Goal: Task Accomplishment & Management: Complete application form

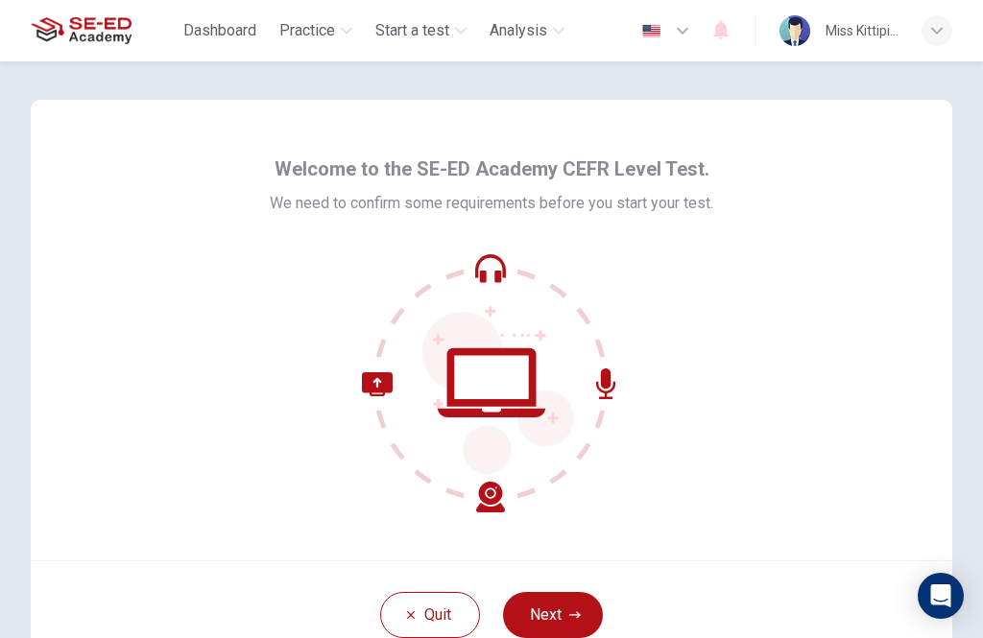
click at [566, 604] on button "Next" at bounding box center [553, 615] width 100 height 46
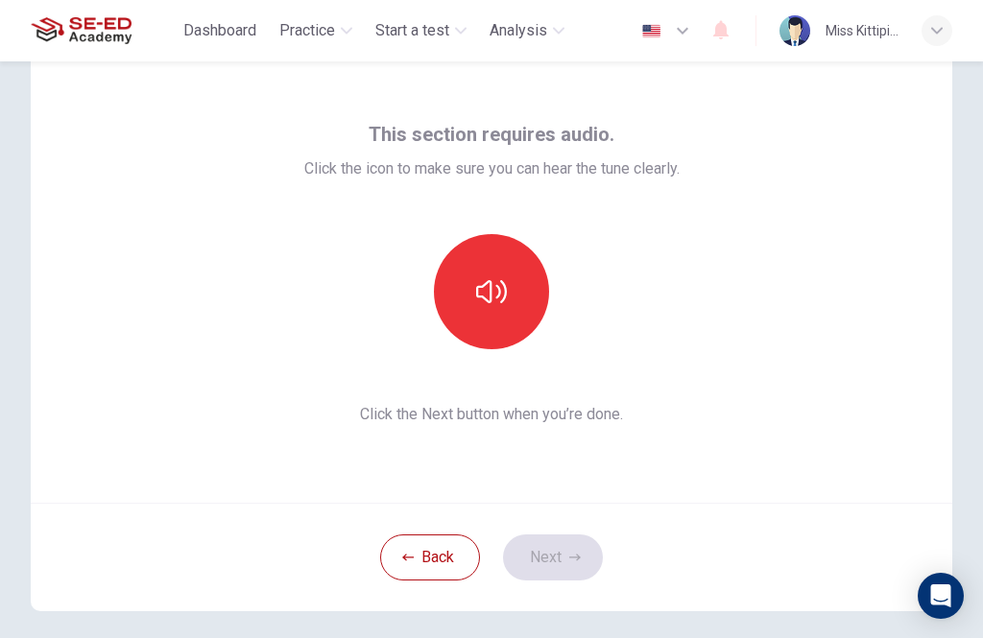
scroll to position [59, 0]
click at [517, 308] on button "button" at bounding box center [491, 290] width 115 height 115
click at [580, 568] on button "Next" at bounding box center [553, 557] width 100 height 46
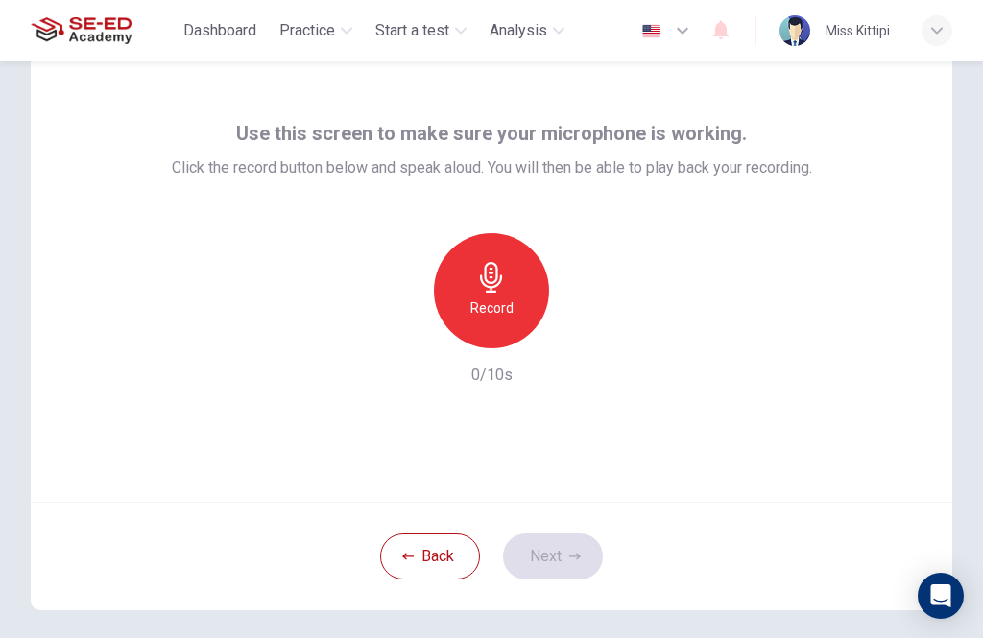
click at [514, 296] on div "Record" at bounding box center [491, 290] width 115 height 115
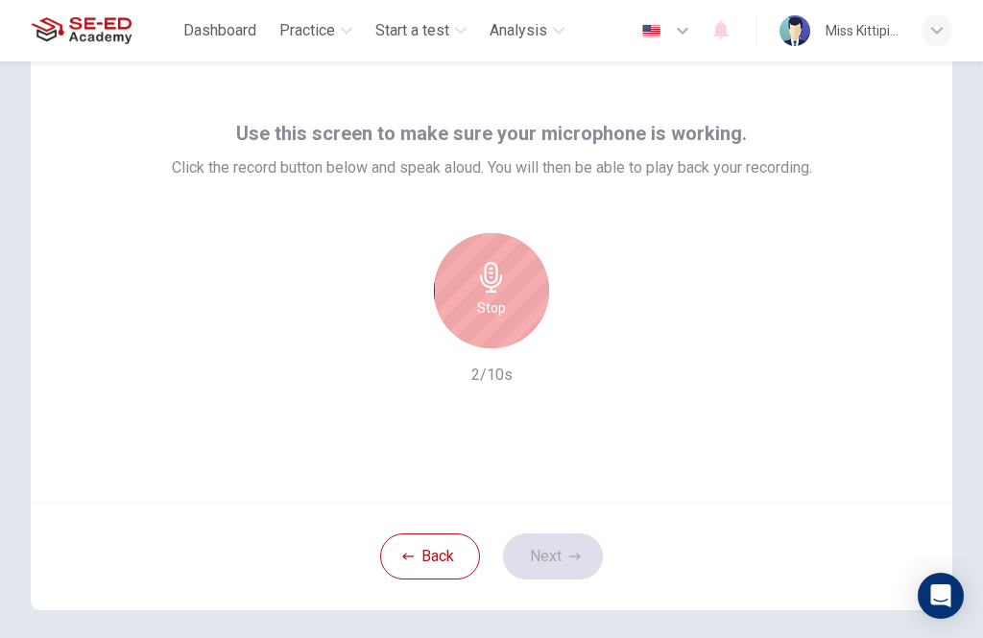
click at [517, 285] on div "Stop" at bounding box center [491, 290] width 115 height 115
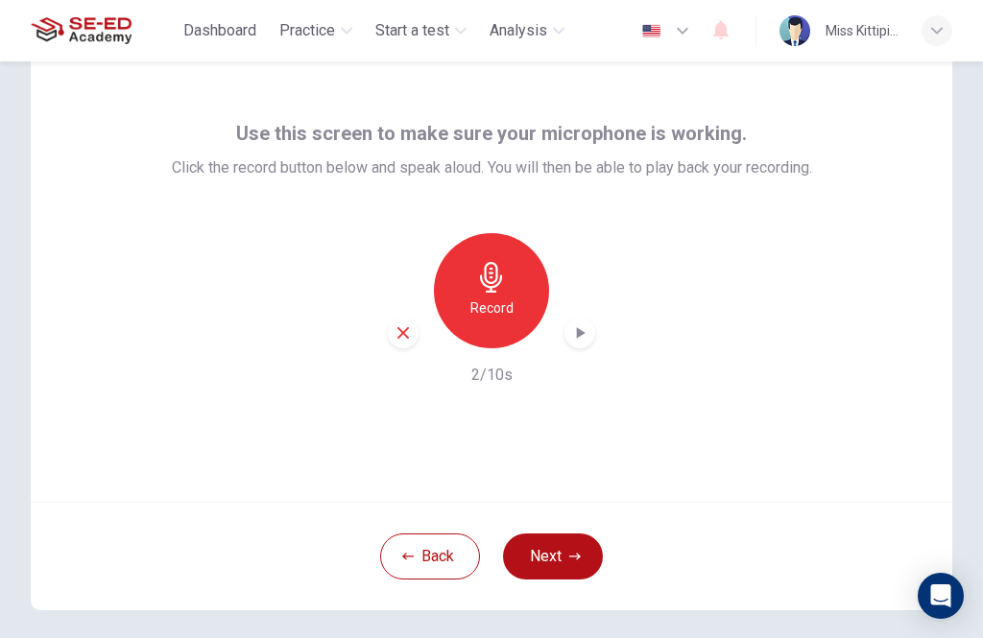
click at [585, 321] on div "button" at bounding box center [579, 333] width 31 height 31
click at [576, 555] on icon "button" at bounding box center [575, 557] width 12 height 12
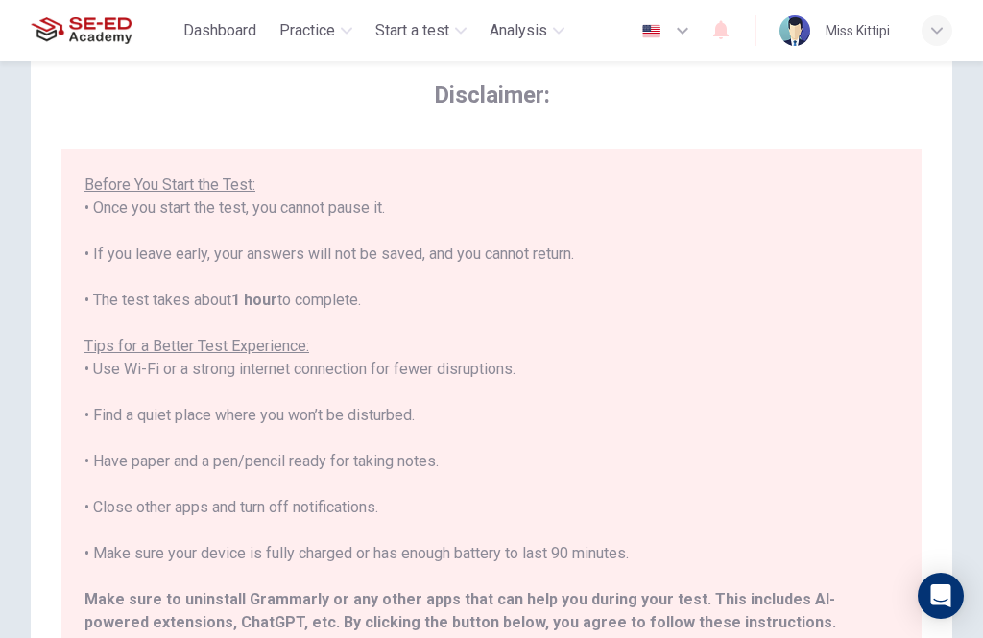
scroll to position [181, 0]
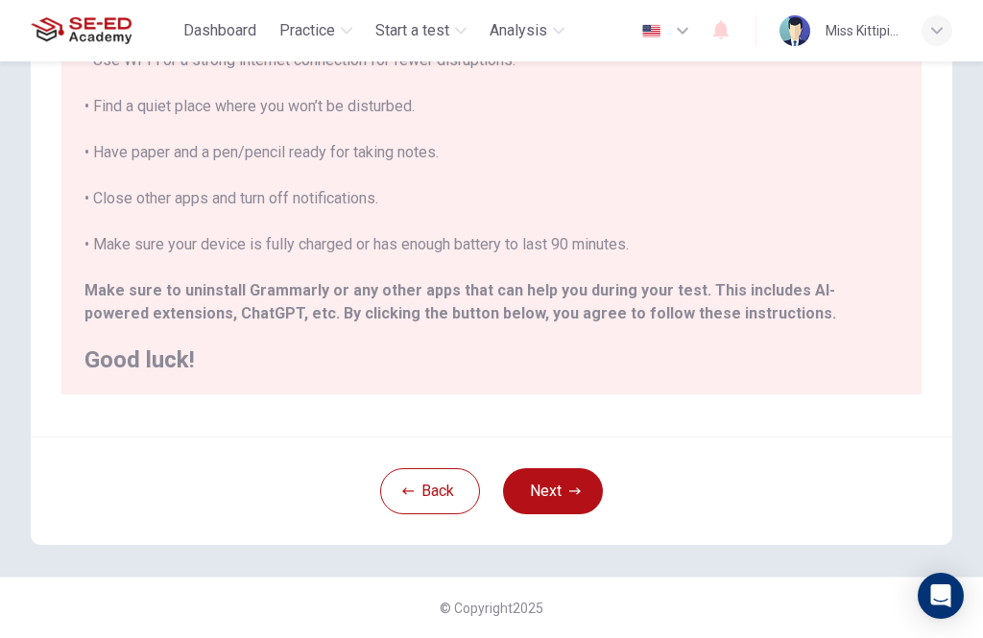
click at [745, 325] on div "****IMPORTANT: You cannot change the language during the test.**** Please choos…" at bounding box center [491, 25] width 814 height 691
click at [570, 481] on button "Next" at bounding box center [553, 491] width 100 height 46
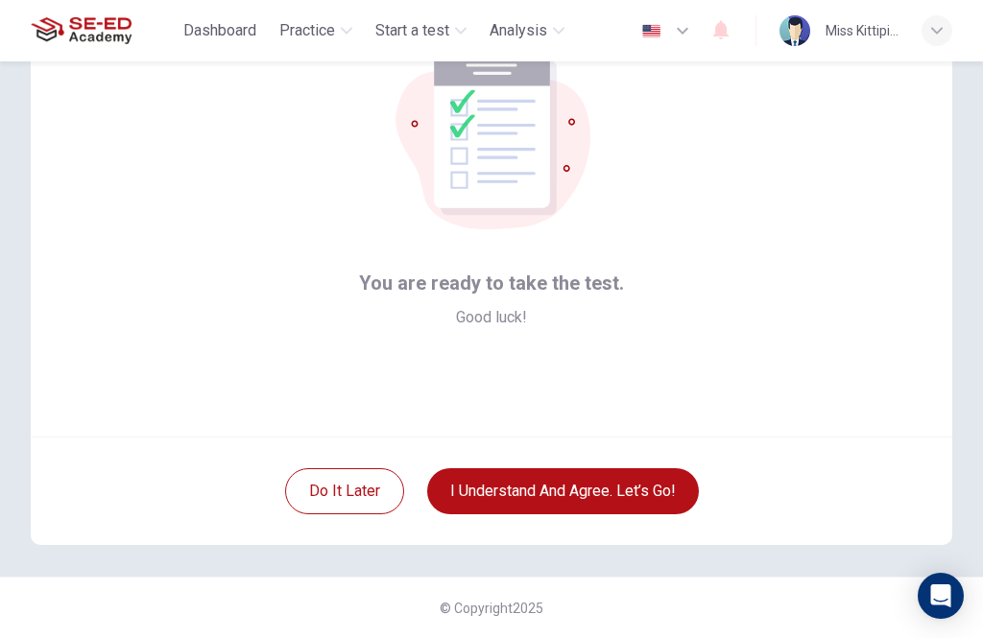
scroll to position [124, 0]
click at [633, 488] on button "I understand and agree. Let’s go!" at bounding box center [563, 491] width 272 height 46
click at [646, 489] on button "I understand and agree. Let’s go!" at bounding box center [563, 491] width 272 height 46
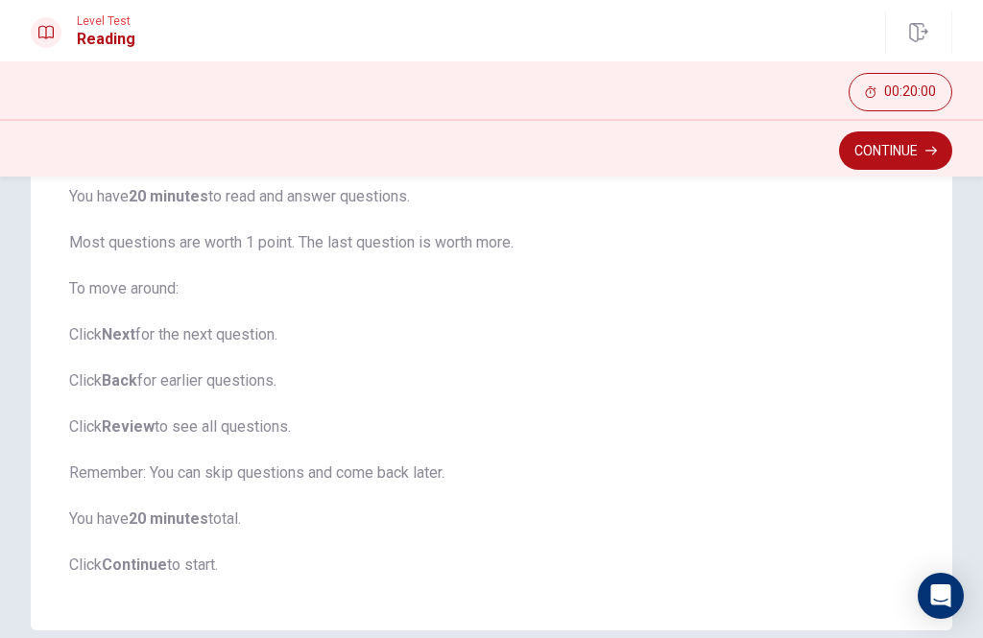
click at [861, 163] on button "Continue" at bounding box center [895, 151] width 113 height 38
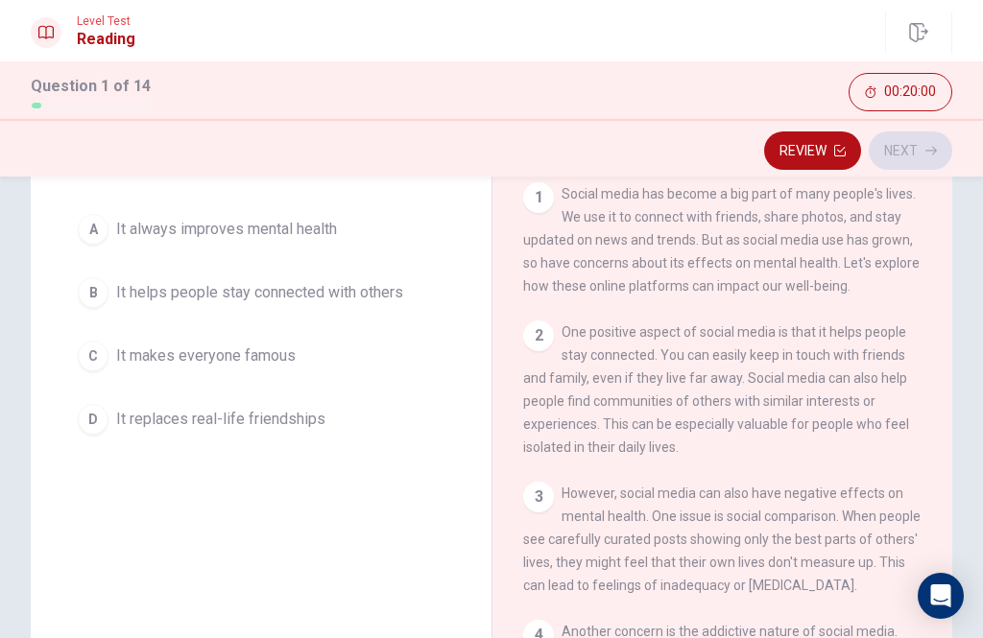
click at [860, 162] on div "Review Next" at bounding box center [491, 150] width 921 height 36
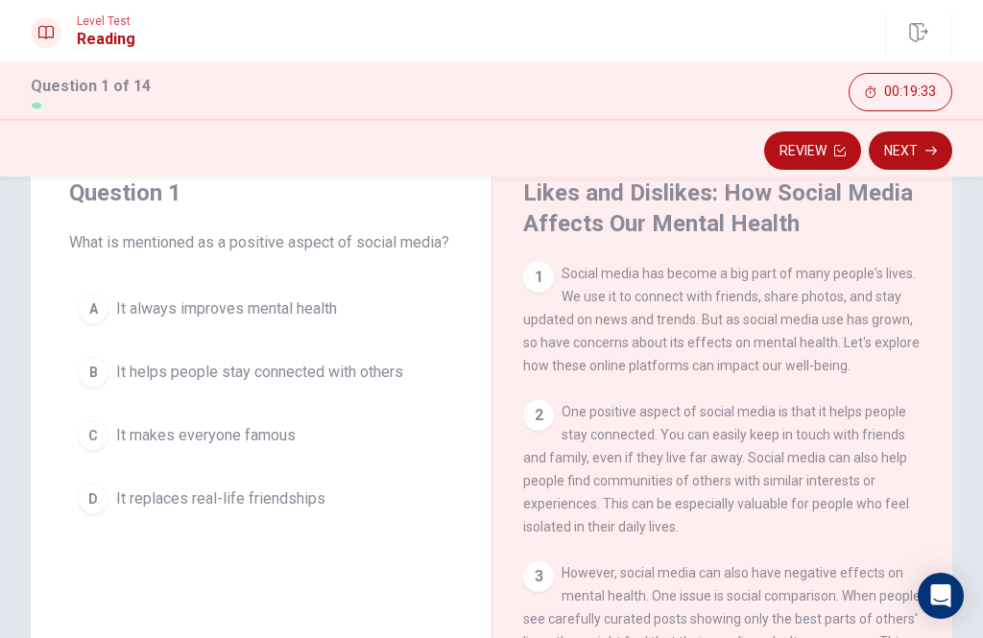
click at [322, 376] on span "It helps people stay connected with others" at bounding box center [259, 372] width 287 height 23
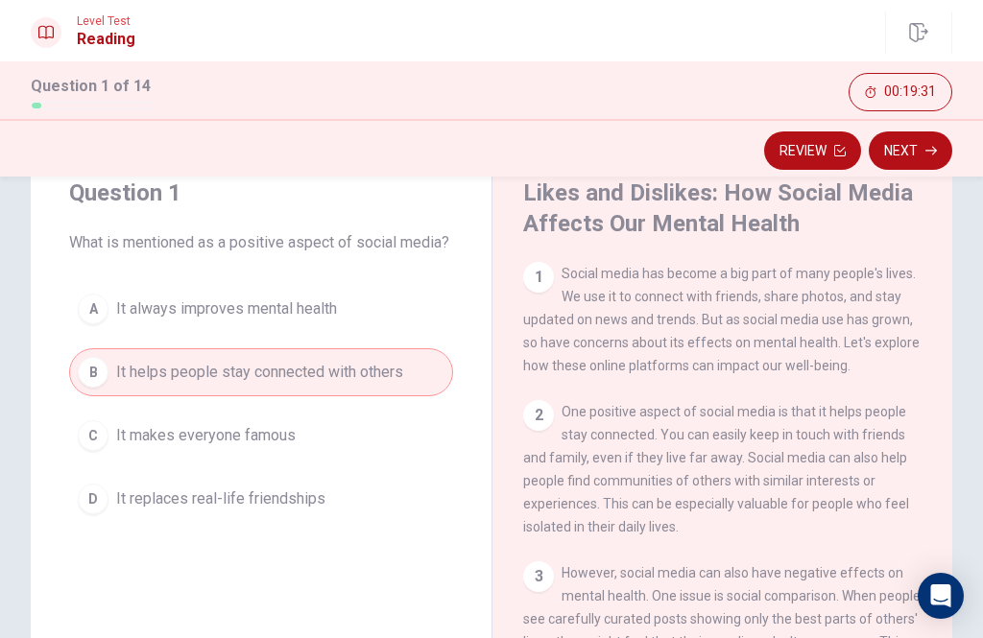
click at [918, 146] on button "Next" at bounding box center [911, 151] width 84 height 38
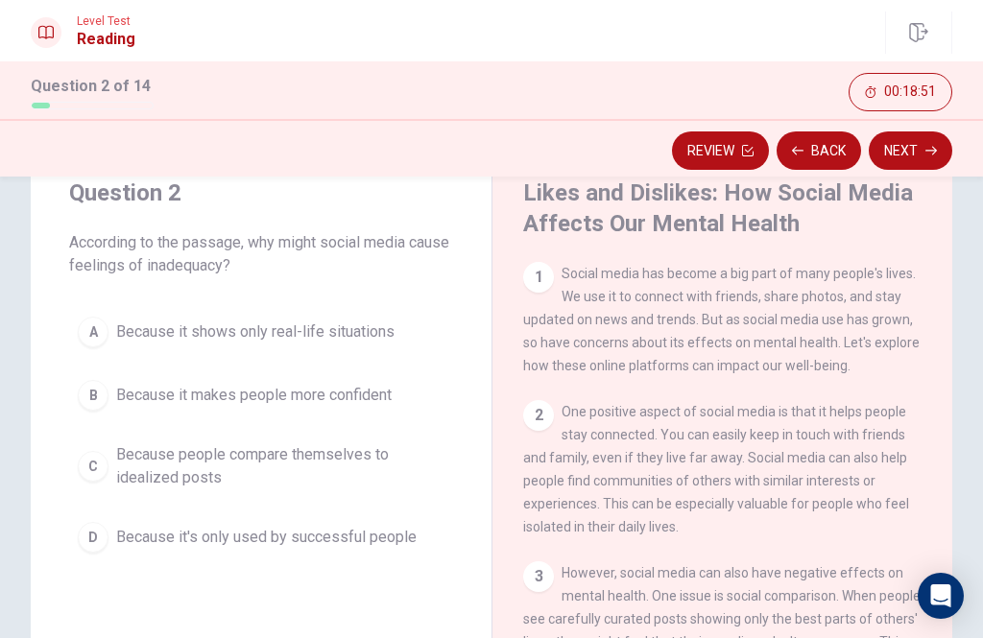
click at [351, 441] on button "C Because people compare themselves to idealized posts" at bounding box center [261, 466] width 384 height 63
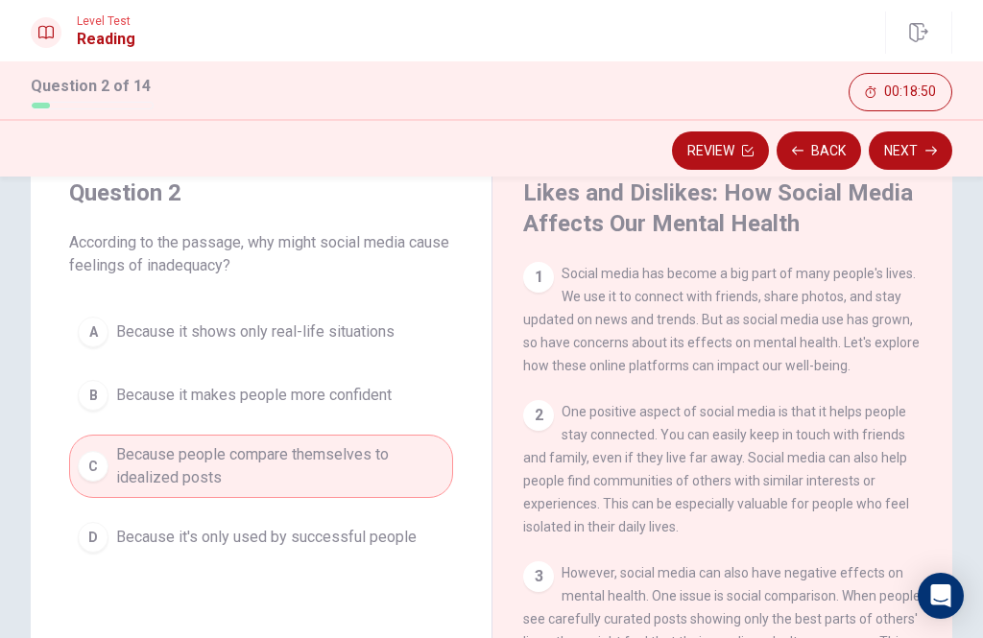
click at [892, 151] on button "Next" at bounding box center [911, 151] width 84 height 38
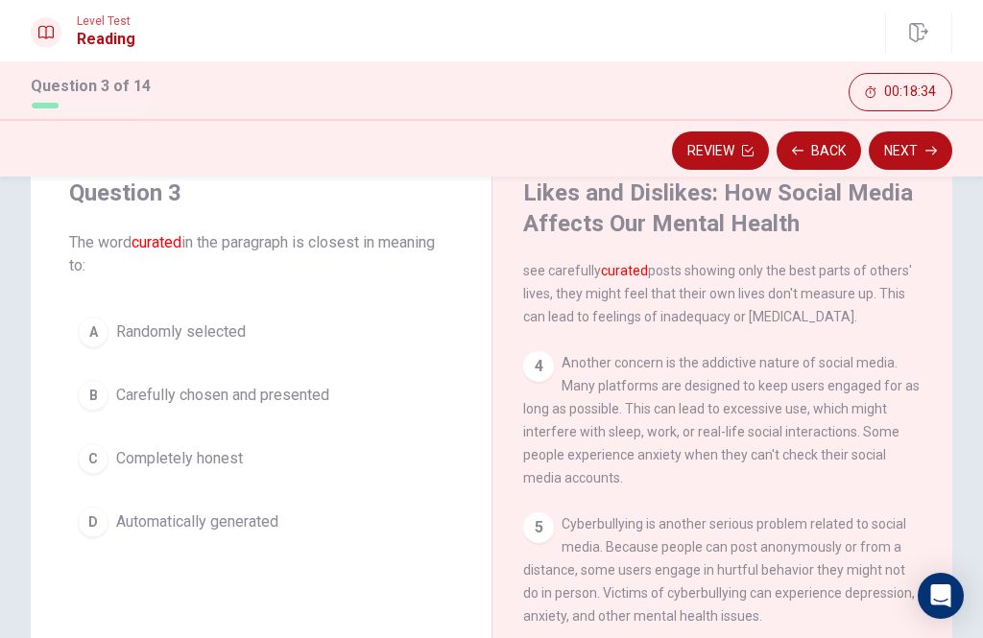
scroll to position [348, 0]
click at [304, 400] on span "Carefully chosen and presented" at bounding box center [222, 395] width 213 height 23
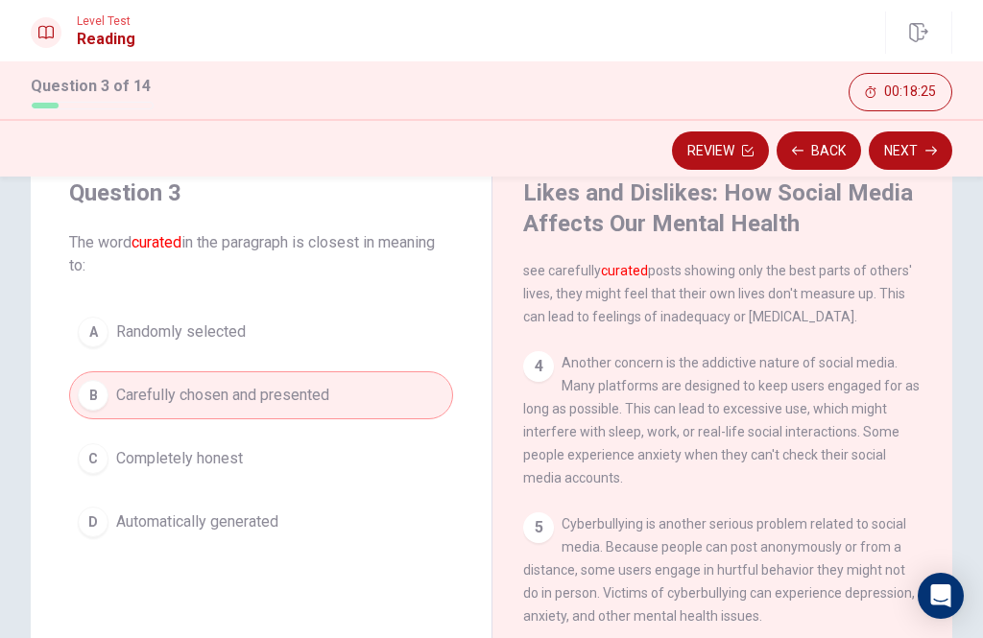
click at [893, 150] on button "Next" at bounding box center [911, 151] width 84 height 38
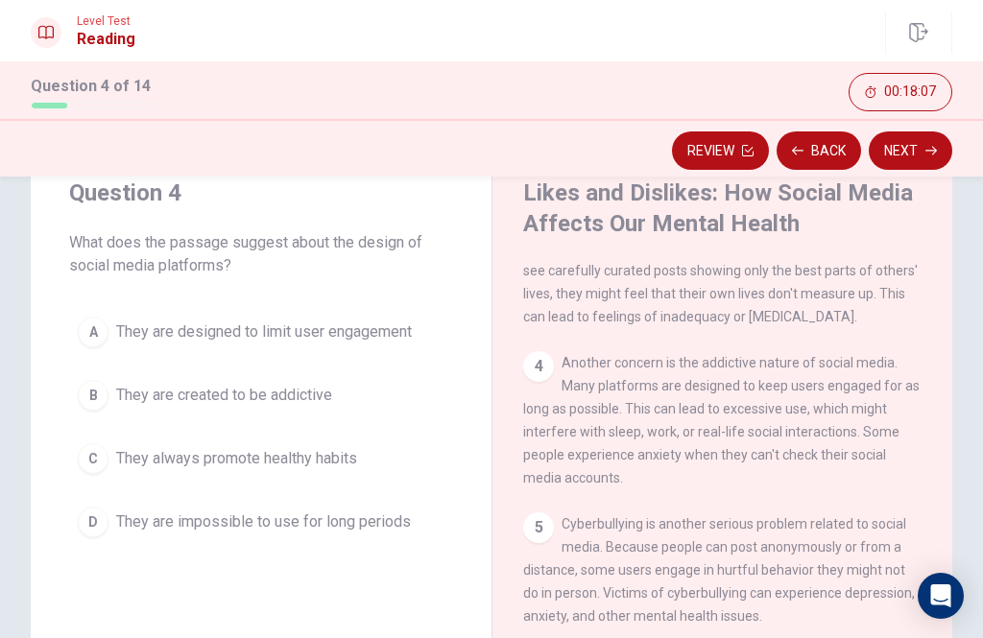
click at [357, 518] on span "They are impossible to use for long periods" at bounding box center [263, 522] width 295 height 23
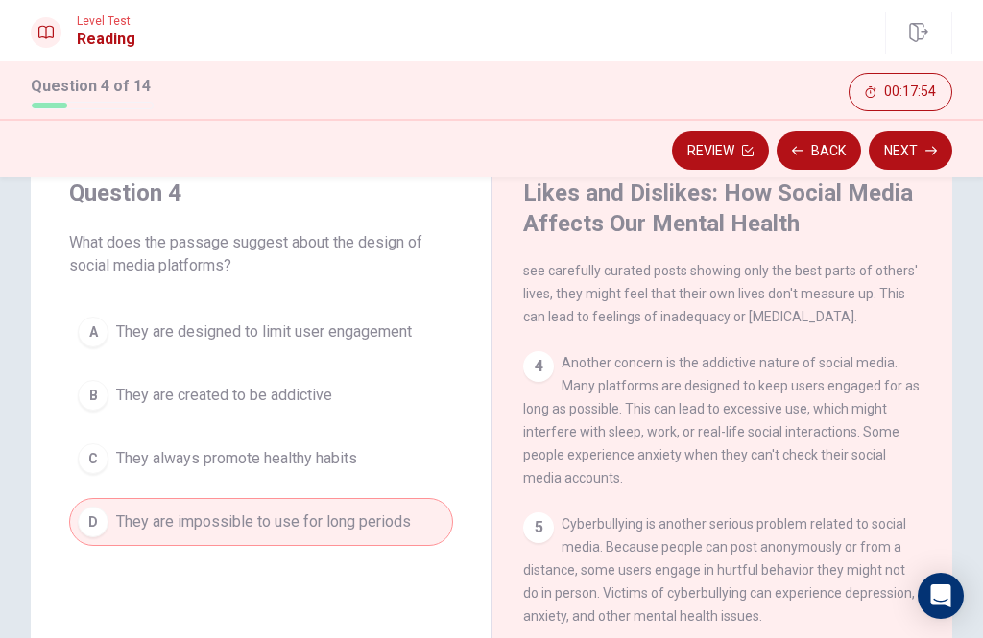
click at [334, 388] on button "B They are created to be addictive" at bounding box center [261, 395] width 384 height 48
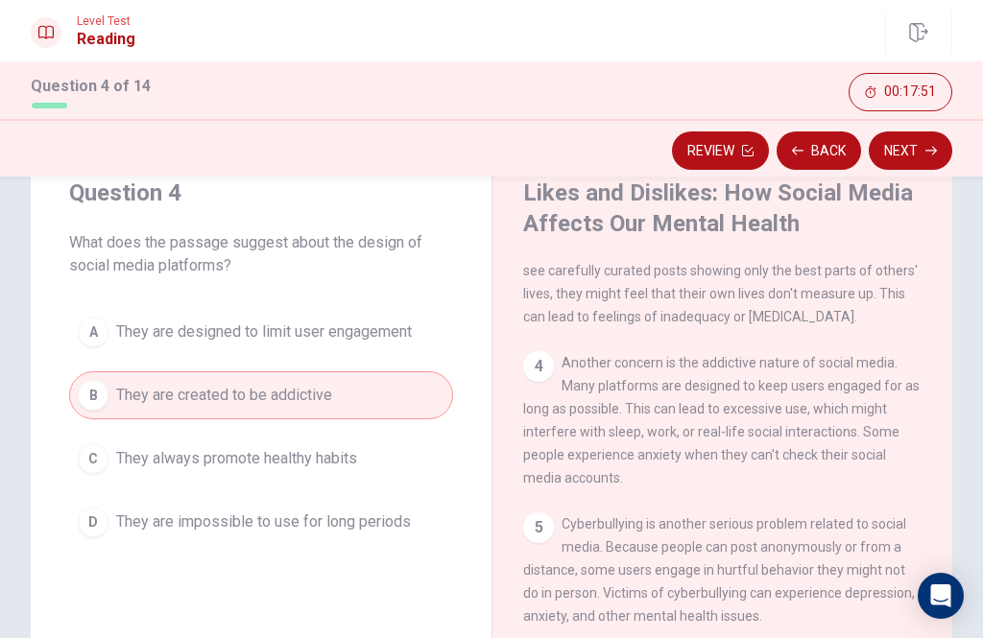
click at [397, 460] on button "C They always promote healthy habits" at bounding box center [261, 459] width 384 height 48
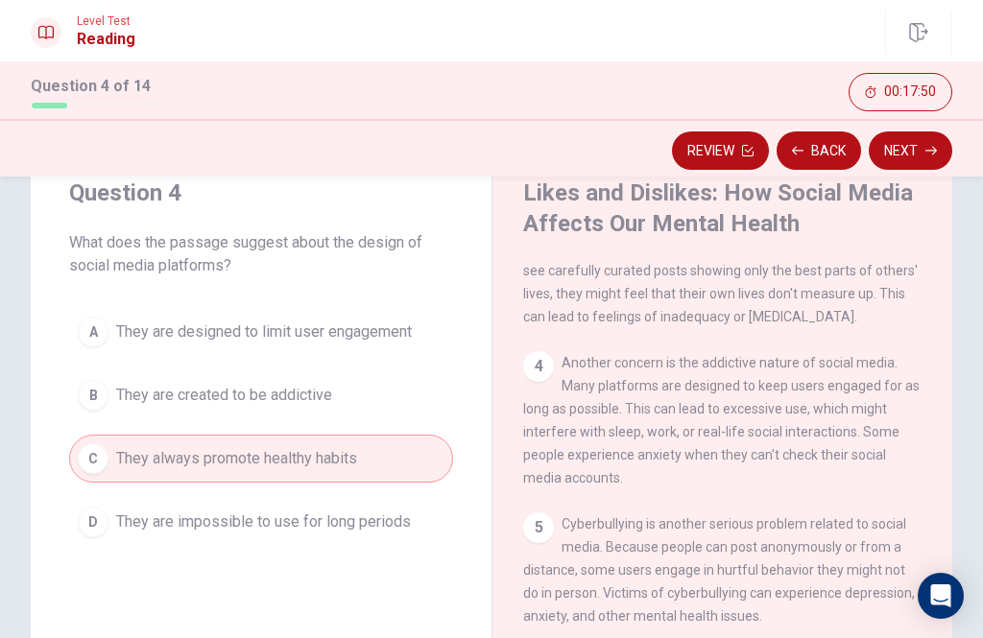
click at [900, 160] on button "Next" at bounding box center [911, 151] width 84 height 38
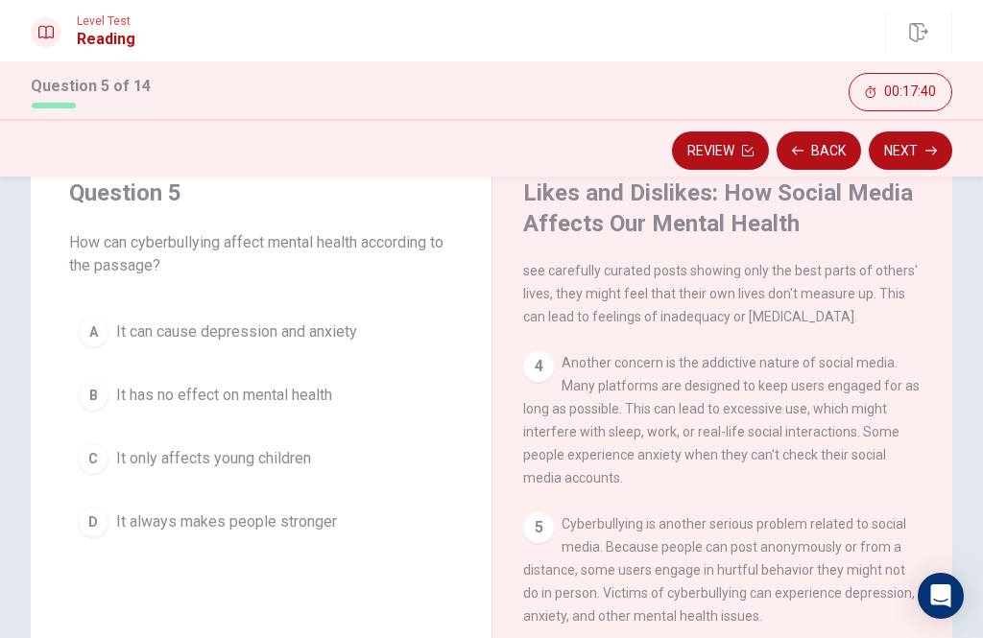
click at [347, 336] on span "It can cause depression and anxiety" at bounding box center [236, 332] width 241 height 23
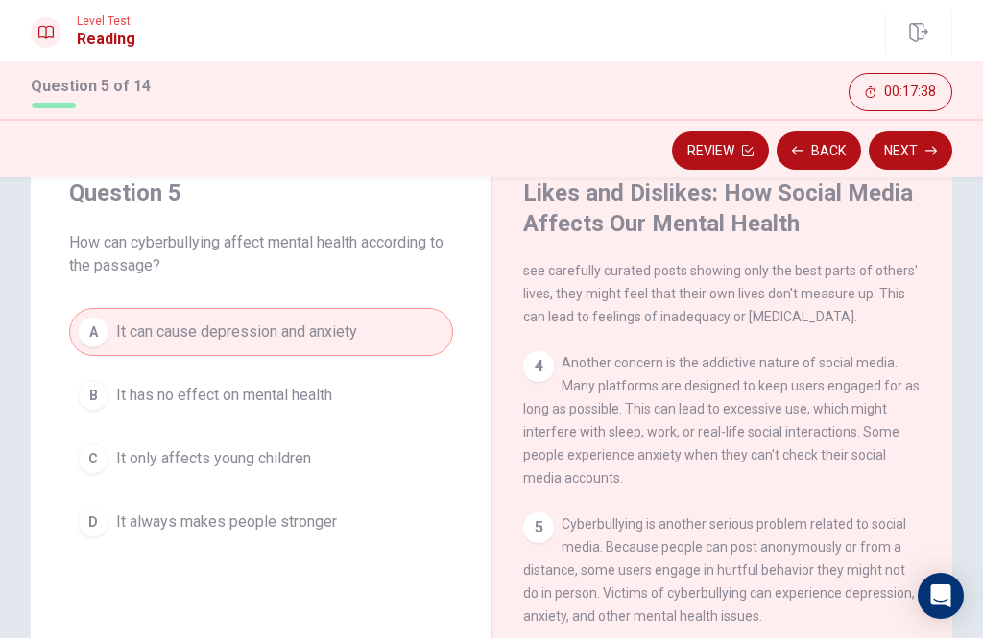
click at [923, 161] on button "Next" at bounding box center [911, 151] width 84 height 38
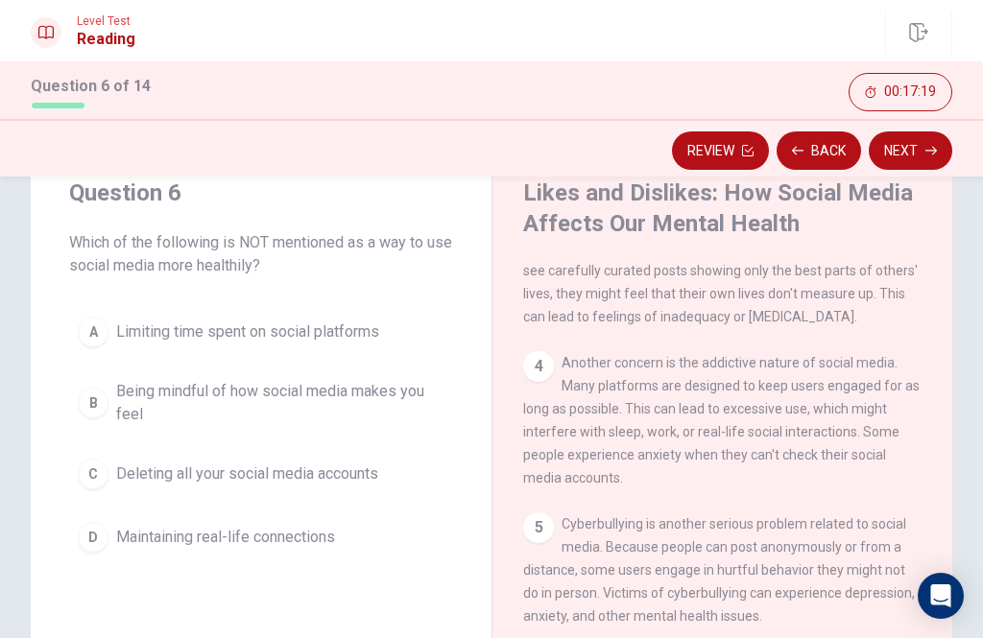
click at [410, 410] on span "Being mindful of how social media makes you feel" at bounding box center [280, 403] width 328 height 46
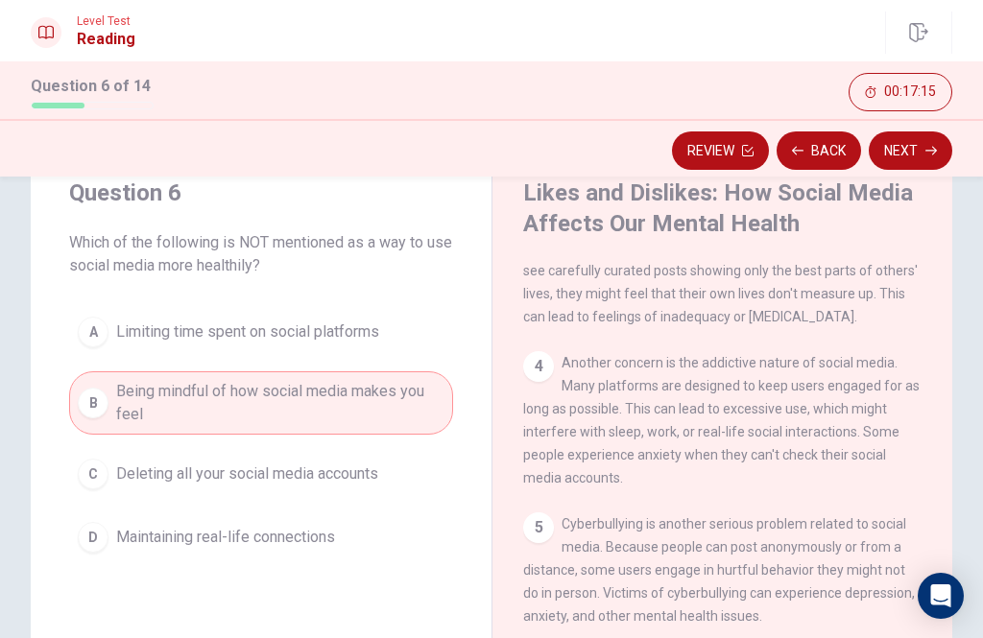
click at [894, 150] on button "Next" at bounding box center [911, 151] width 84 height 38
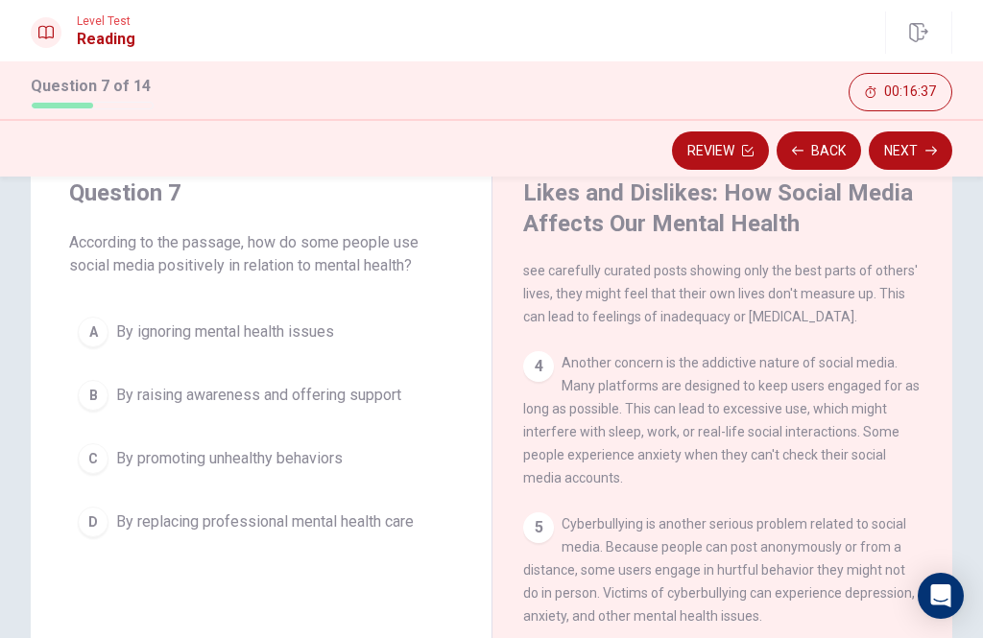
click at [366, 540] on button "D By replacing professional mental health care" at bounding box center [261, 522] width 384 height 48
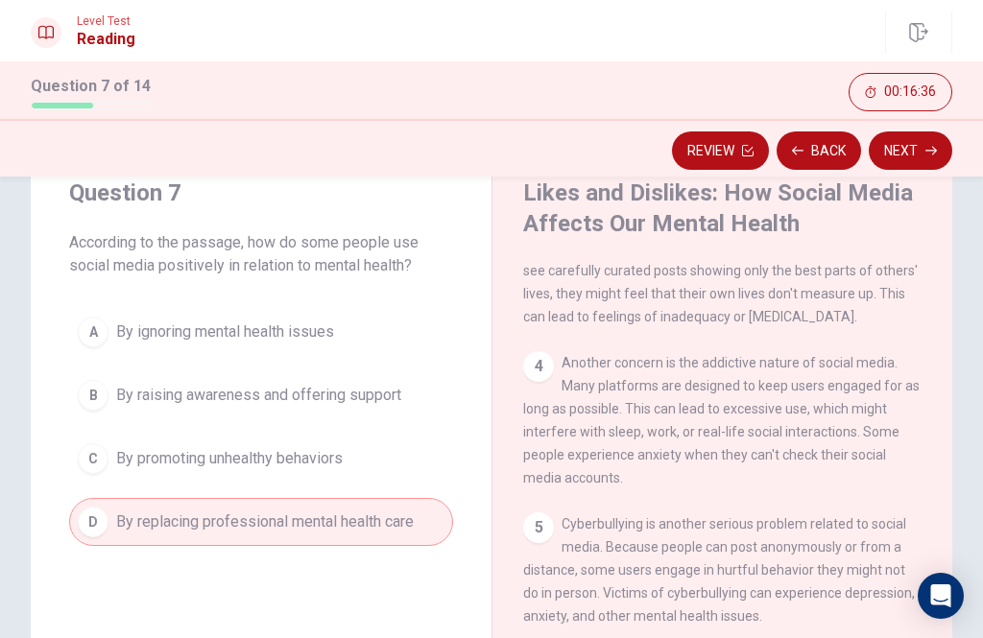
click at [897, 149] on button "Next" at bounding box center [911, 151] width 84 height 38
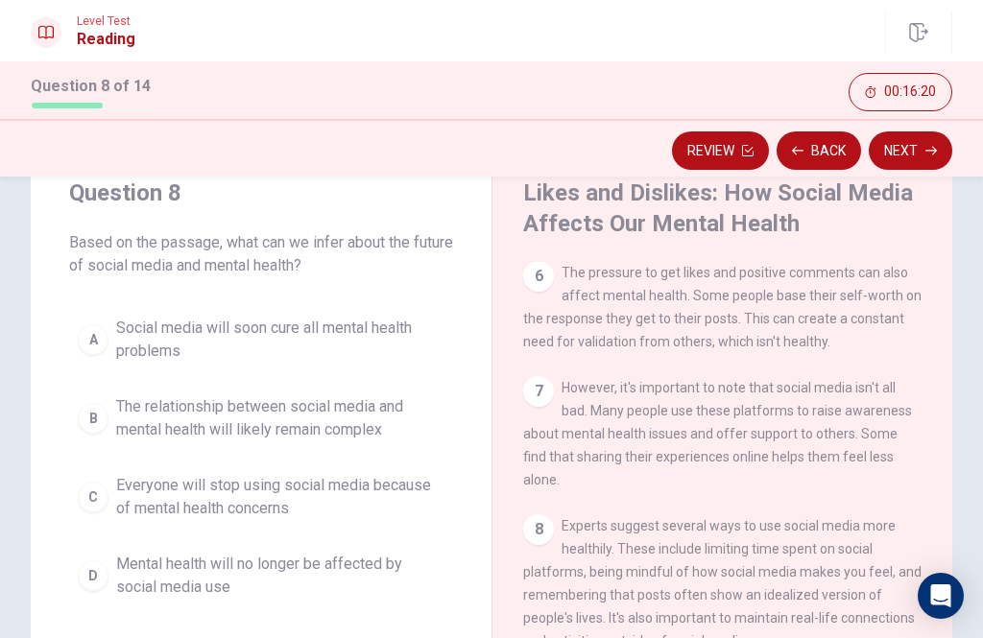
scroll to position [759, 0]
click at [402, 346] on span "Social media will soon cure all mental health problems" at bounding box center [280, 340] width 328 height 46
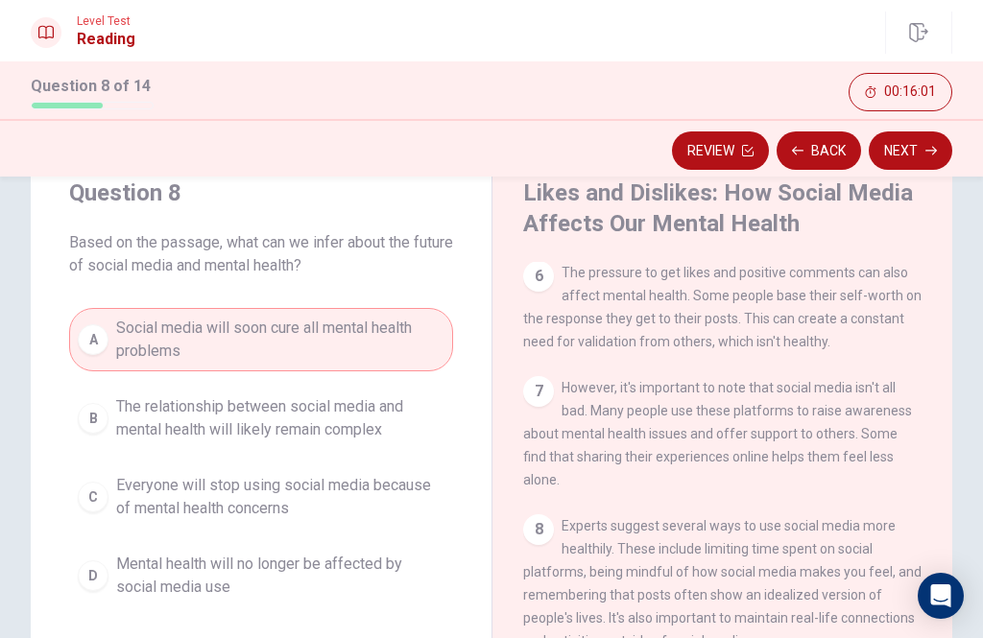
click at [897, 140] on button "Next" at bounding box center [911, 151] width 84 height 38
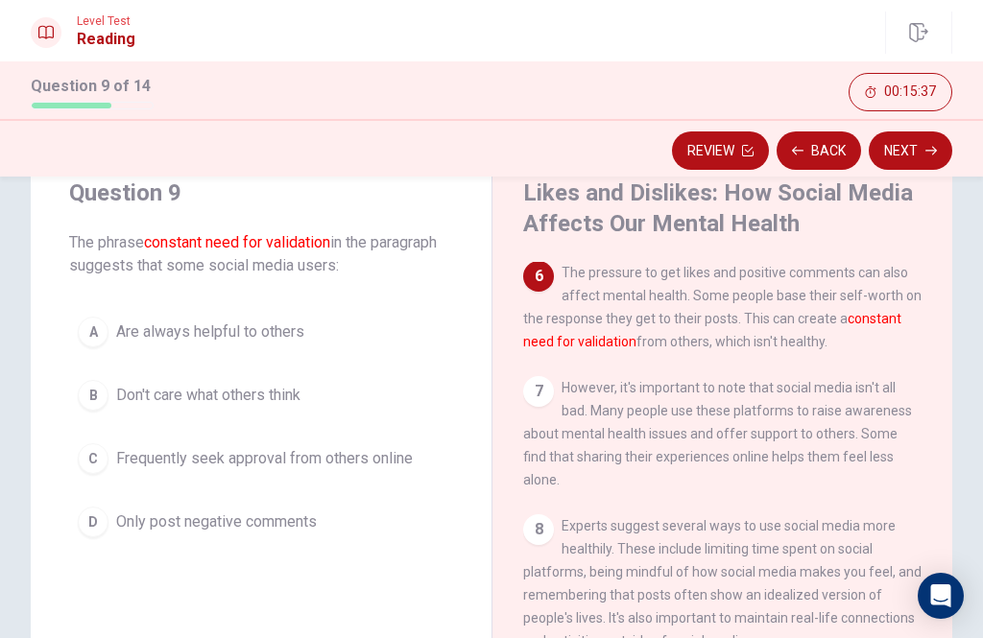
click at [258, 540] on button "D Only post negative comments" at bounding box center [261, 522] width 384 height 48
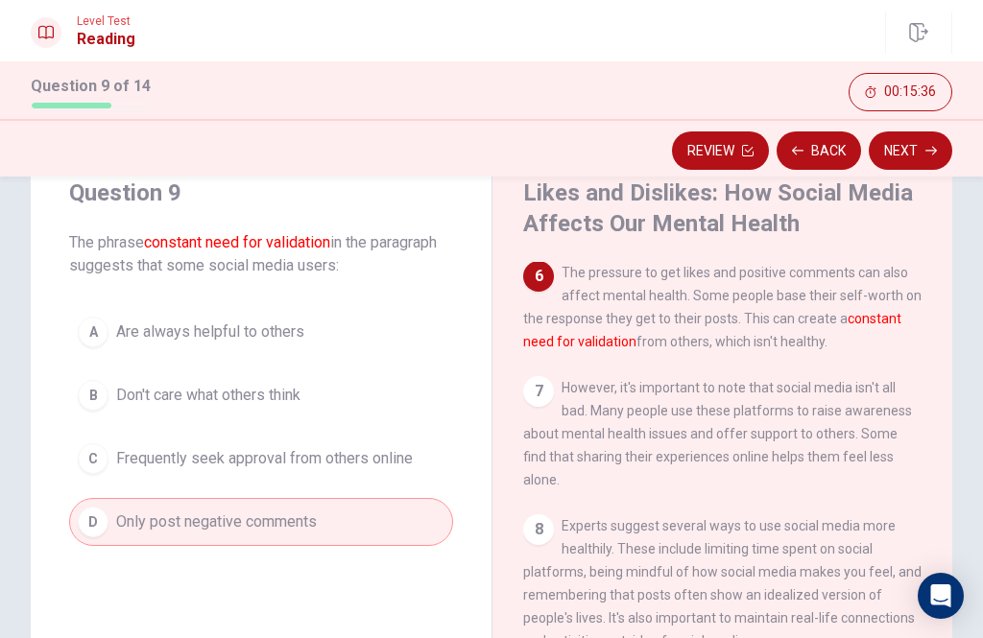
click at [937, 157] on button "Next" at bounding box center [911, 151] width 84 height 38
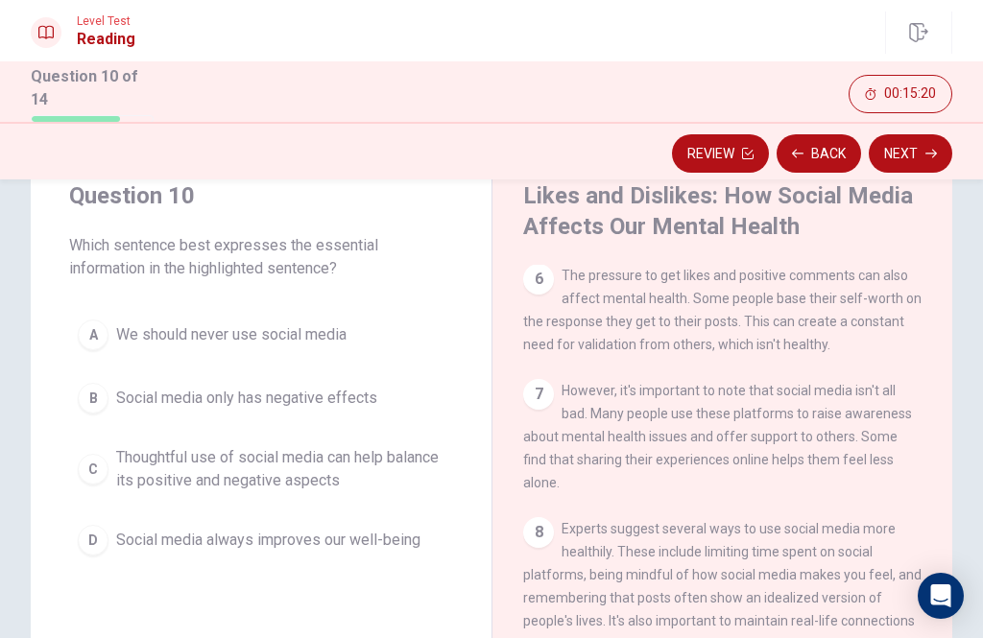
click at [330, 461] on span "Thoughtful use of social media can help balance its positive and negative aspec…" at bounding box center [280, 469] width 328 height 46
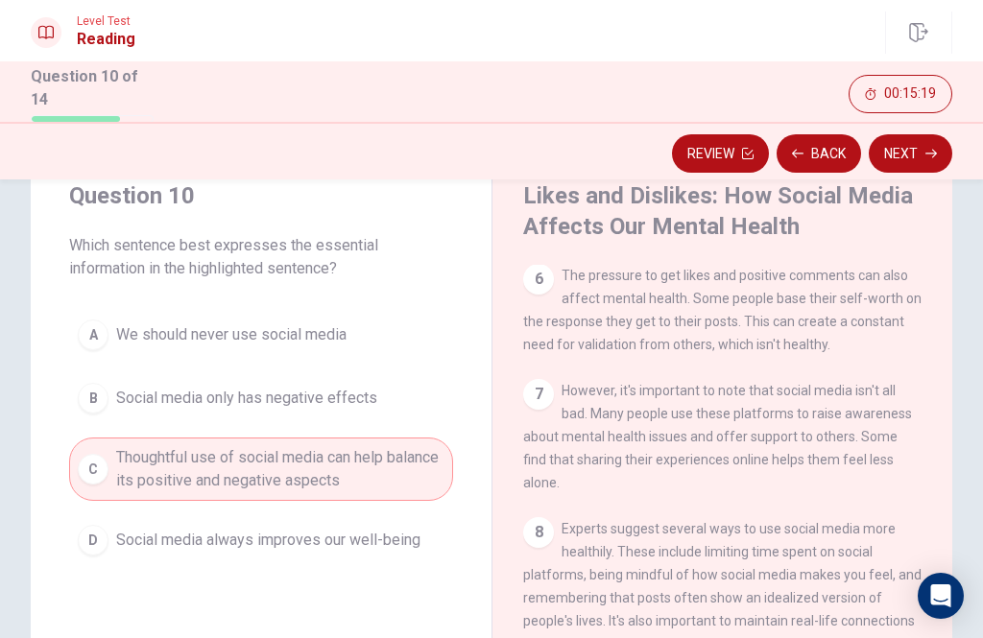
click at [912, 154] on button "Next" at bounding box center [911, 153] width 84 height 38
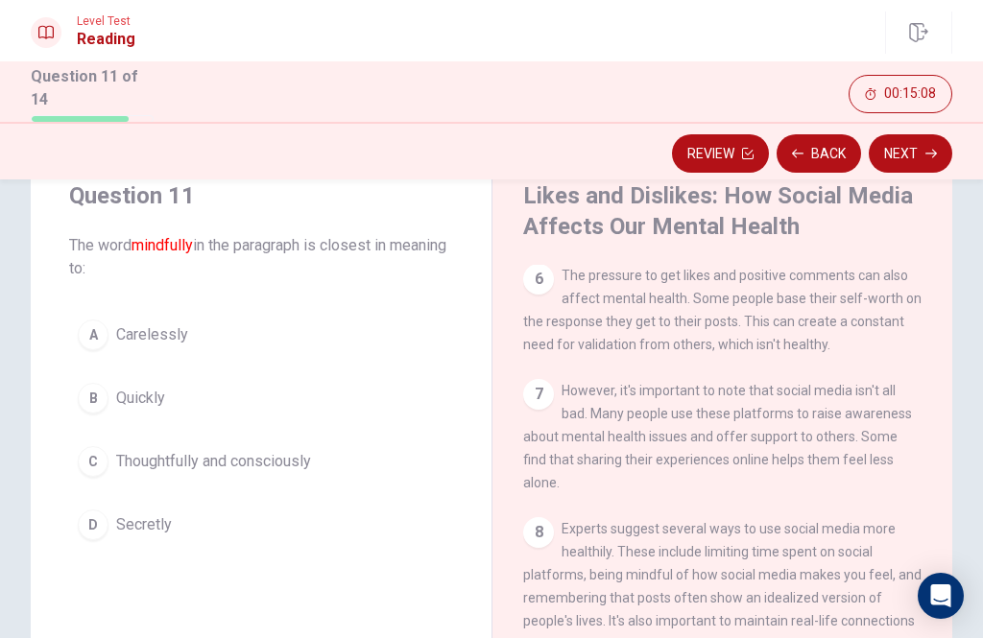
click at [172, 347] on button "A Carelessly" at bounding box center [261, 335] width 384 height 48
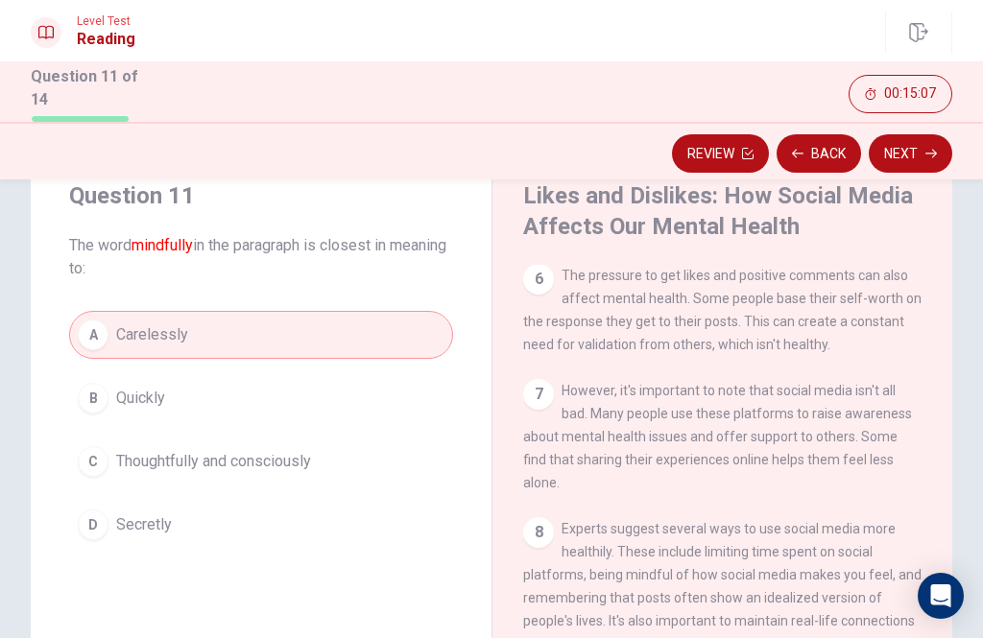
click at [913, 154] on button "Next" at bounding box center [911, 153] width 84 height 38
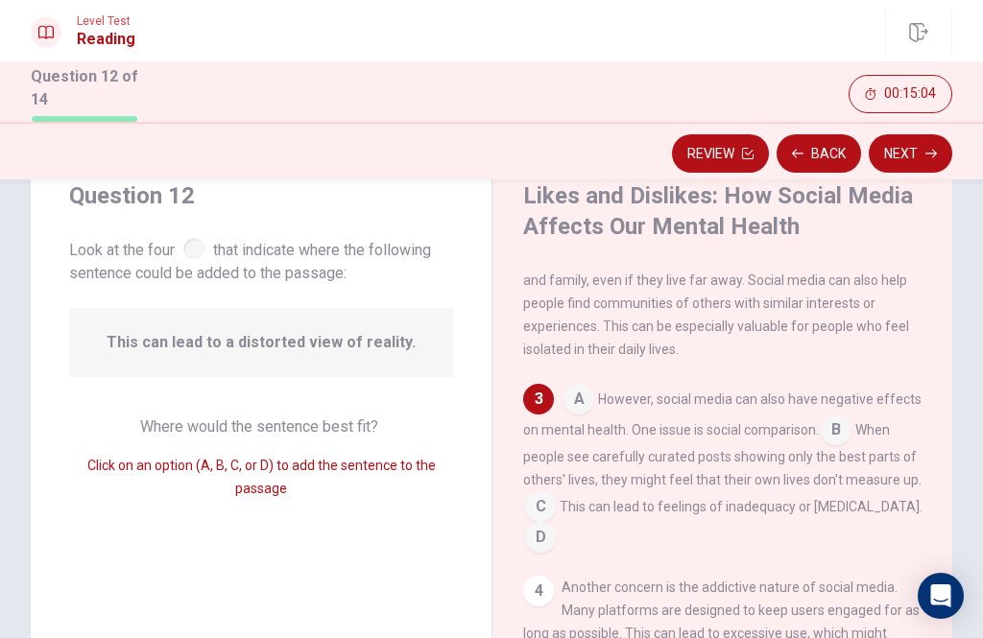
scroll to position [189, 0]
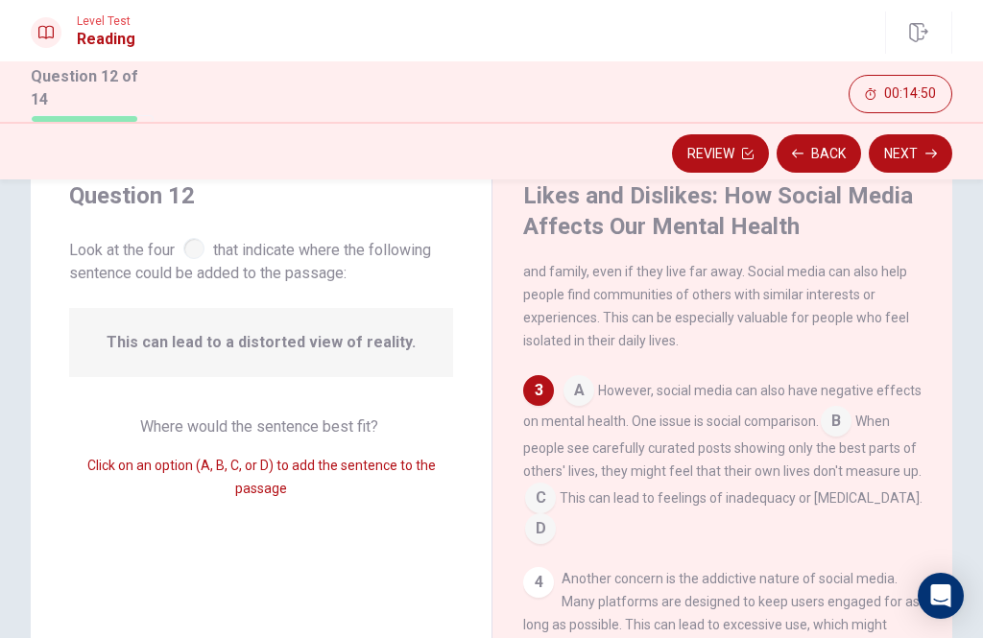
click at [847, 427] on input at bounding box center [836, 423] width 31 height 31
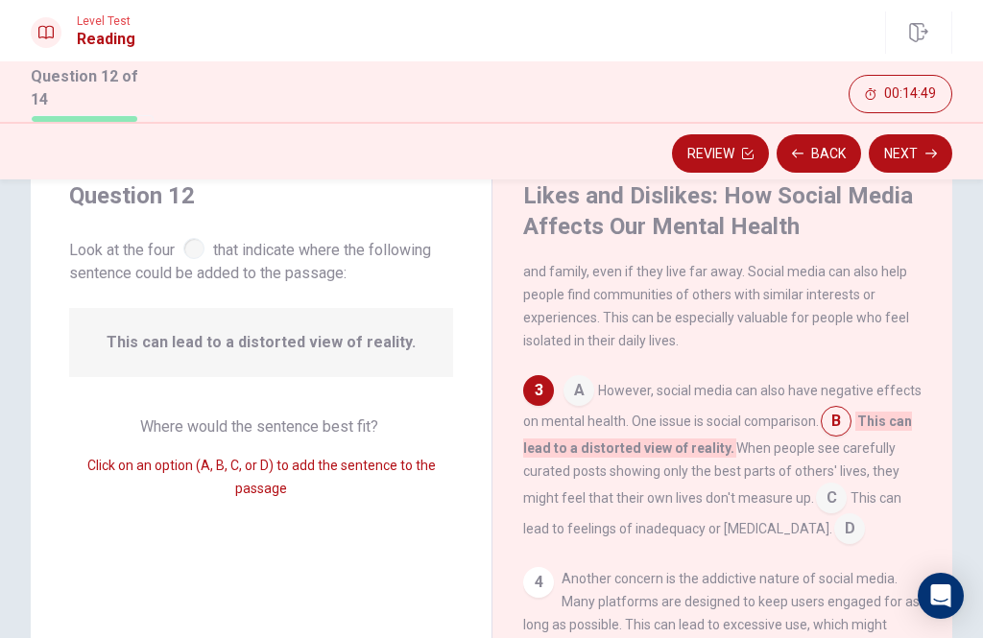
click at [921, 147] on button "Next" at bounding box center [911, 153] width 84 height 38
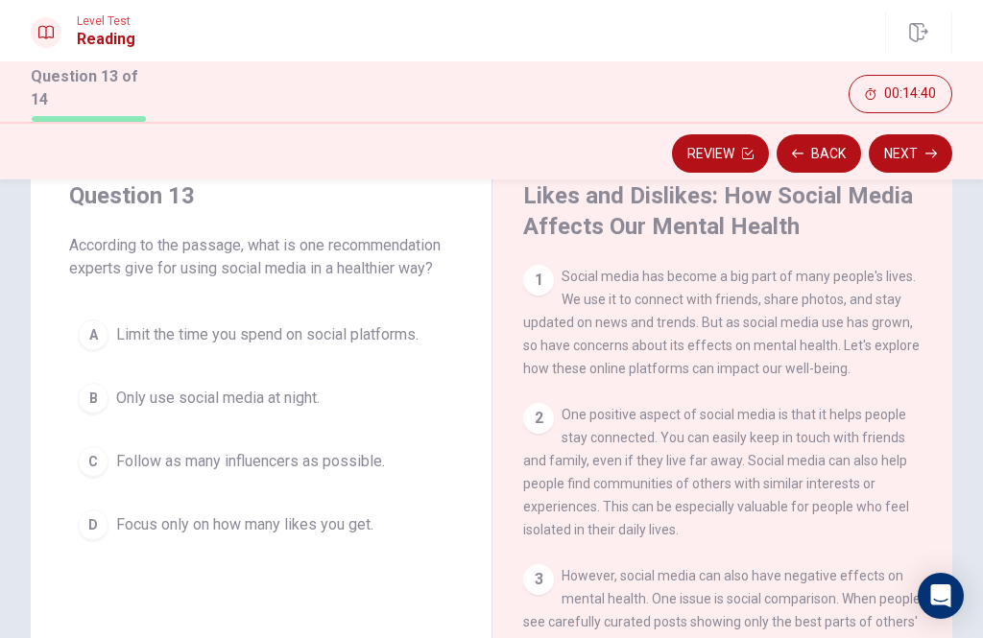
click at [338, 327] on span "Limit the time you spend on social platforms." at bounding box center [267, 334] width 302 height 23
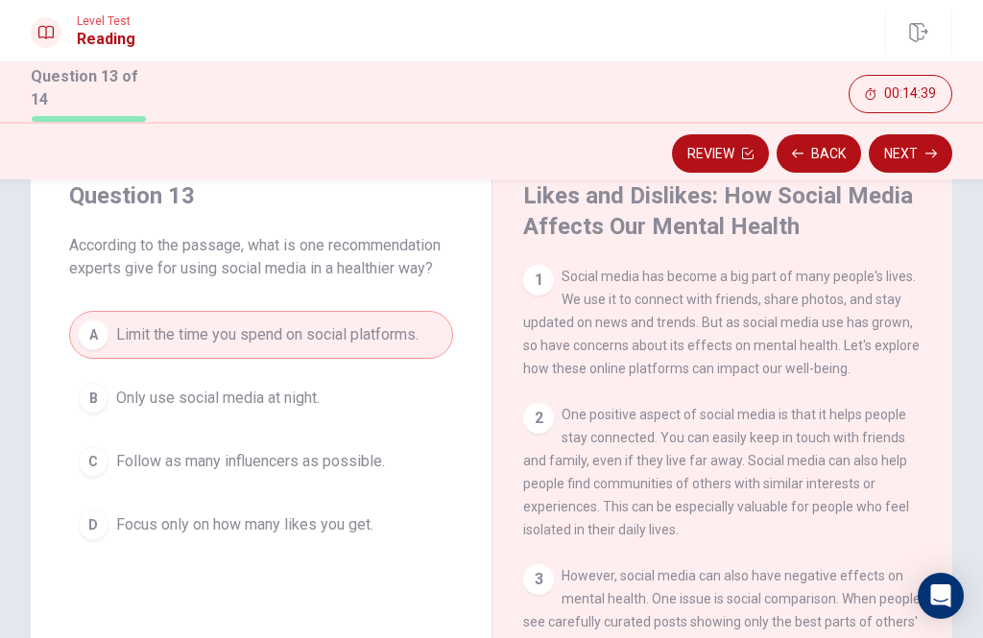
click at [911, 139] on button "Next" at bounding box center [911, 153] width 84 height 38
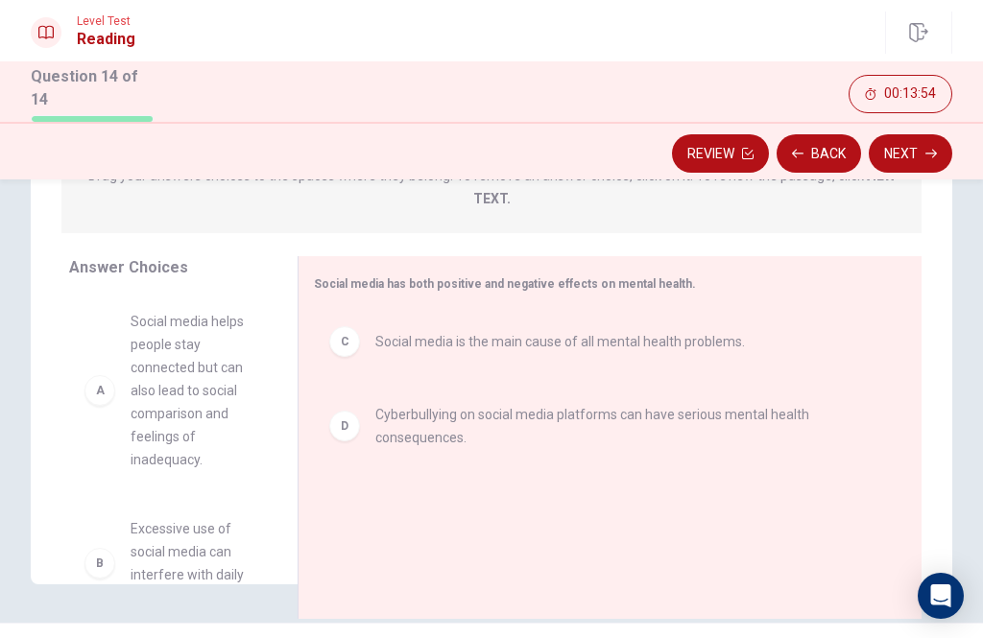
scroll to position [0, 0]
click at [203, 369] on span "Social media helps people stay connected but can also lead to social comparison…" at bounding box center [191, 390] width 121 height 161
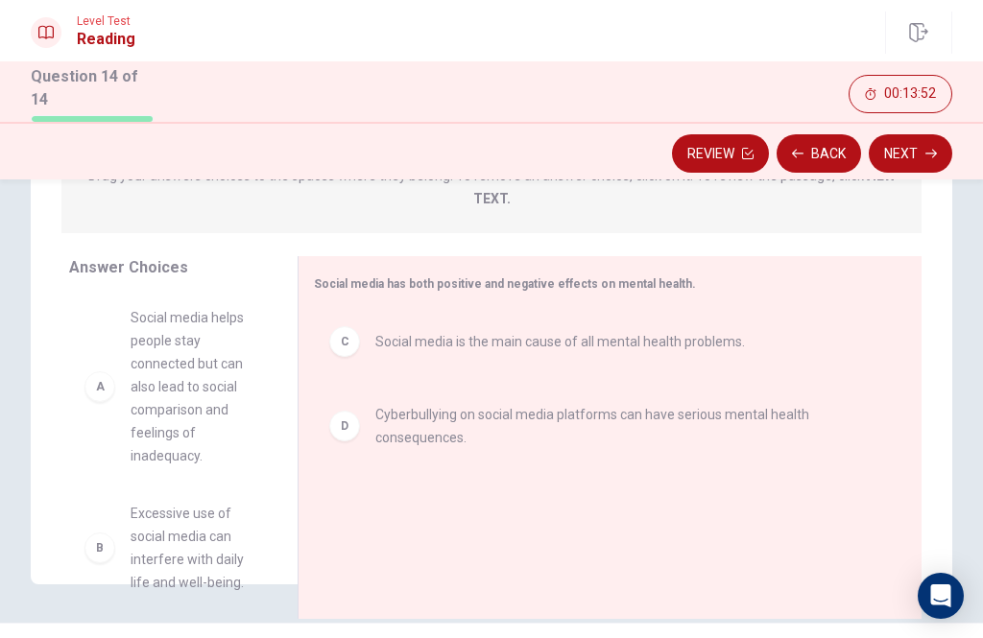
click at [178, 370] on div "B Excessive use of social media can interfere with daily life and well-being. E…" at bounding box center [168, 443] width 198 height 296
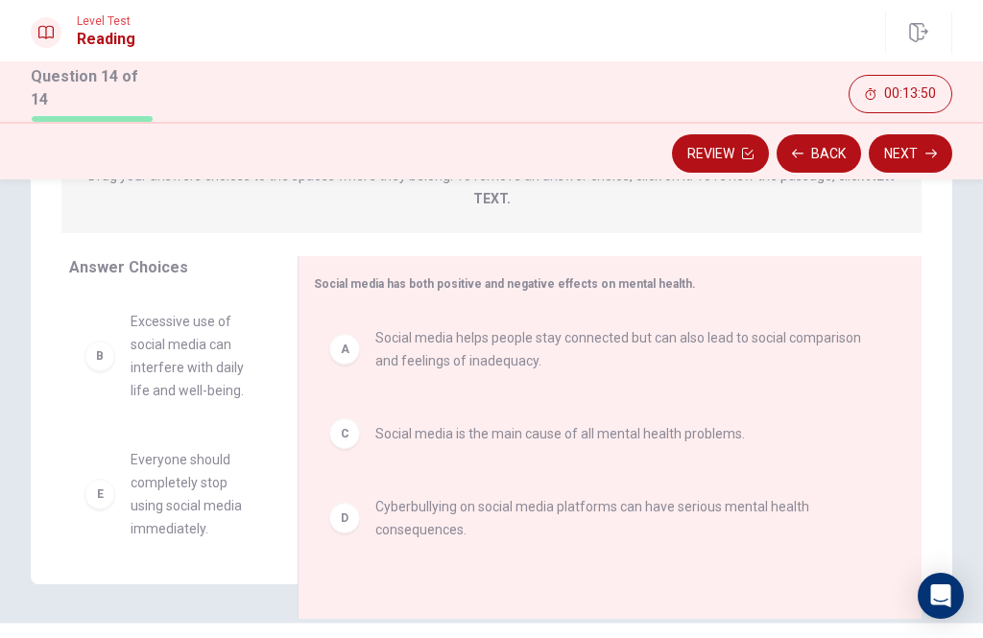
click at [924, 160] on button "Next" at bounding box center [911, 153] width 84 height 38
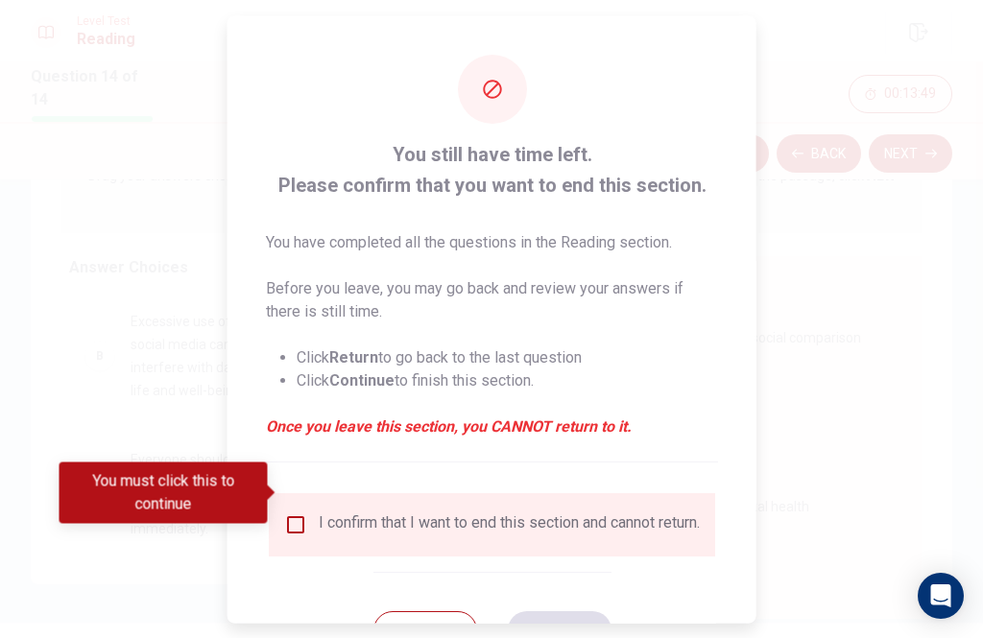
click at [295, 513] on input "You must click this to continue" at bounding box center [295, 524] width 23 height 23
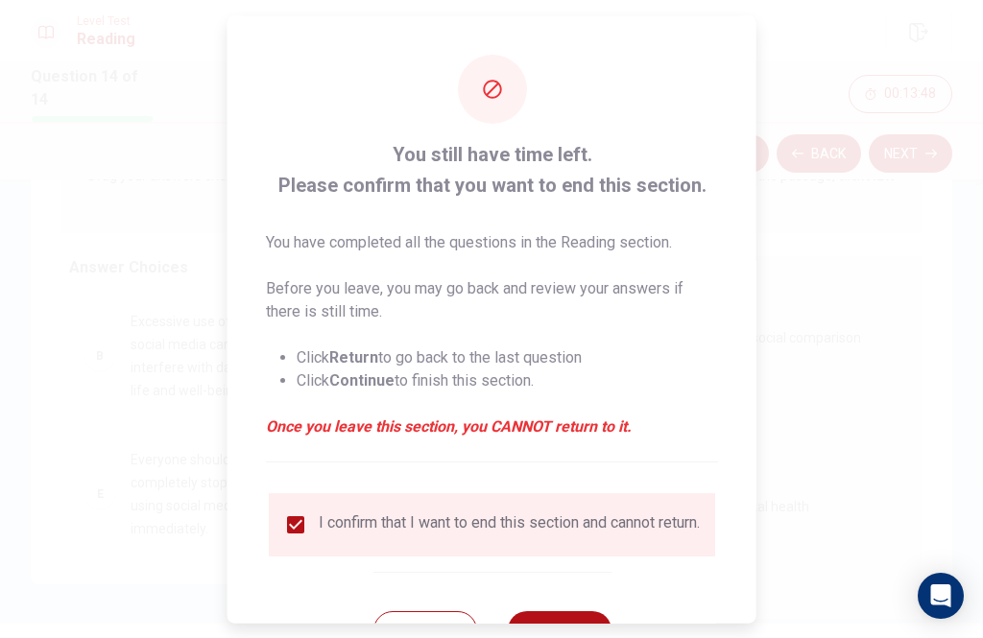
click at [575, 588] on div "Return Continue" at bounding box center [491, 629] width 238 height 116
click at [599, 610] on button "Continue" at bounding box center [559, 629] width 104 height 38
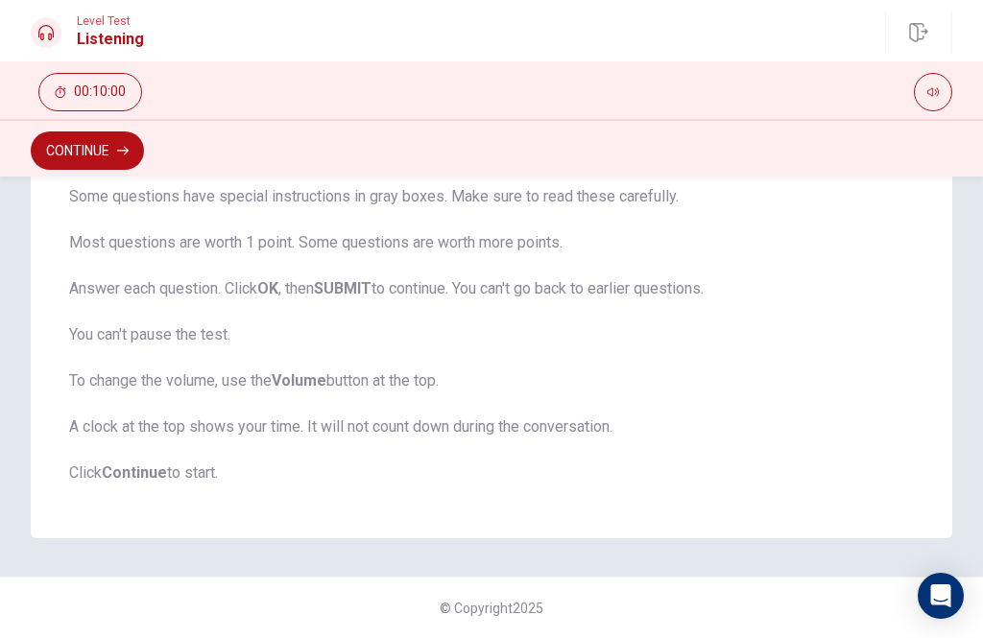
scroll to position [413, 0]
click at [930, 96] on icon "button" at bounding box center [933, 92] width 12 height 12
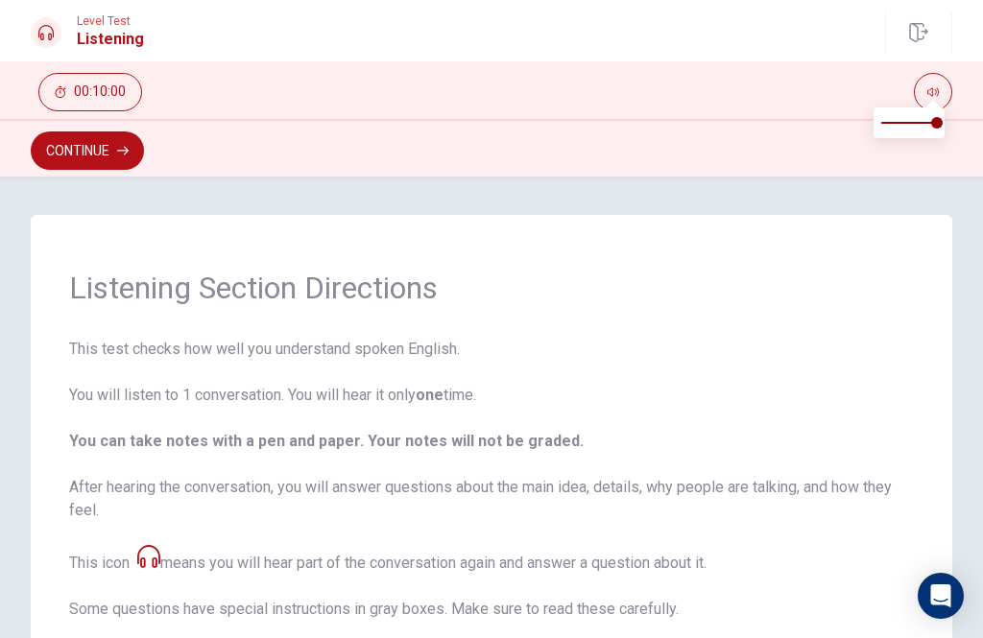
scroll to position [-2, 0]
click at [116, 147] on button "Continue" at bounding box center [87, 151] width 113 height 38
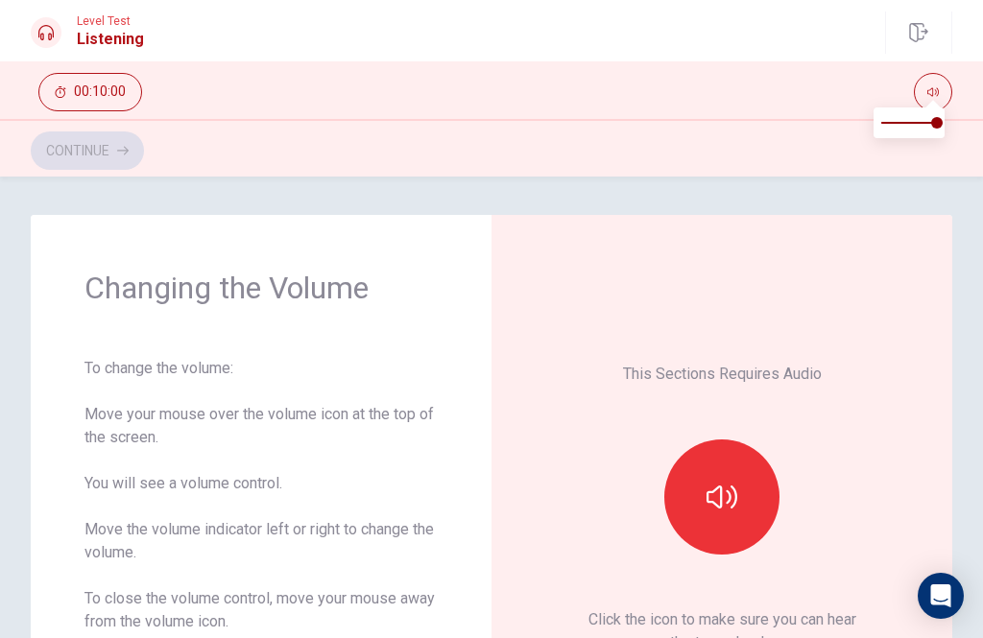
click at [725, 492] on icon "button" at bounding box center [721, 497] width 31 height 31
click at [724, 510] on icon "button" at bounding box center [721, 497] width 31 height 31
click at [100, 135] on button "Continue" at bounding box center [87, 151] width 113 height 38
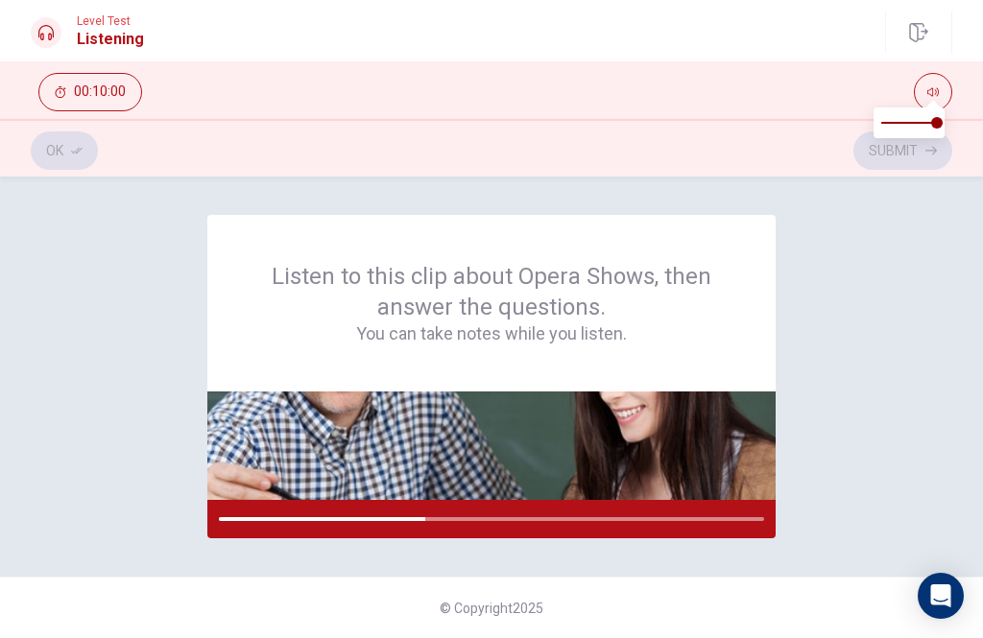
click at [755, 287] on div "Listen to this clip about Opera Shows, then answer the questions. You can take …" at bounding box center [491, 303] width 568 height 177
click at [762, 169] on div "Ok Submit" at bounding box center [491, 148] width 983 height 58
click at [72, 153] on div "Ok Submit" at bounding box center [491, 150] width 921 height 36
click at [937, 92] on icon "button" at bounding box center [933, 92] width 12 height 12
click at [76, 165] on div "Ok Submit" at bounding box center [491, 150] width 921 height 36
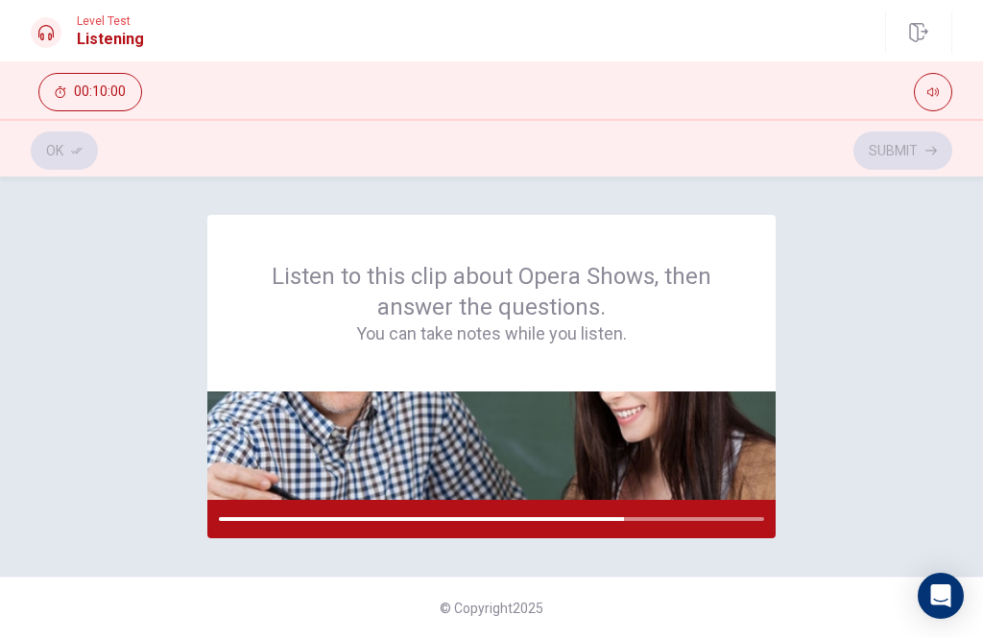
click at [938, 623] on div "© Copyright 2025" at bounding box center [491, 607] width 983 height 61
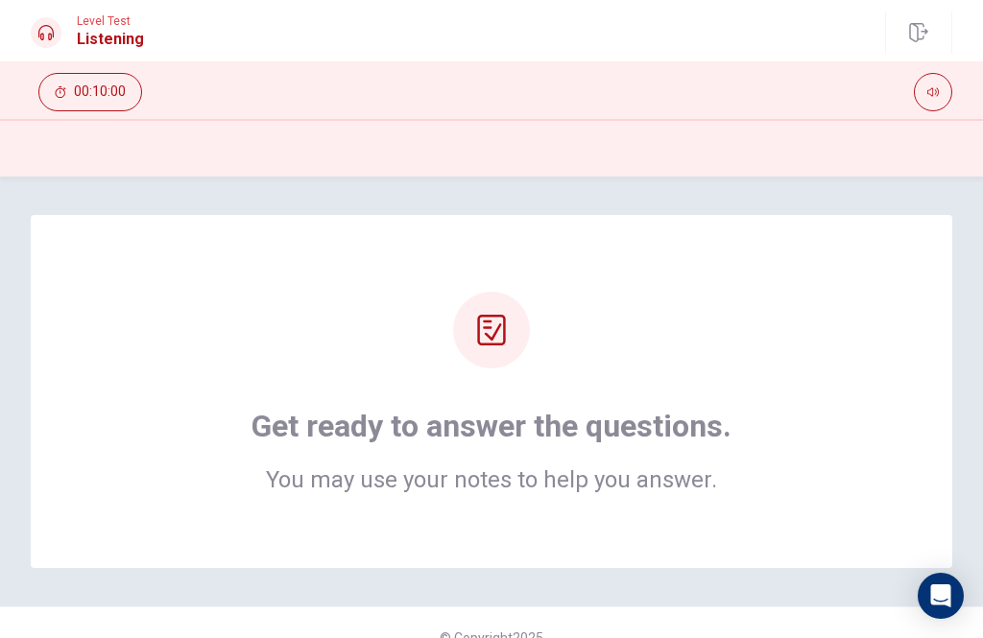
click at [782, 334] on div "Get ready to answer the questions. You may use your notes to help you answer." at bounding box center [492, 392] width 768 height 200
click at [510, 341] on div at bounding box center [491, 330] width 77 height 77
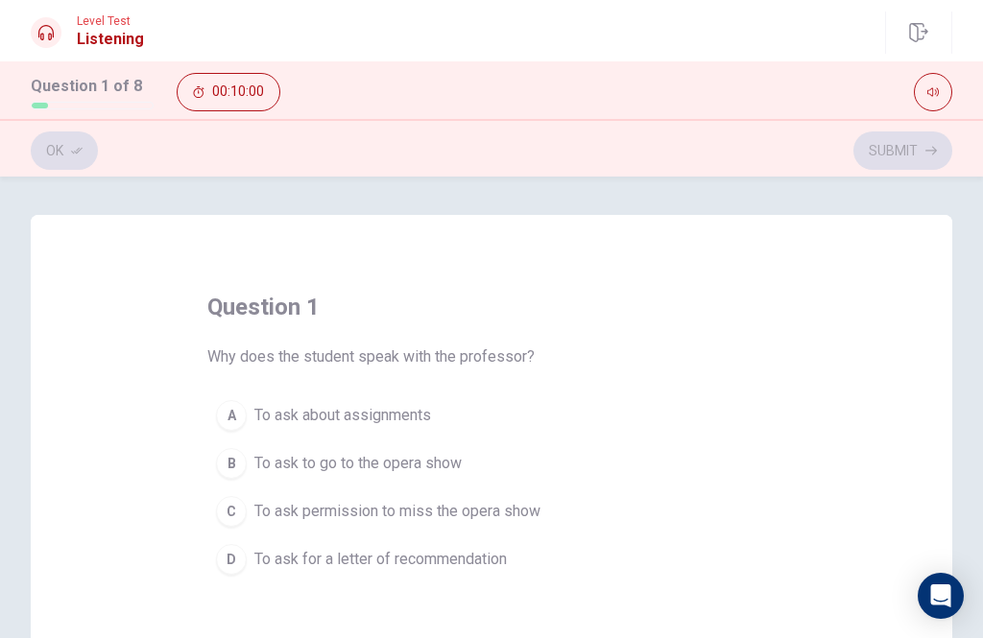
click at [531, 328] on div "question 1 Why does the student speak with the professor? A To ask about assign…" at bounding box center [491, 438] width 568 height 292
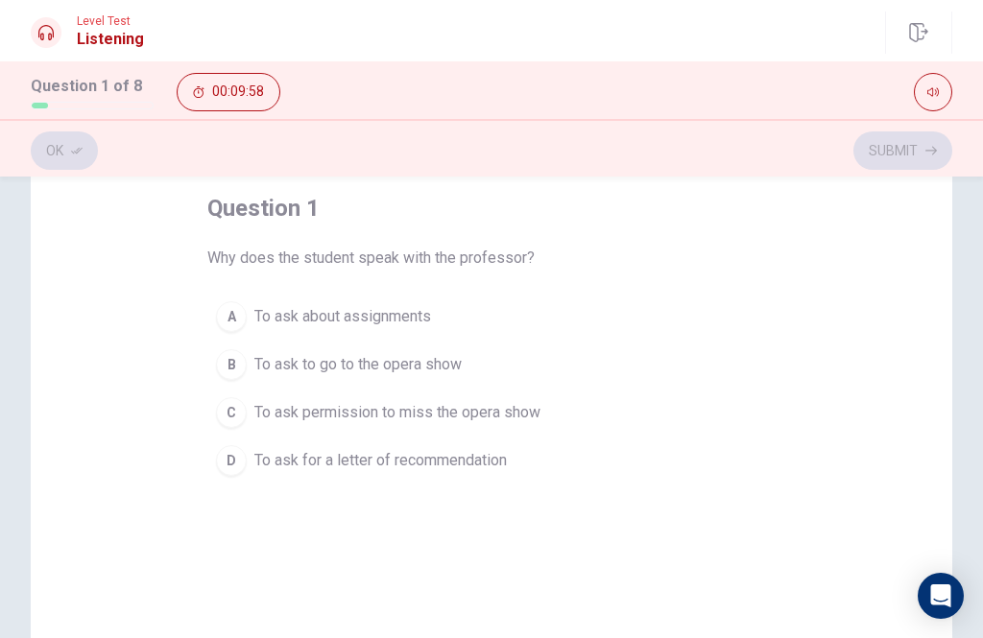
scroll to position [101, 0]
click at [242, 362] on div "B" at bounding box center [231, 362] width 31 height 31
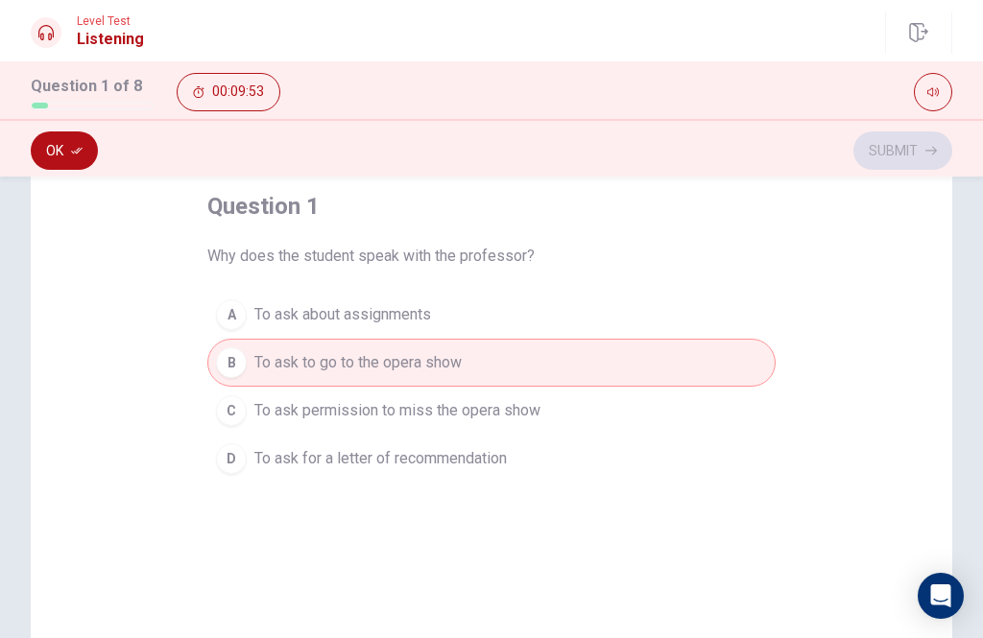
click at [920, 133] on div "Ok Submit" at bounding box center [491, 150] width 921 height 36
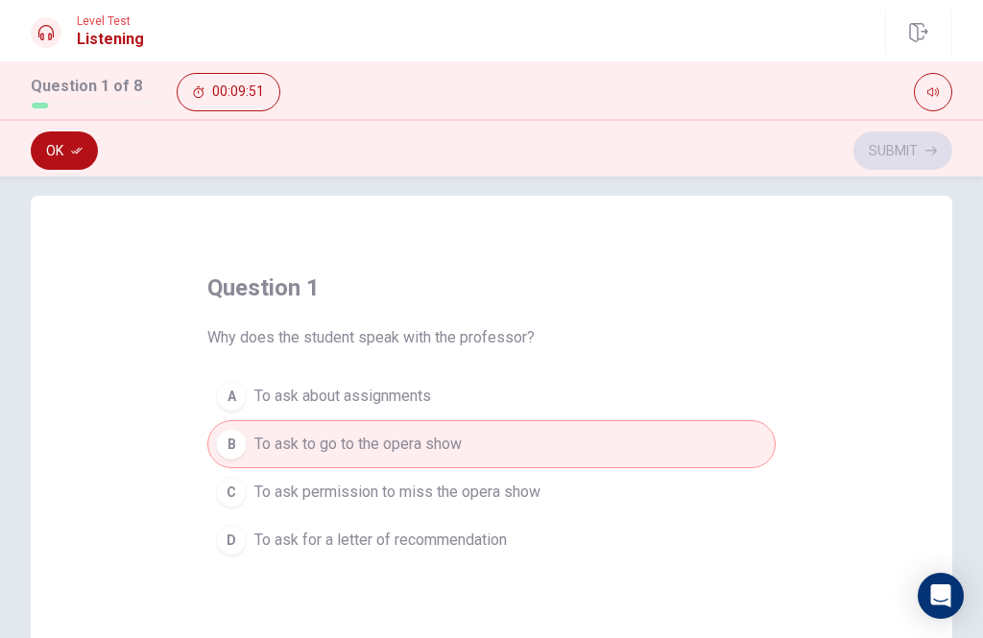
click at [920, 139] on div "Ok Submit" at bounding box center [491, 150] width 921 height 36
click at [919, 138] on div "Ok Submit" at bounding box center [491, 150] width 921 height 36
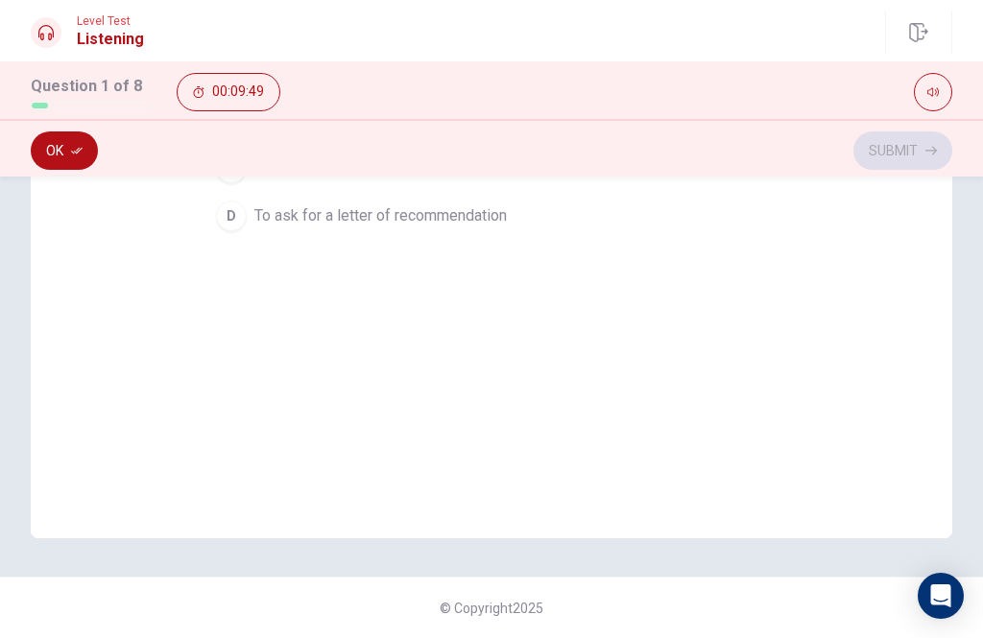
click at [905, 120] on div "Ok Submit" at bounding box center [491, 148] width 983 height 58
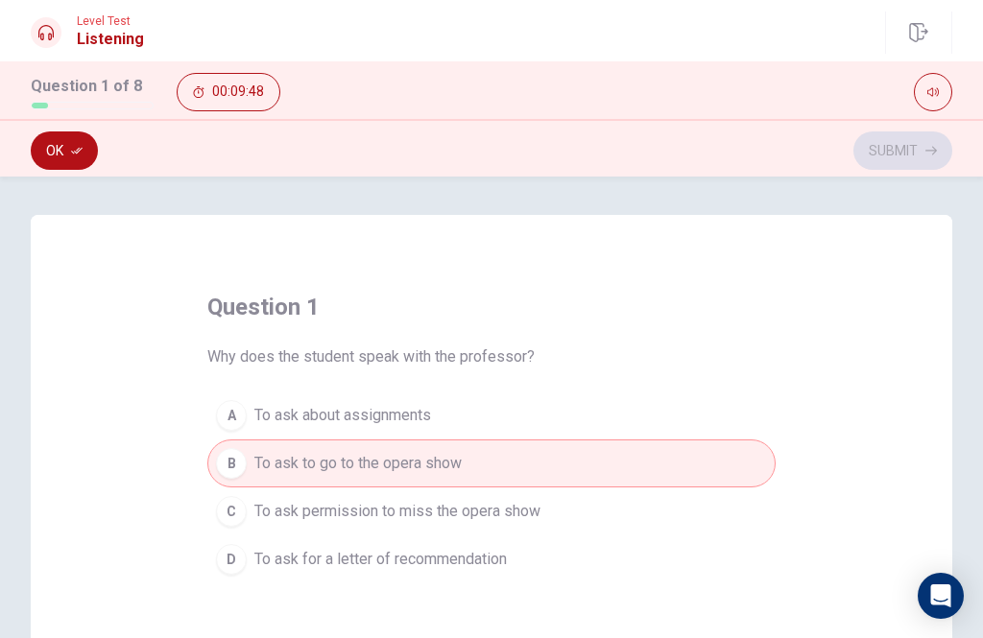
click at [904, 150] on div "Ok Submit" at bounding box center [491, 150] width 921 height 36
click at [919, 145] on div "Ok Submit" at bounding box center [491, 150] width 921 height 36
click at [56, 162] on button "Ok" at bounding box center [64, 151] width 67 height 38
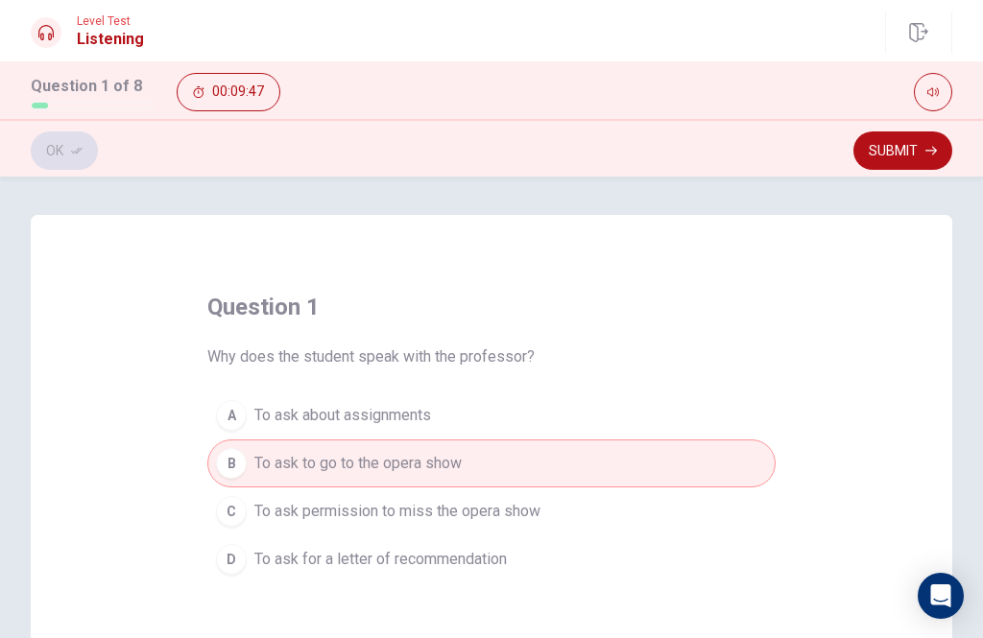
click at [908, 153] on button "Submit" at bounding box center [902, 151] width 99 height 38
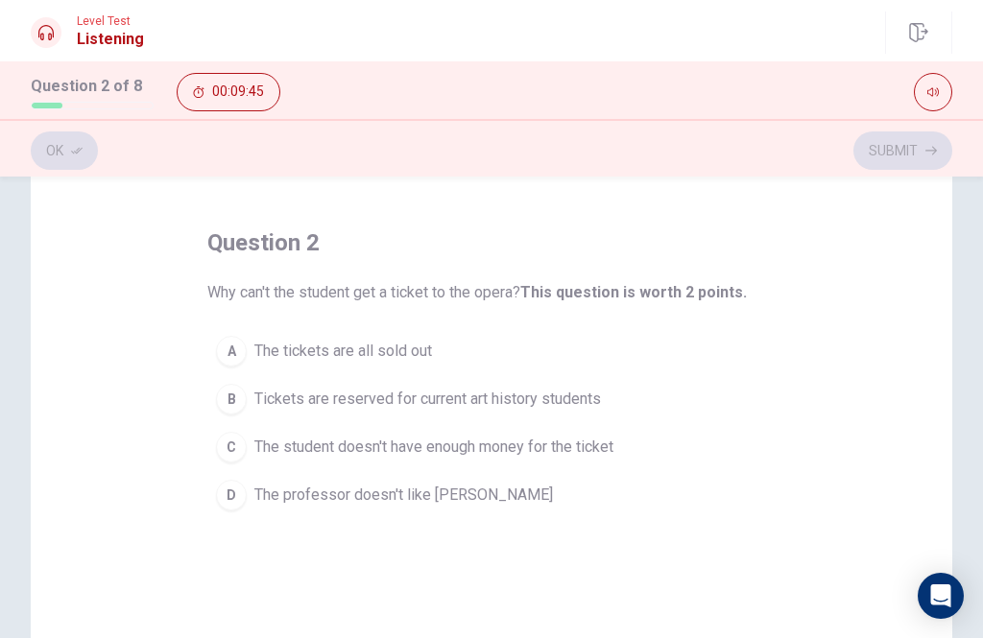
scroll to position [65, 0]
click at [244, 337] on button "A The tickets are all sold out" at bounding box center [491, 350] width 568 height 48
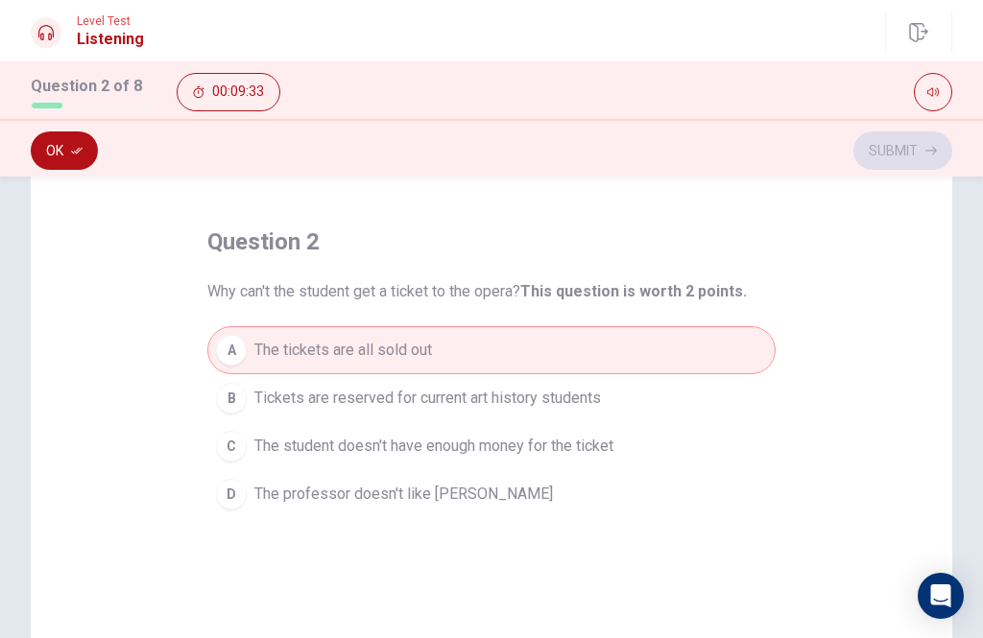
click at [63, 156] on button "Ok" at bounding box center [64, 151] width 67 height 38
click at [922, 146] on button "Submit" at bounding box center [902, 151] width 99 height 38
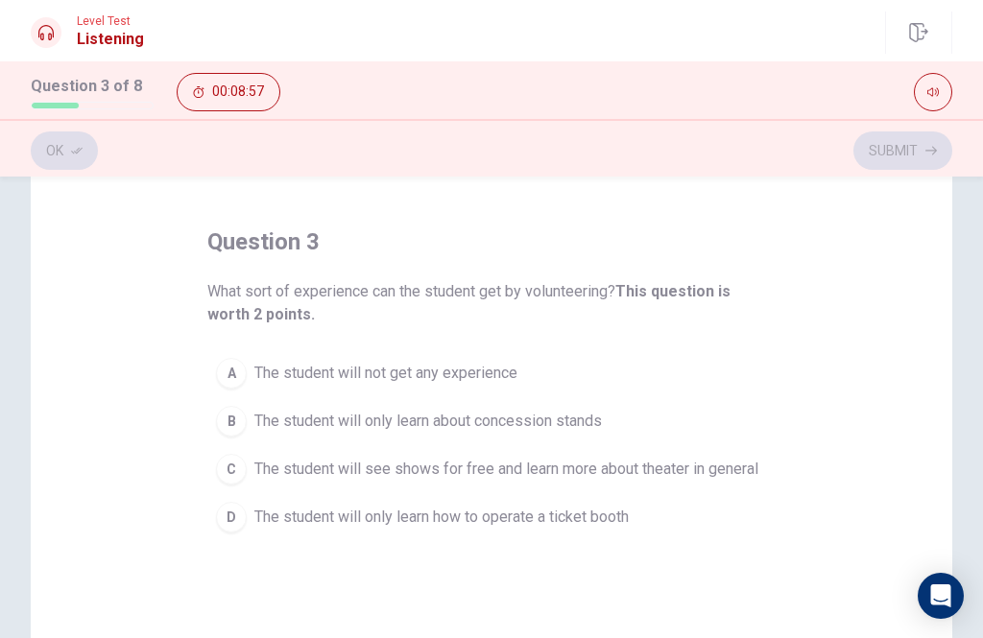
click at [238, 366] on div "A" at bounding box center [231, 373] width 31 height 31
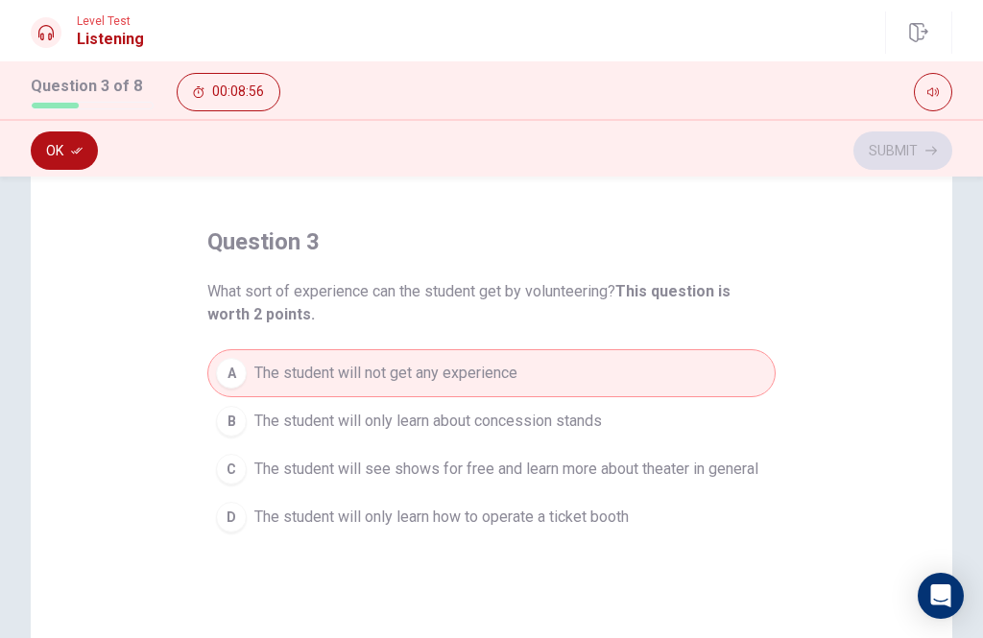
click at [61, 157] on button "Ok" at bounding box center [64, 151] width 67 height 38
click at [897, 163] on button "Submit" at bounding box center [902, 151] width 99 height 38
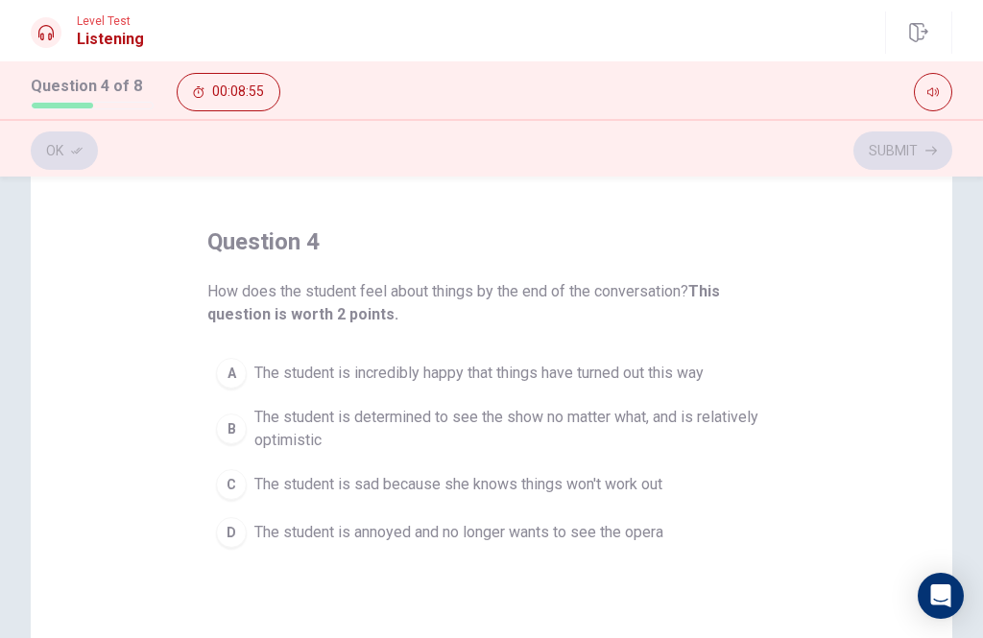
click at [920, 157] on div "Ok Submit" at bounding box center [491, 150] width 921 height 36
click at [235, 437] on div "B" at bounding box center [231, 429] width 31 height 31
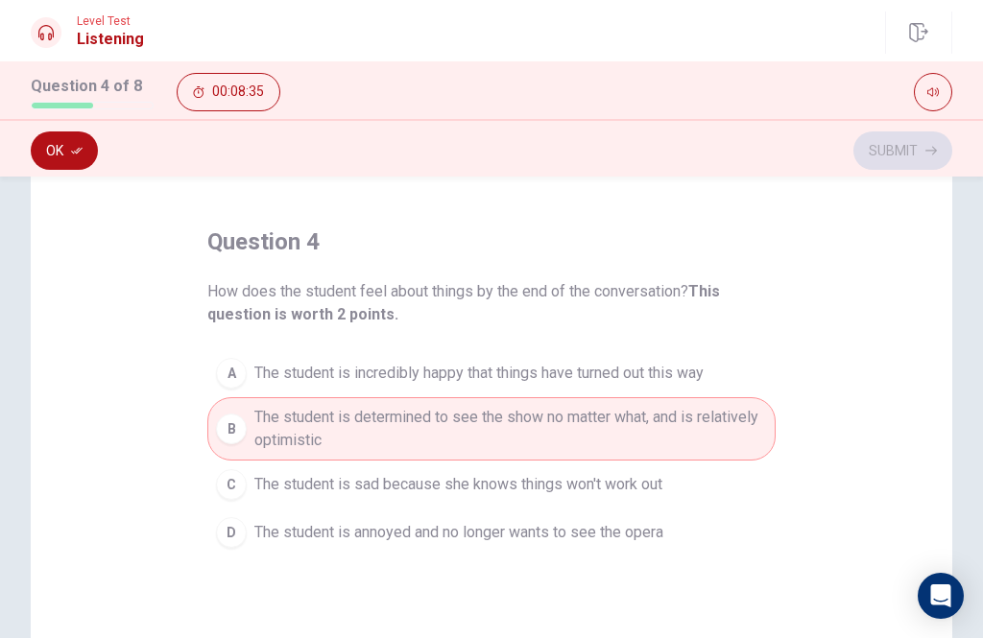
click at [48, 149] on button "Ok" at bounding box center [64, 151] width 67 height 38
click at [924, 148] on button "Submit" at bounding box center [902, 151] width 99 height 38
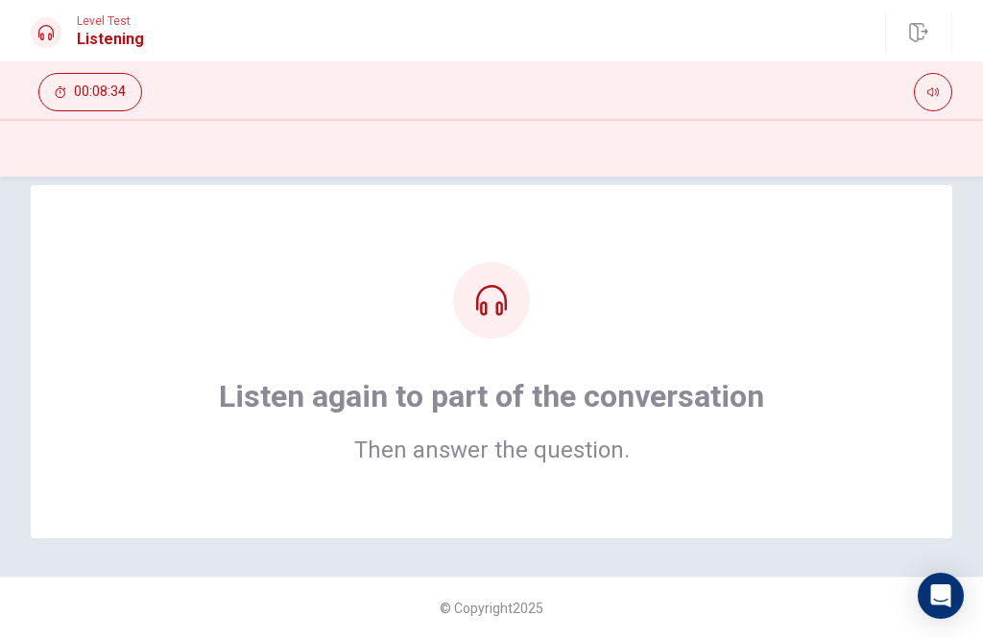
scroll to position [30, 0]
click at [826, 442] on div "Listen again to part of the conversation Then answer the question." at bounding box center [492, 362] width 768 height 200
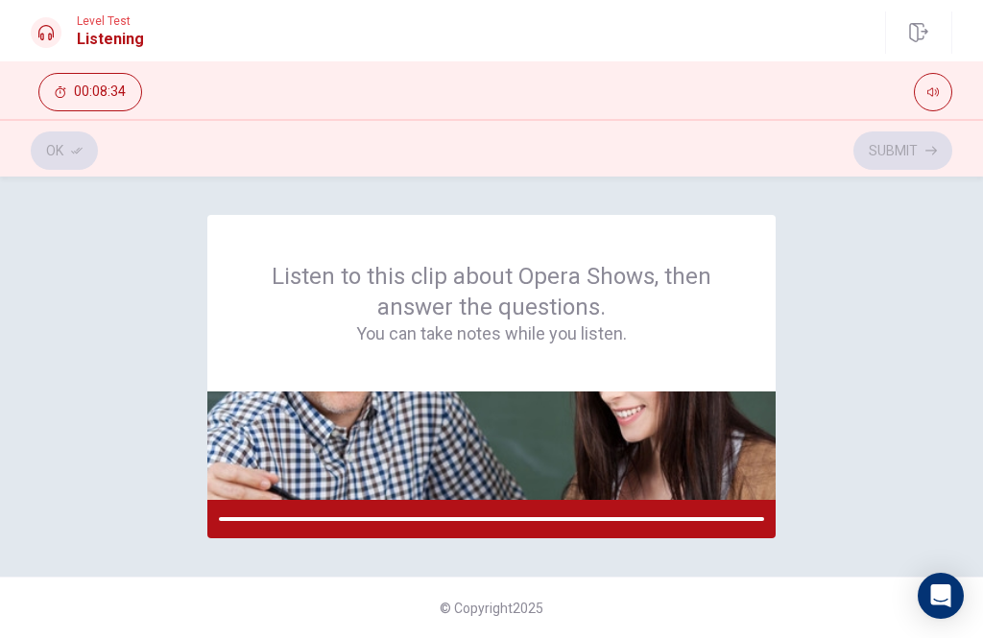
scroll to position [0, 0]
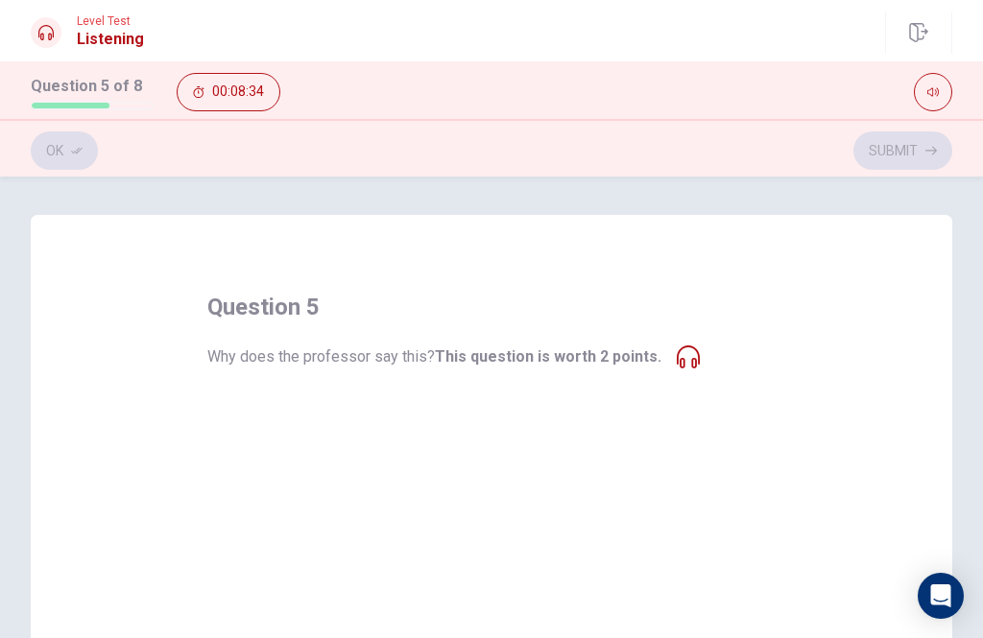
click at [699, 325] on div "question 5 Why does the professor say this? This question is worth 2 points. A …" at bounding box center [491, 438] width 568 height 292
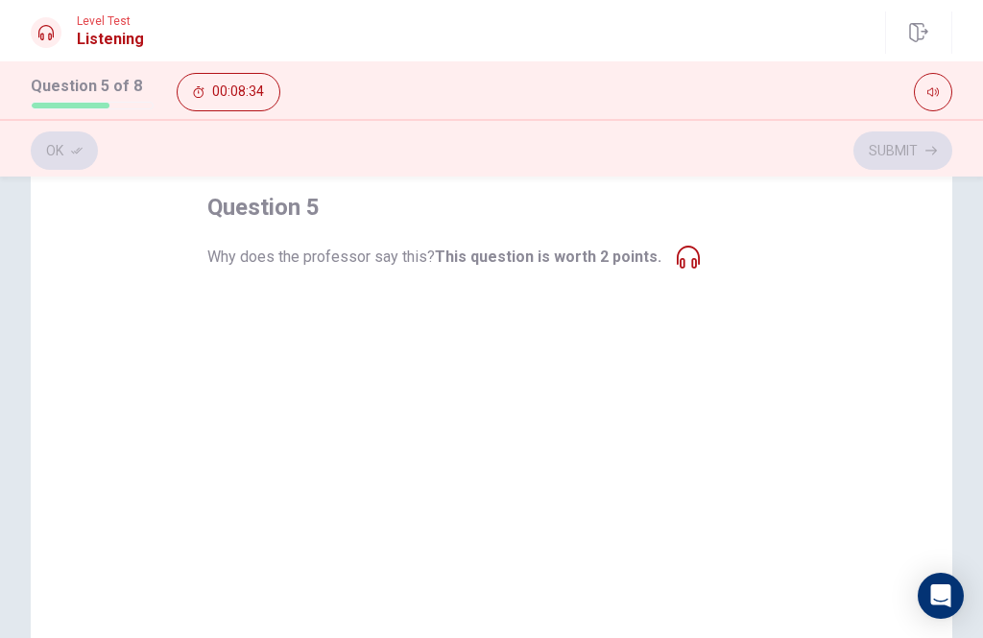
scroll to position [108, 0]
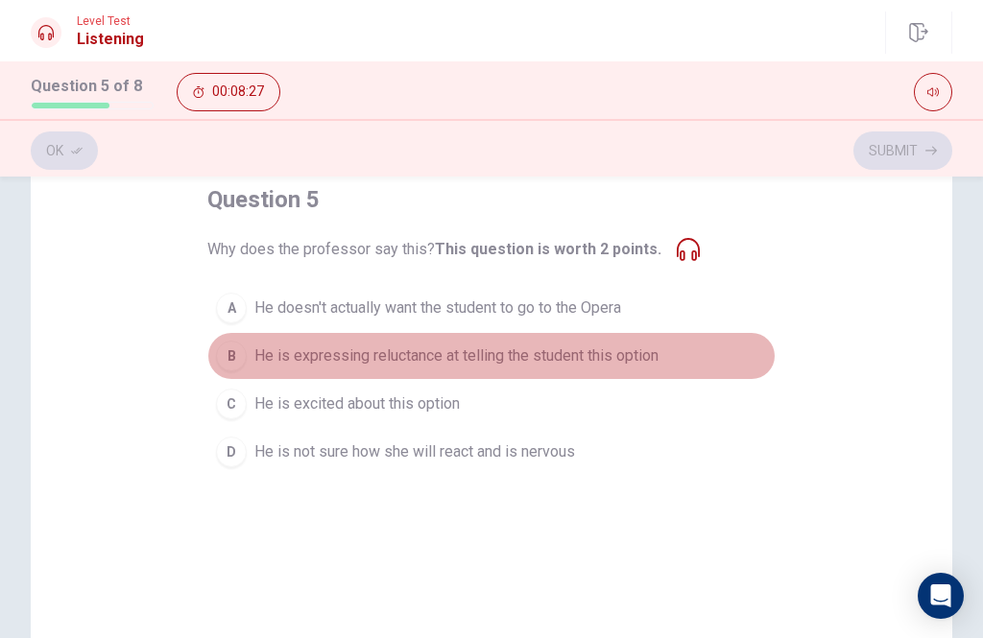
click at [625, 357] on span "He is expressing reluctance at telling the student this option" at bounding box center [456, 356] width 404 height 23
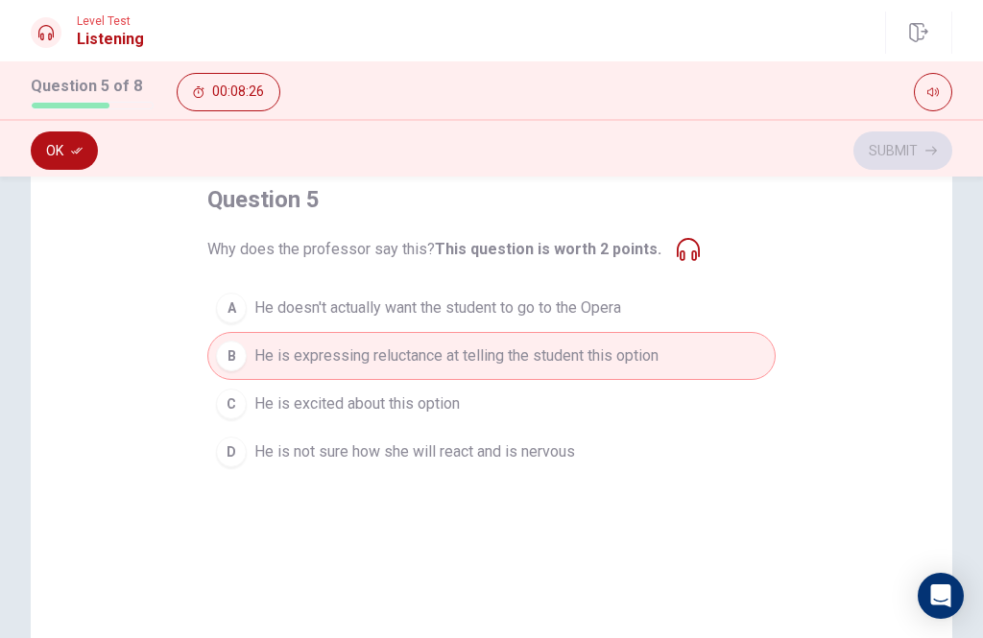
click at [54, 153] on button "Ok" at bounding box center [64, 151] width 67 height 38
click at [903, 139] on button "Submit" at bounding box center [902, 151] width 99 height 38
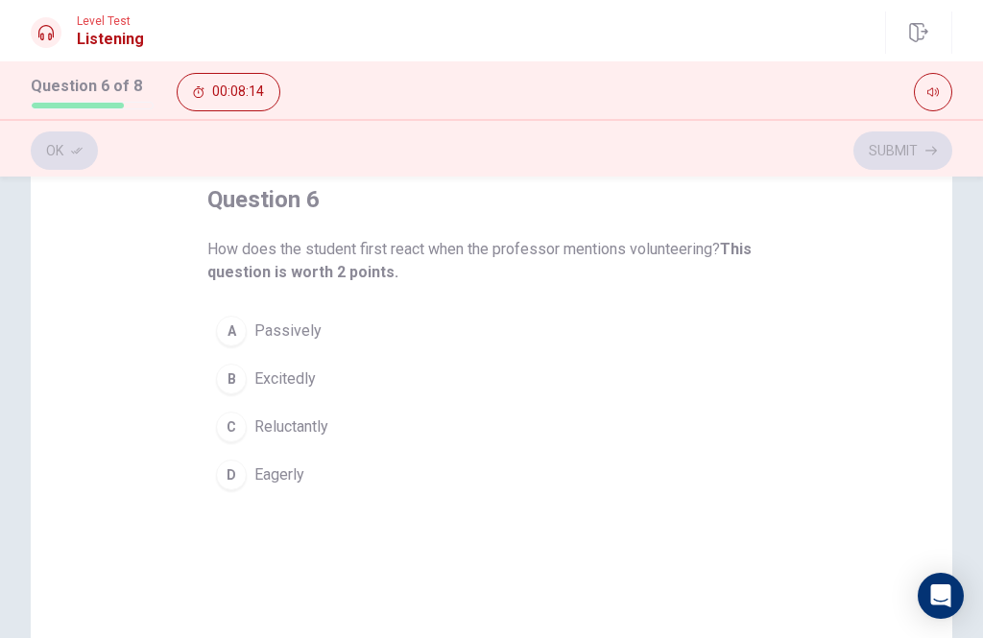
click at [237, 376] on div "B" at bounding box center [231, 379] width 31 height 31
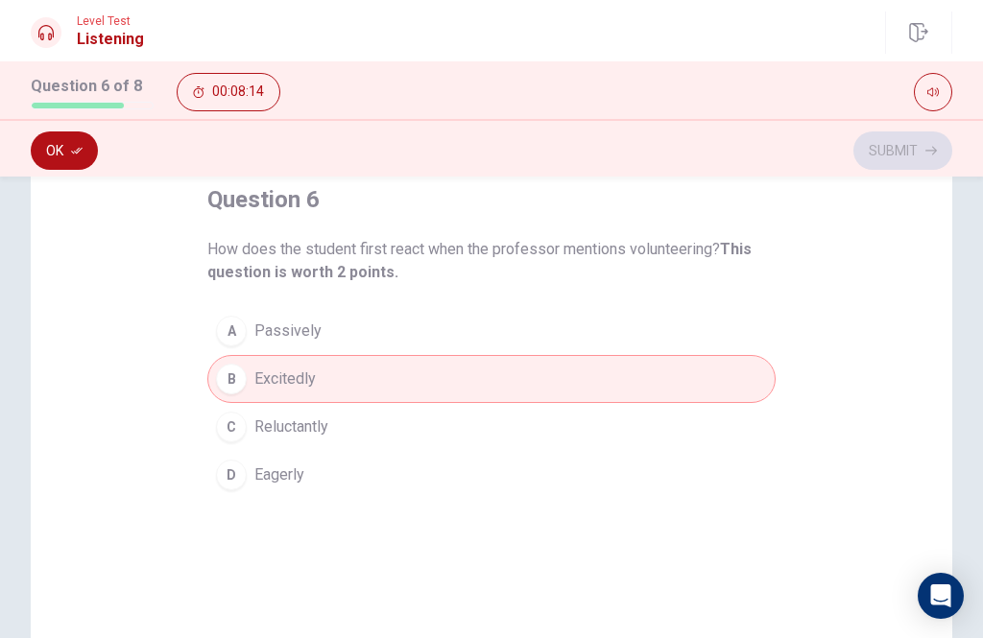
click at [63, 141] on button "Ok" at bounding box center [64, 151] width 67 height 38
click at [923, 160] on button "Submit" at bounding box center [902, 151] width 99 height 38
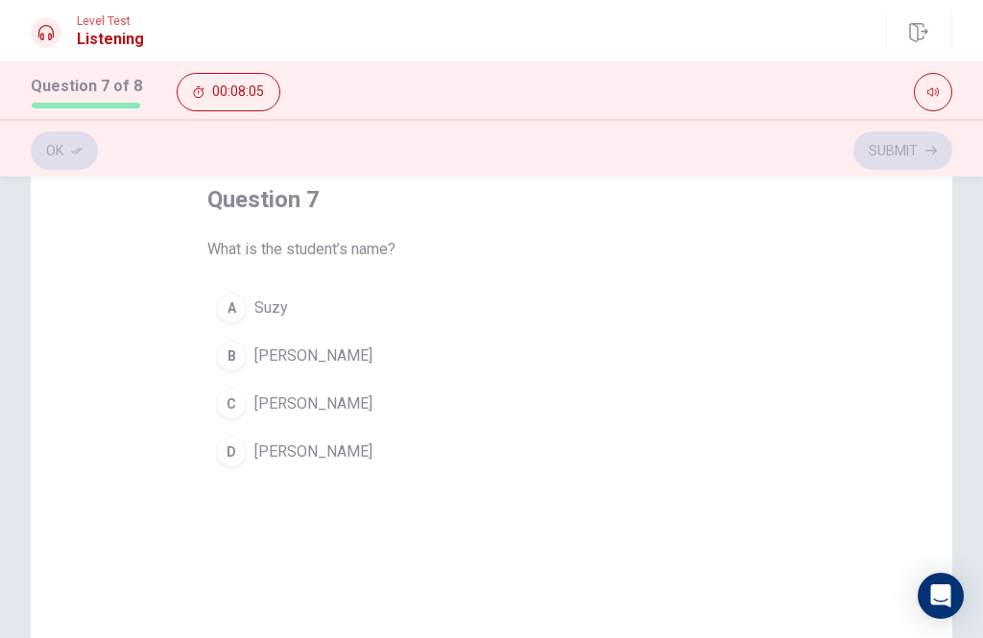
click at [227, 396] on div "C" at bounding box center [231, 404] width 31 height 31
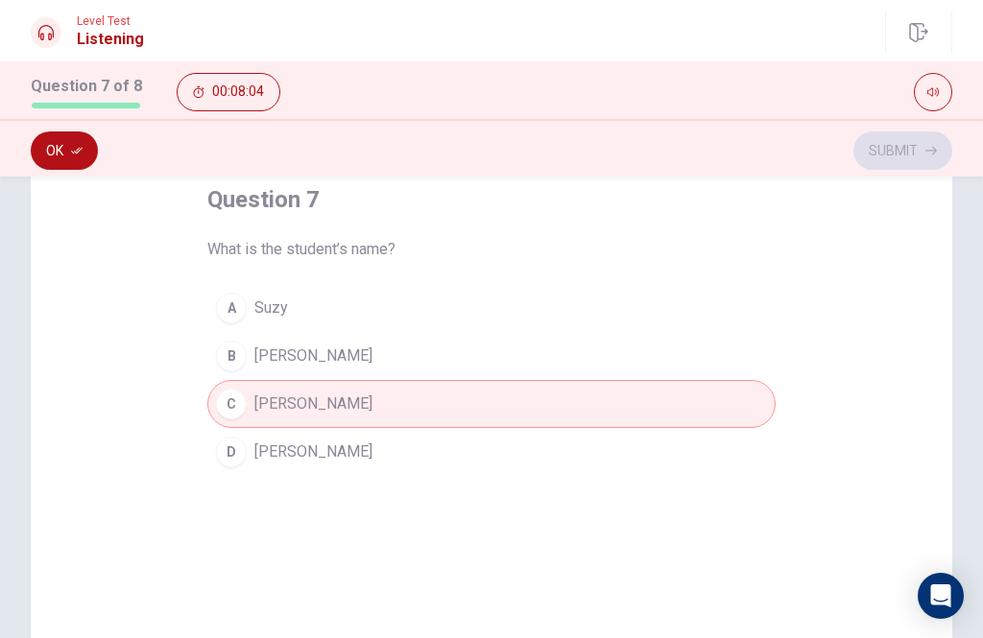
click at [51, 158] on button "Ok" at bounding box center [64, 151] width 67 height 38
click at [923, 155] on button "Submit" at bounding box center [902, 151] width 99 height 38
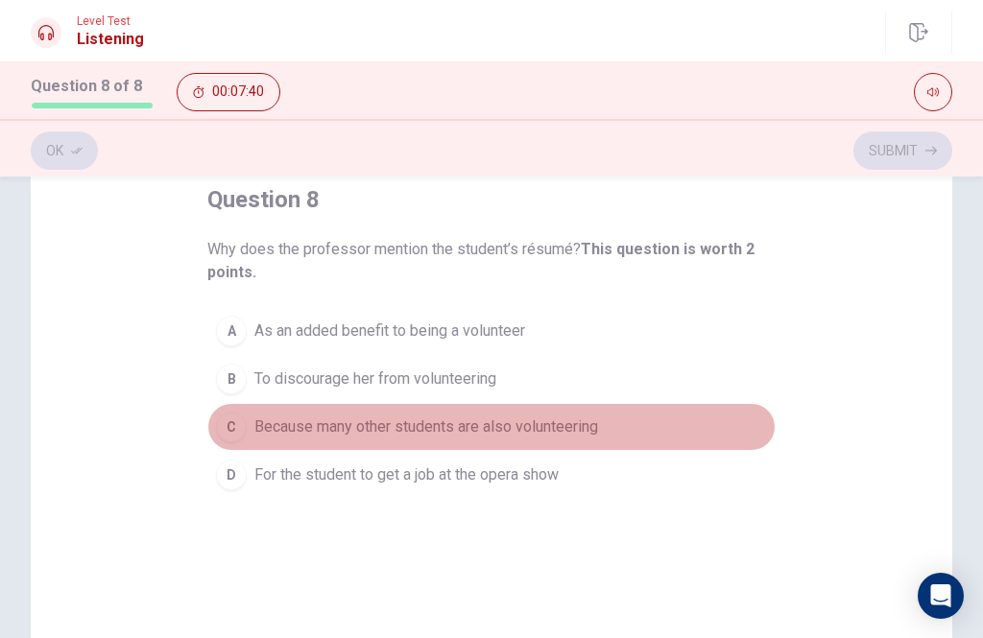
click at [586, 435] on span "Because many other students are also volunteering" at bounding box center [426, 427] width 344 height 23
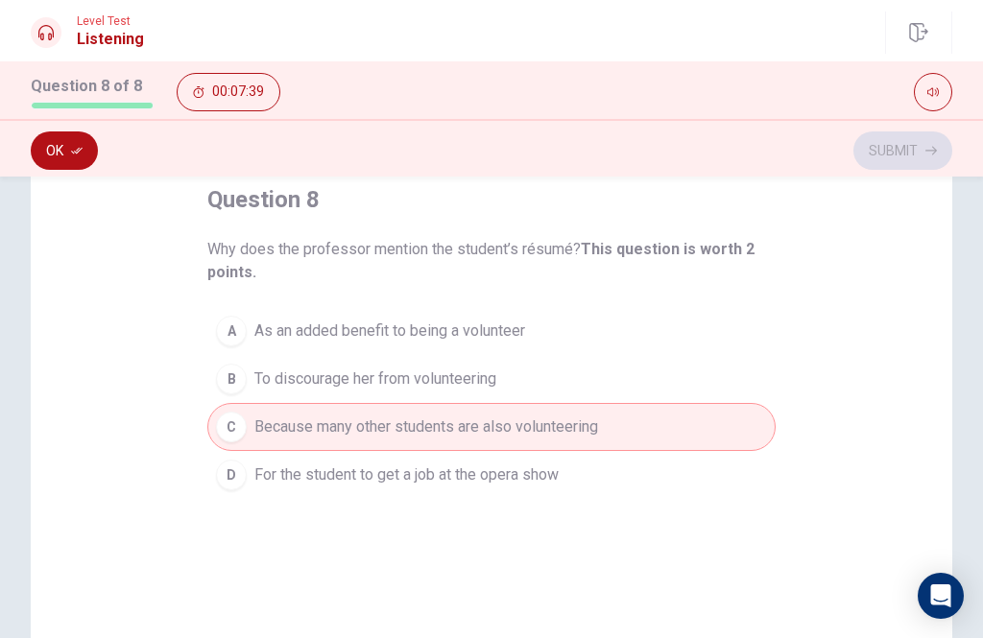
click at [60, 133] on button "Ok" at bounding box center [64, 151] width 67 height 38
click at [67, 150] on div "Ok Submit" at bounding box center [491, 150] width 921 height 36
click at [913, 152] on button "Submit" at bounding box center [902, 151] width 99 height 38
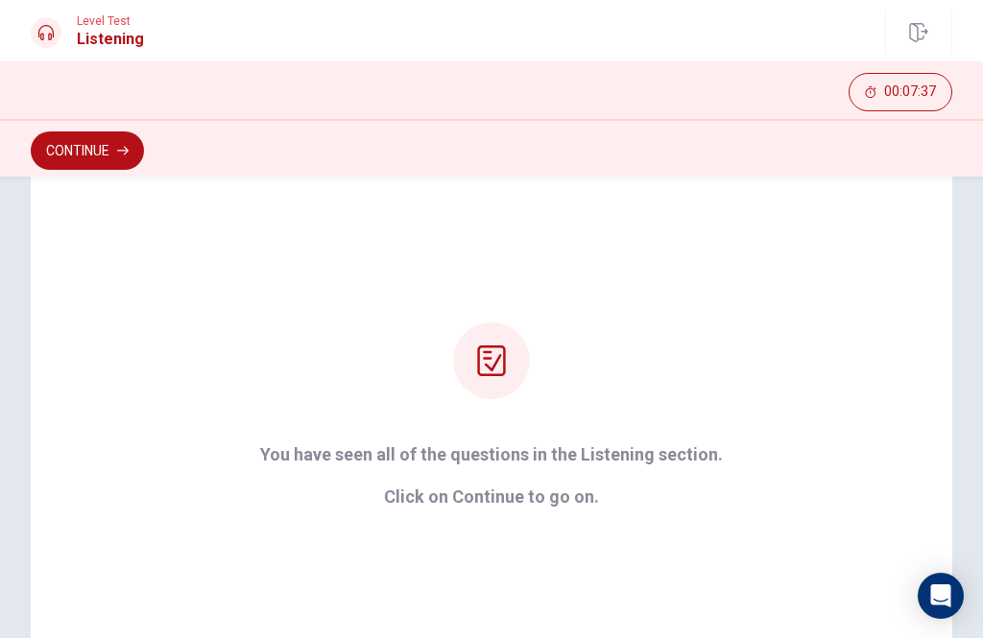
click at [745, 304] on div "You have seen all of the questions in the Listening section. Click on Continue …" at bounding box center [491, 415] width 921 height 614
click at [567, 441] on div "You have seen all of the questions in the Listening section. Click on Continue …" at bounding box center [491, 415] width 516 height 184
click at [558, 525] on div "You have seen all of the questions in the Listening section. Click on Continue …" at bounding box center [491, 415] width 921 height 614
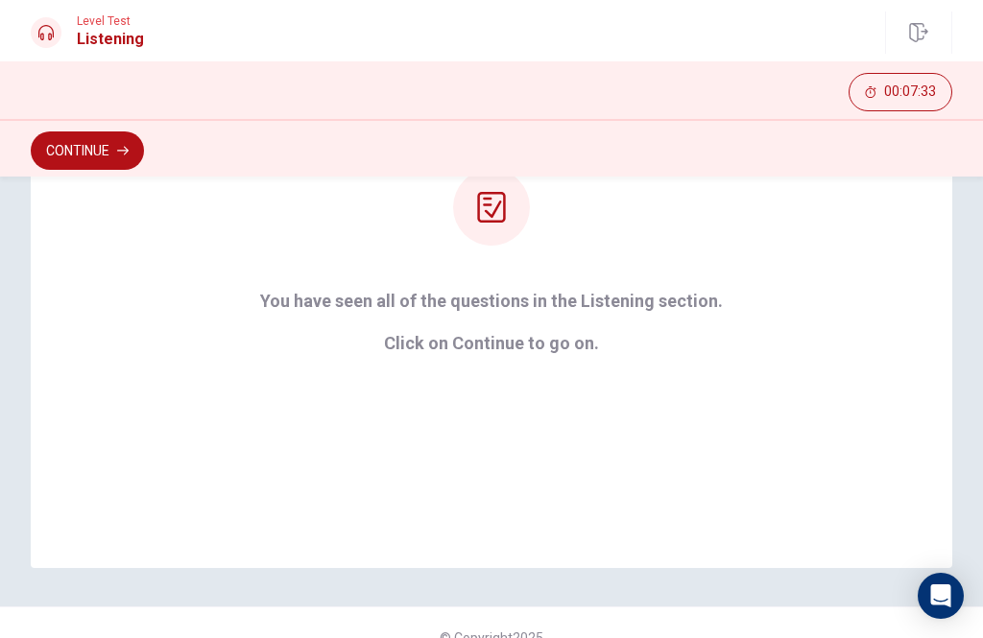
scroll to position [284, 0]
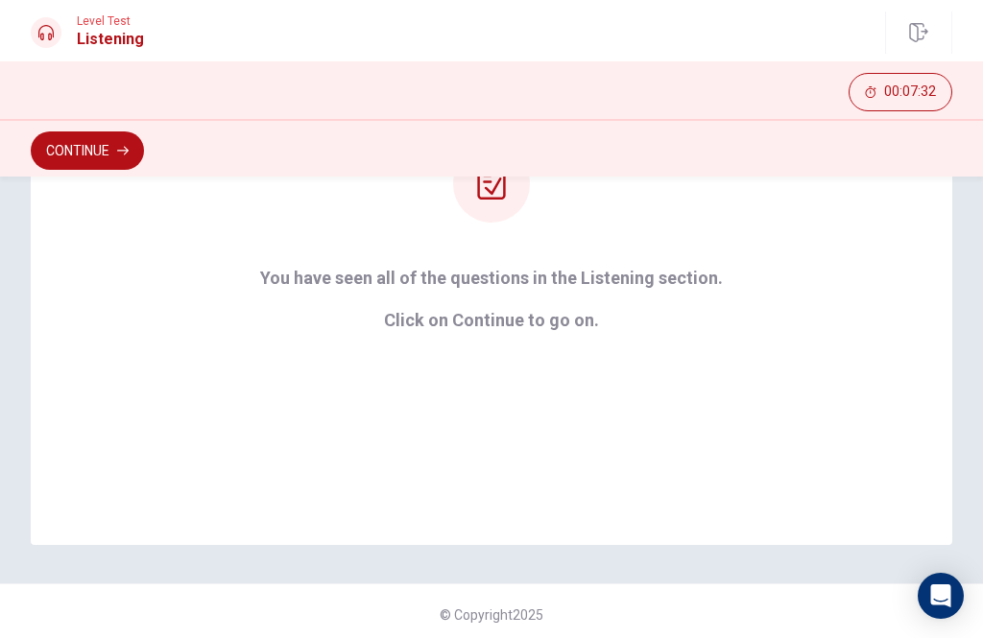
click at [687, 343] on div "You have seen all of the questions in the Listening section. Click on Continue …" at bounding box center [491, 238] width 921 height 614
click at [638, 330] on div "You have seen all of the questions in the Listening section. Click on Continue …" at bounding box center [491, 238] width 921 height 614
click at [87, 158] on button "Continue" at bounding box center [87, 151] width 113 height 38
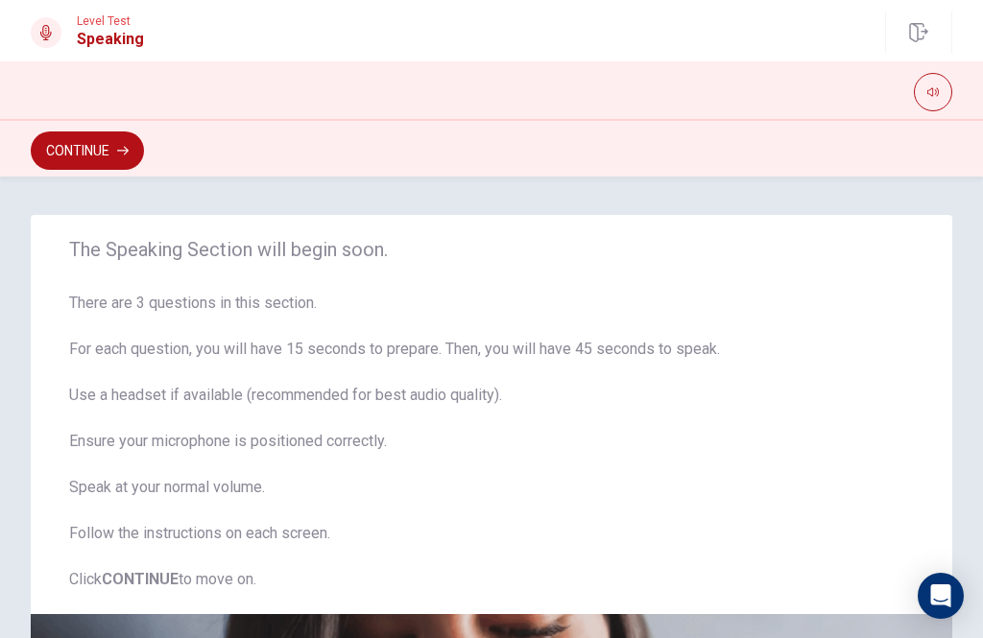
scroll to position [-1, 0]
click at [80, 155] on button "Continue" at bounding box center [87, 151] width 113 height 38
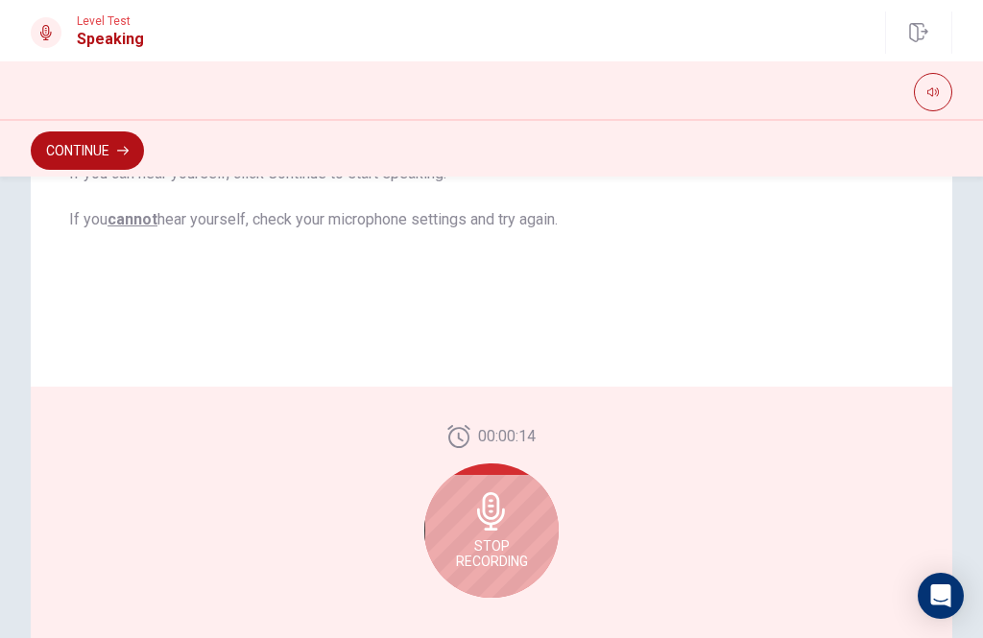
scroll to position [514, 0]
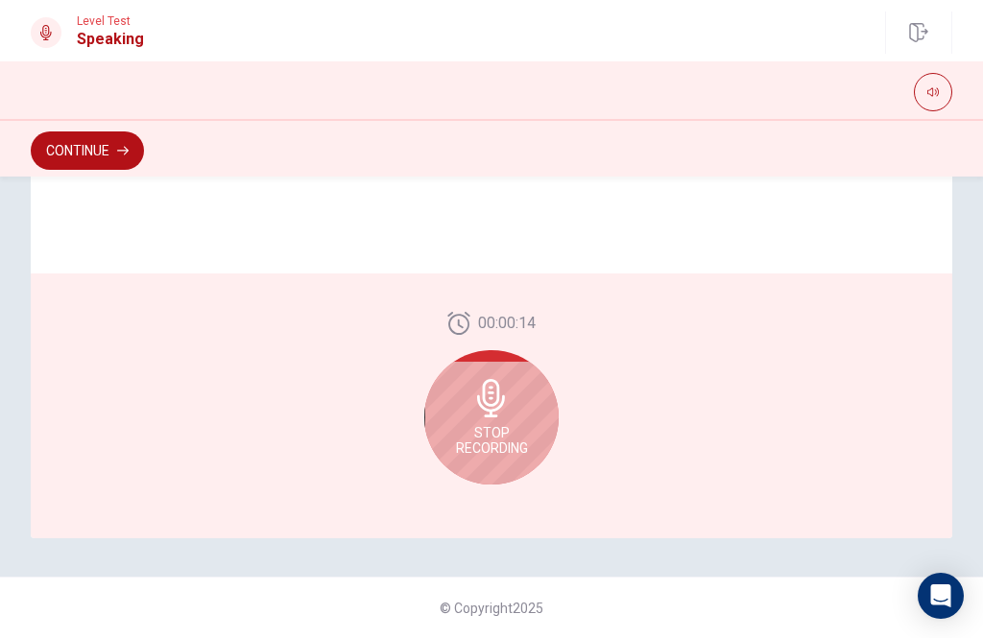
click at [457, 408] on div "Stop Recording" at bounding box center [491, 417] width 134 height 134
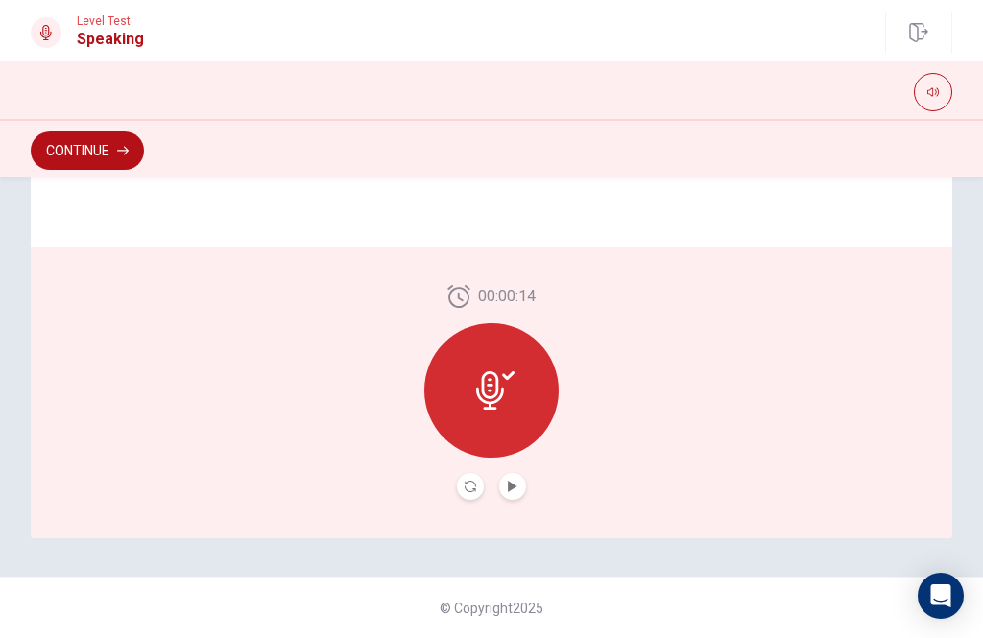
click at [528, 414] on div at bounding box center [491, 390] width 134 height 134
click at [473, 488] on icon "Record Again" at bounding box center [471, 487] width 12 height 12
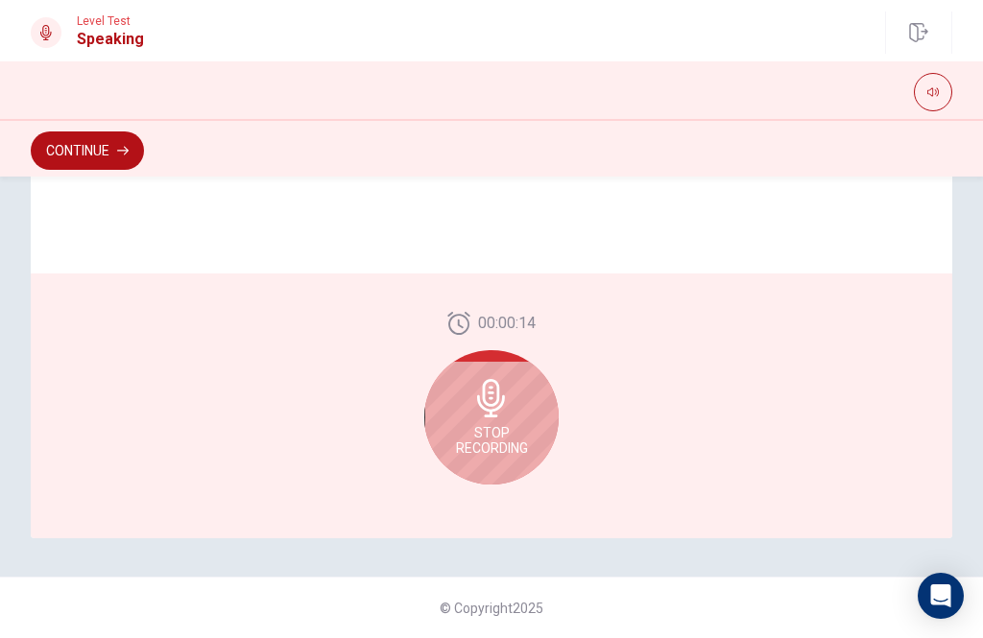
click at [528, 417] on div "Stop Recording" at bounding box center [491, 417] width 134 height 134
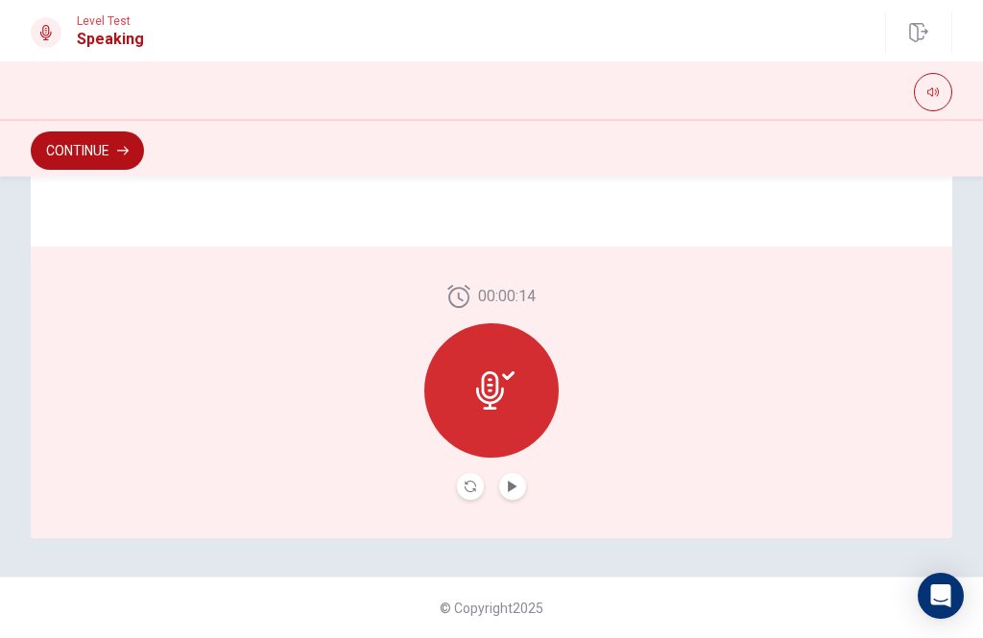
click at [523, 480] on button "Play Audio" at bounding box center [512, 486] width 27 height 27
click at [527, 380] on div at bounding box center [491, 390] width 134 height 134
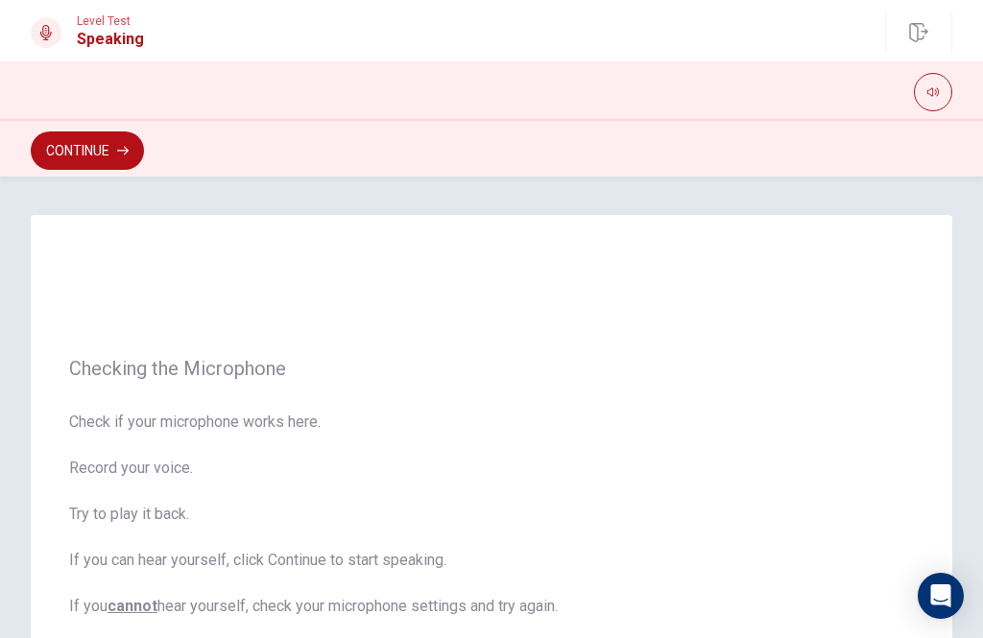
click at [119, 147] on icon "button" at bounding box center [123, 151] width 12 height 12
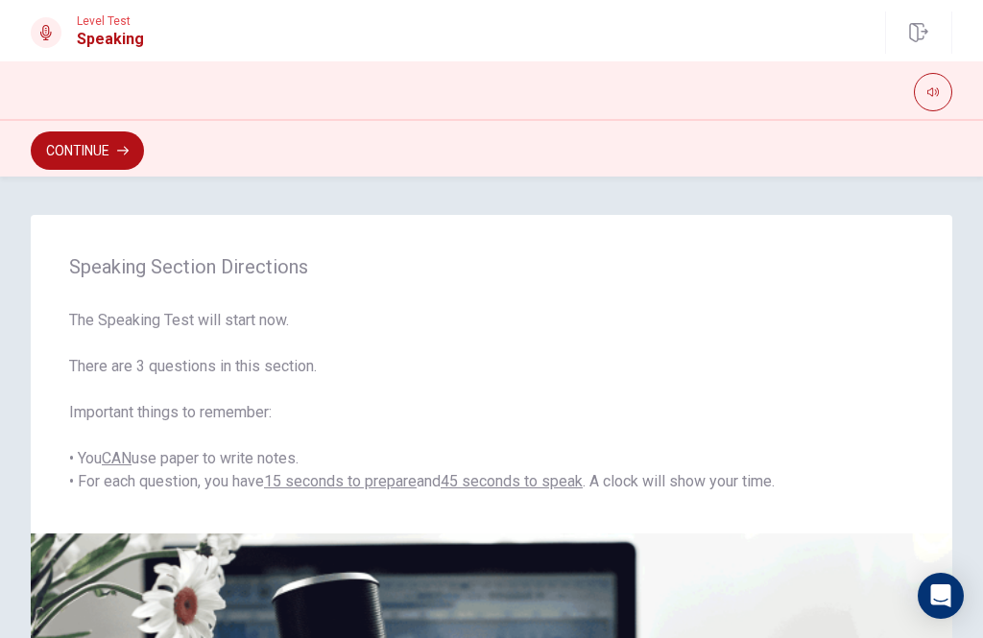
scroll to position [10, 0]
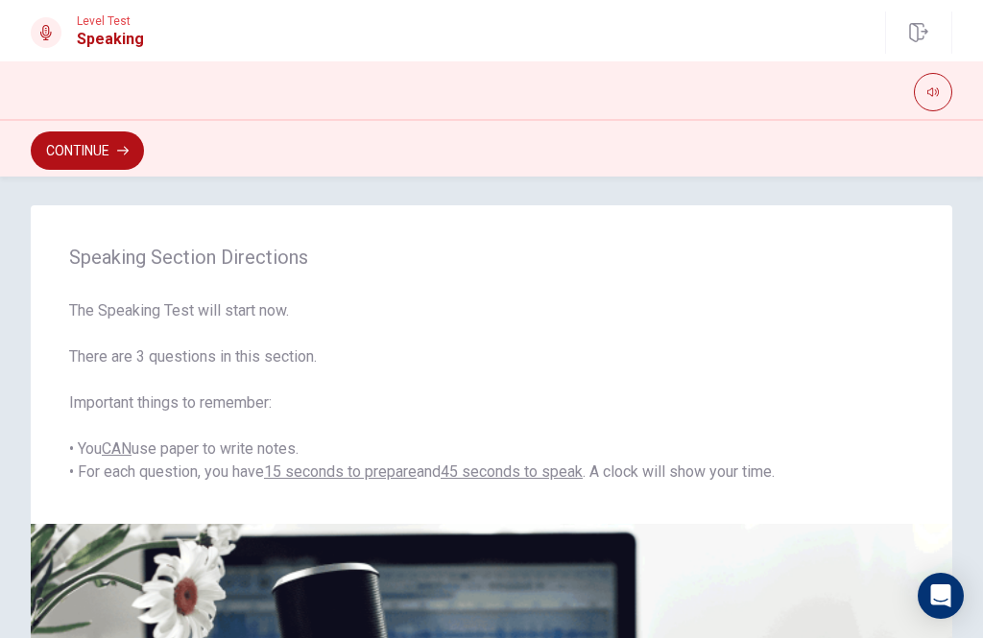
click at [112, 154] on button "Continue" at bounding box center [87, 151] width 113 height 38
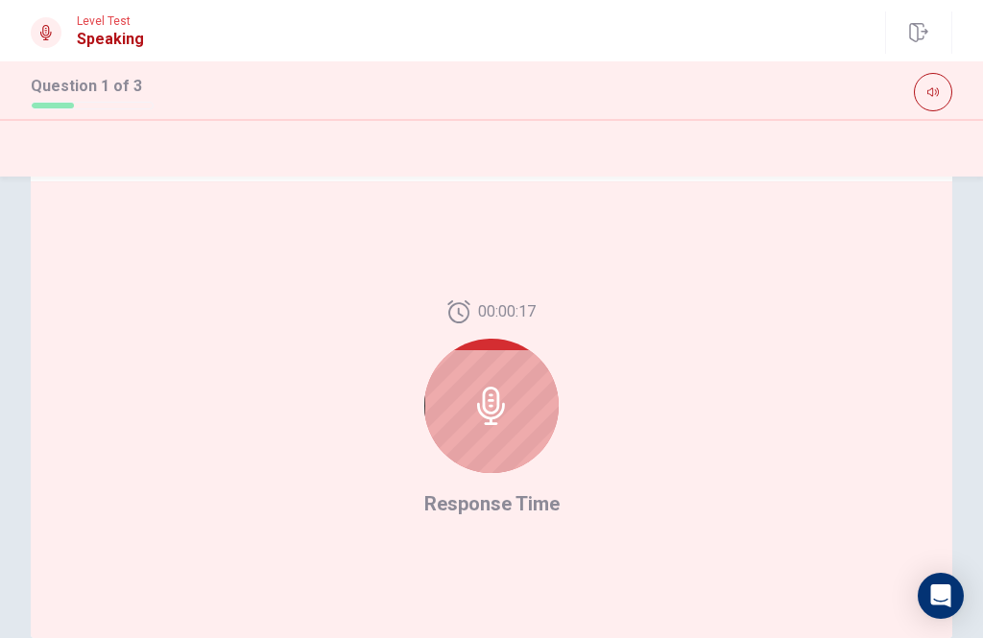
scroll to position [414, 0]
click at [524, 397] on div at bounding box center [491, 406] width 134 height 134
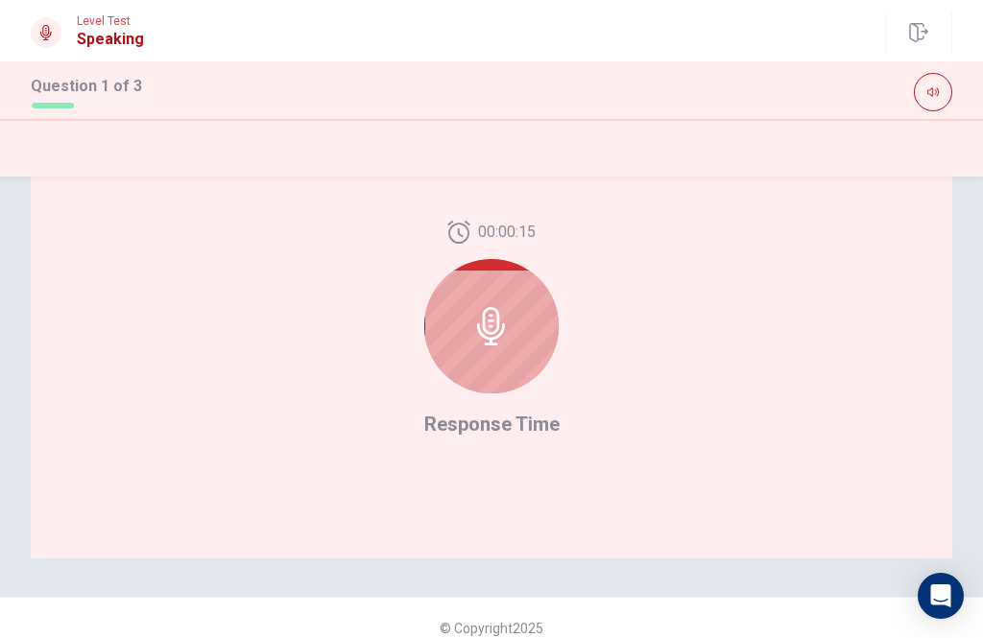
scroll to position [495, 0]
click at [504, 419] on span "Response Time" at bounding box center [491, 422] width 135 height 23
click at [505, 315] on icon at bounding box center [491, 324] width 38 height 38
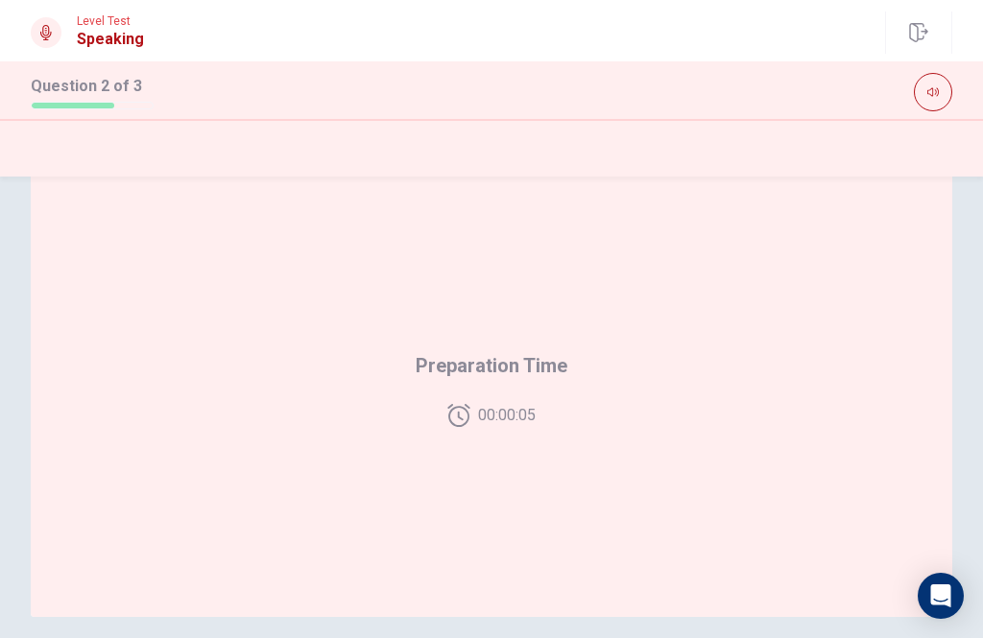
scroll to position [477, 0]
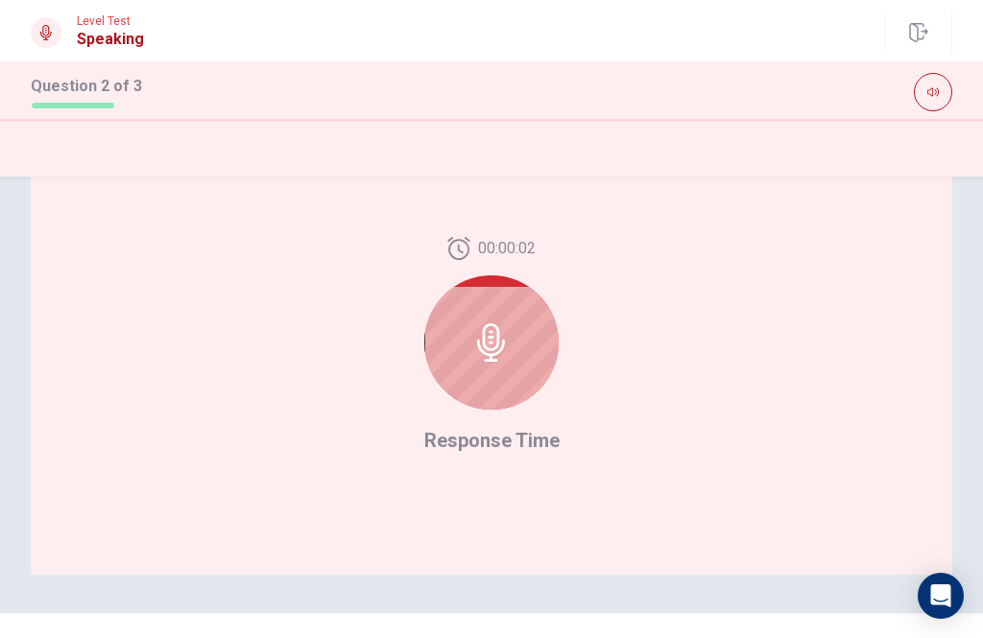
click at [499, 327] on icon at bounding box center [491, 342] width 38 height 38
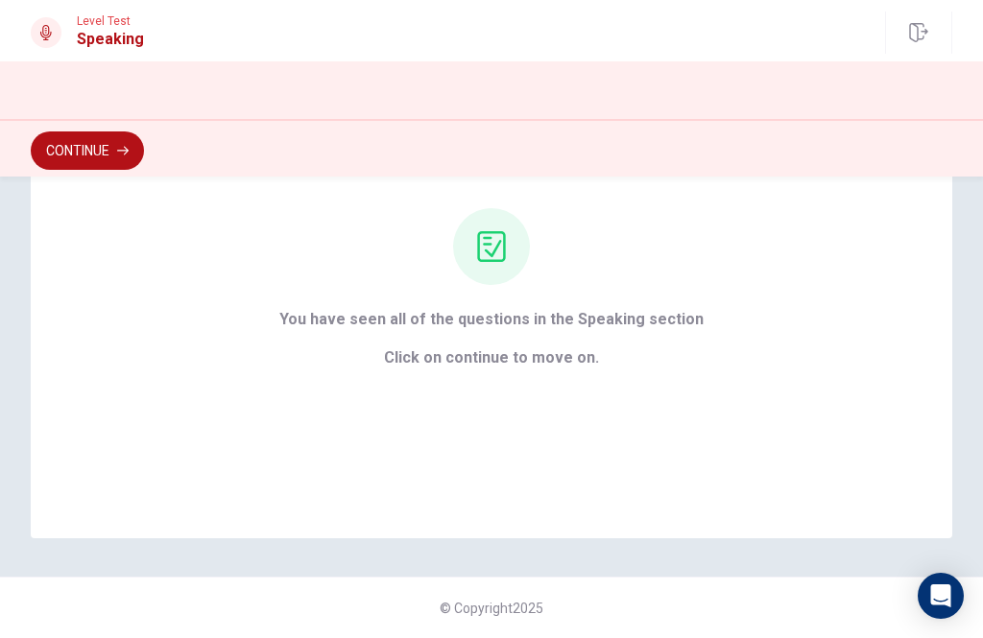
scroll to position [176, 0]
click at [115, 148] on button "Continue" at bounding box center [87, 151] width 113 height 38
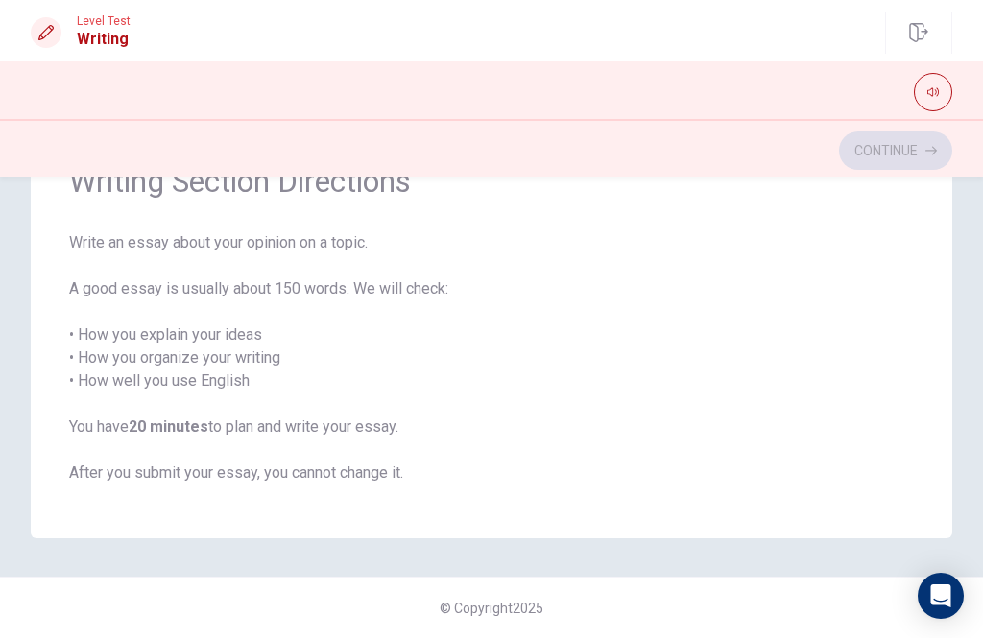
scroll to position [107, 0]
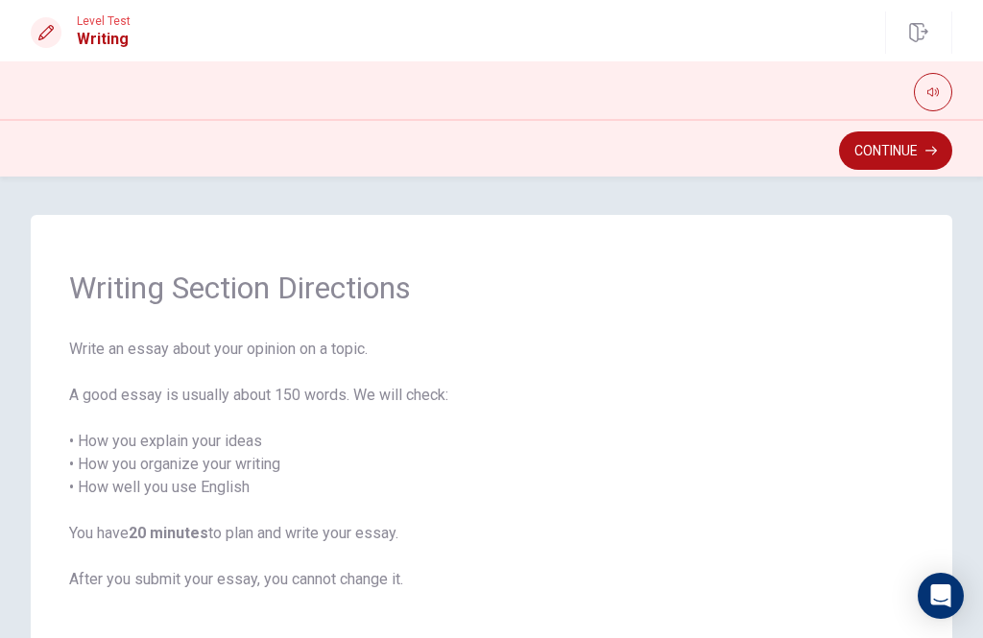
click at [913, 154] on button "Continue" at bounding box center [895, 151] width 113 height 38
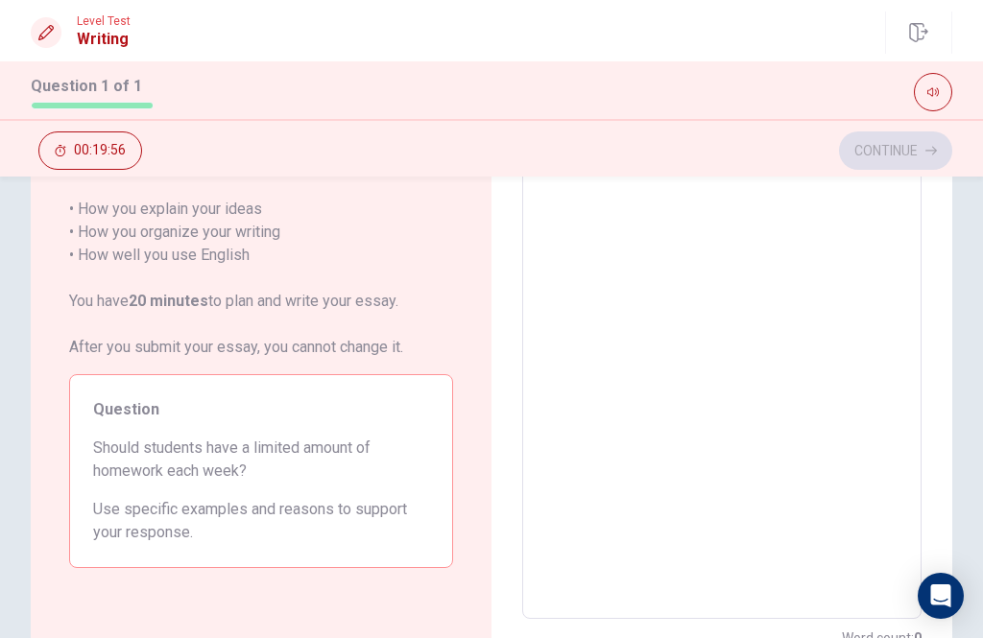
scroll to position [195, 0]
click at [765, 303] on textarea at bounding box center [722, 353] width 372 height 499
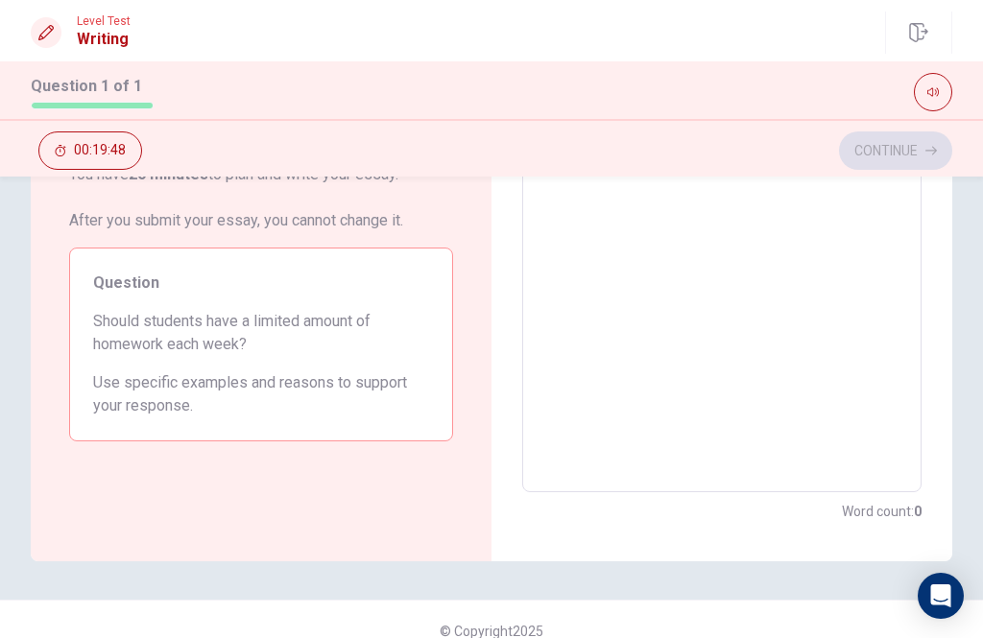
scroll to position [306, 0]
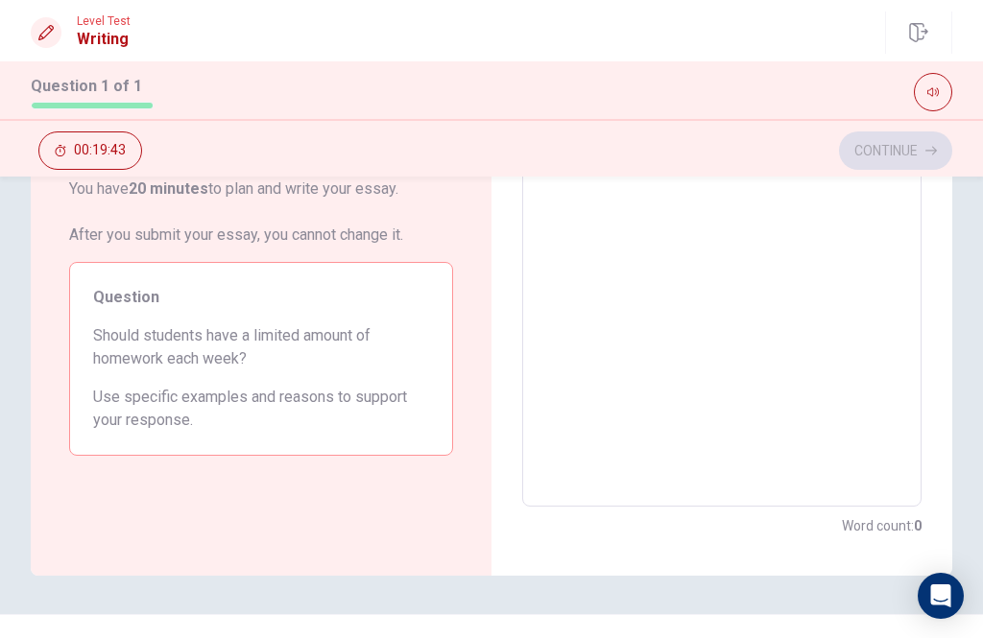
click at [824, 230] on textarea at bounding box center [722, 241] width 372 height 499
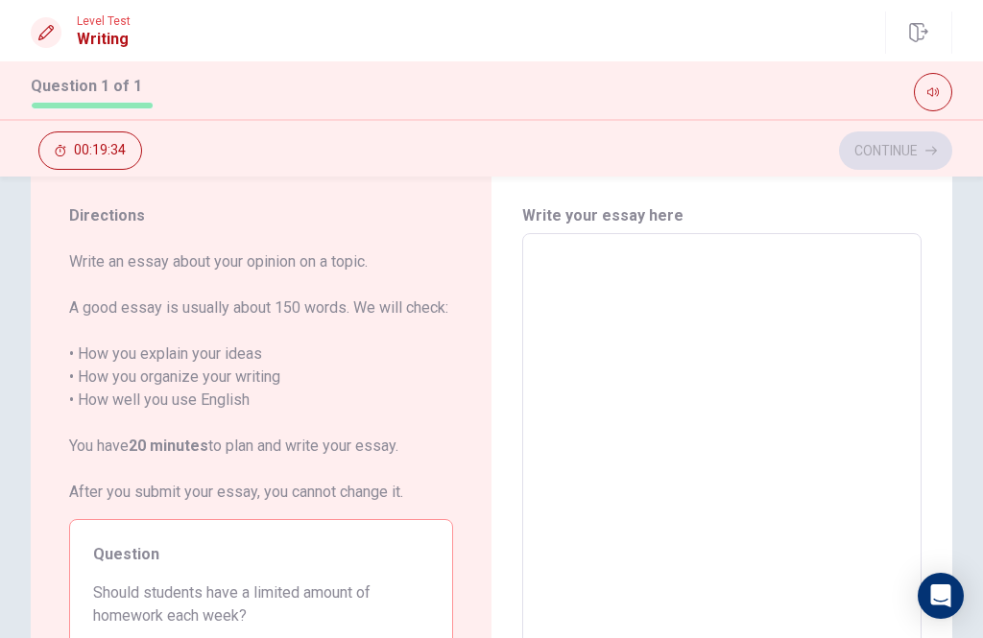
scroll to position [103, 0]
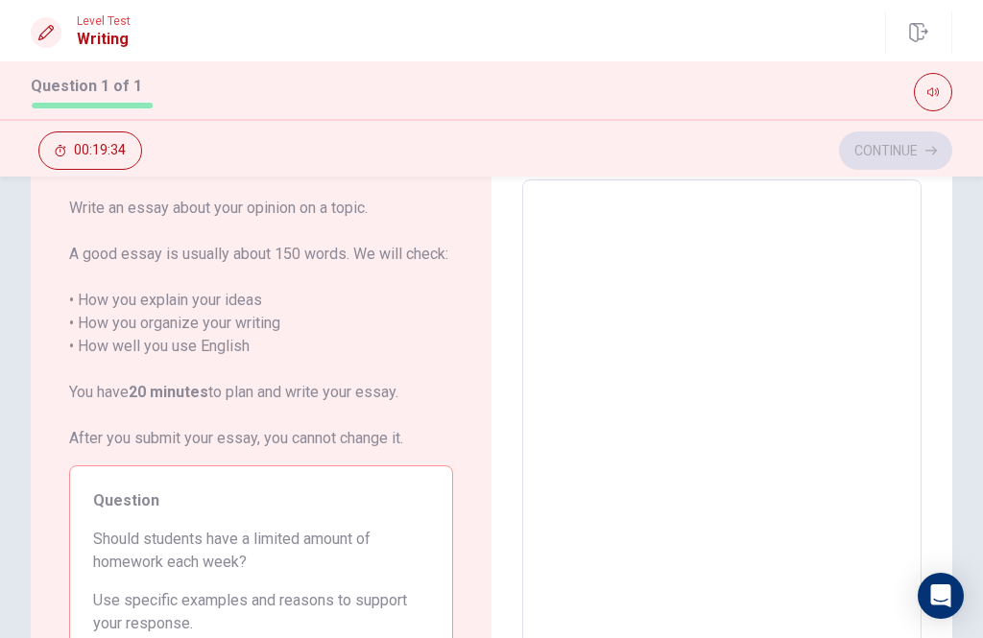
click at [764, 238] on textarea at bounding box center [722, 445] width 372 height 499
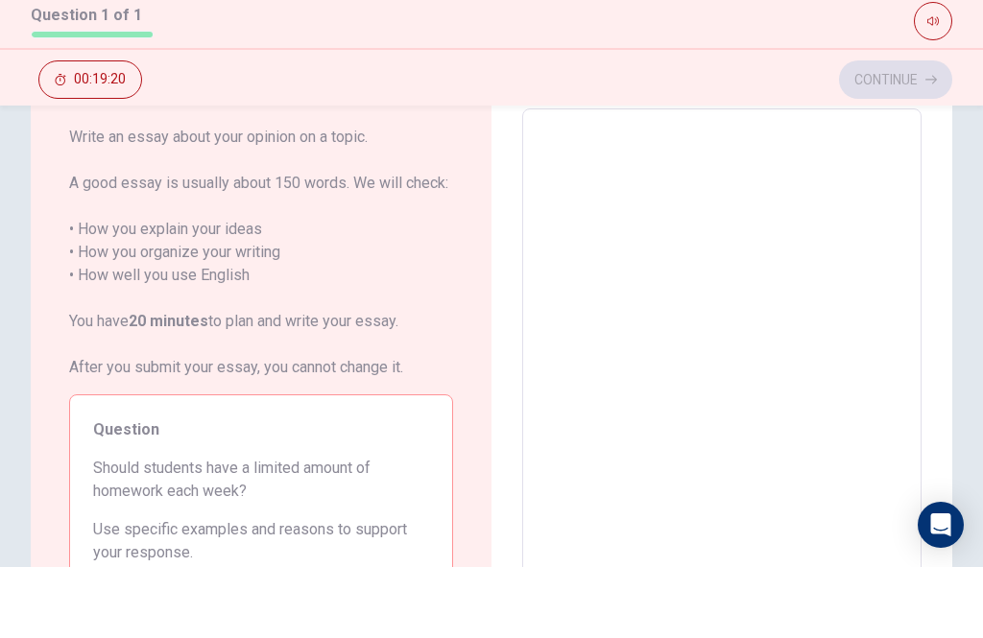
type textarea "T"
type textarea "x"
type textarea "y"
type textarea "x"
type textarea "ye"
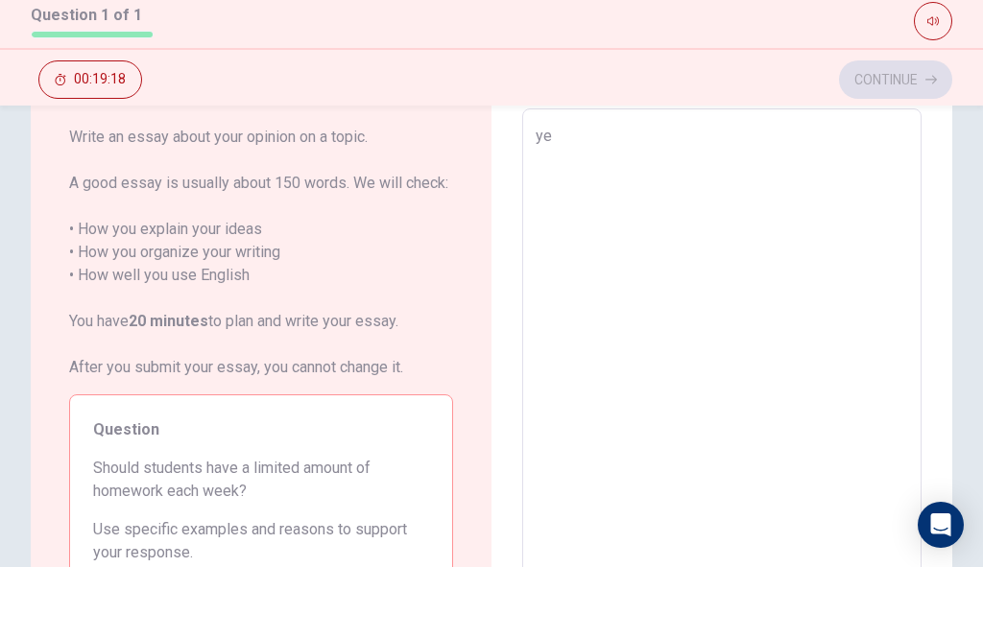
type textarea "x"
type textarea "yes"
type textarea "x"
type textarea "yes"
type textarea "x"
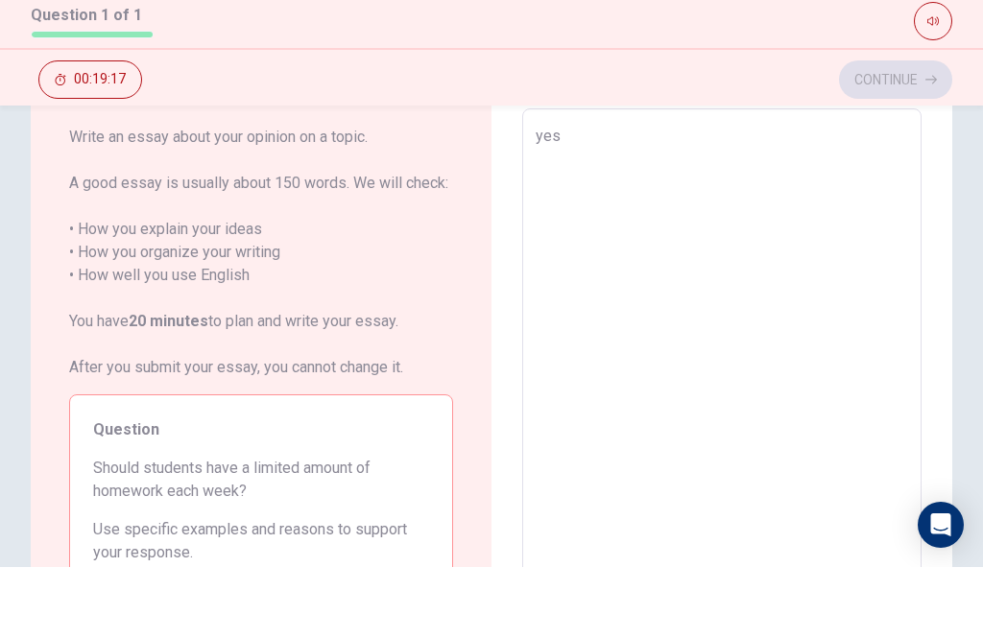
type textarea "yes b"
type textarea "x"
type textarea "yes be"
type textarea "x"
type textarea "yes bec"
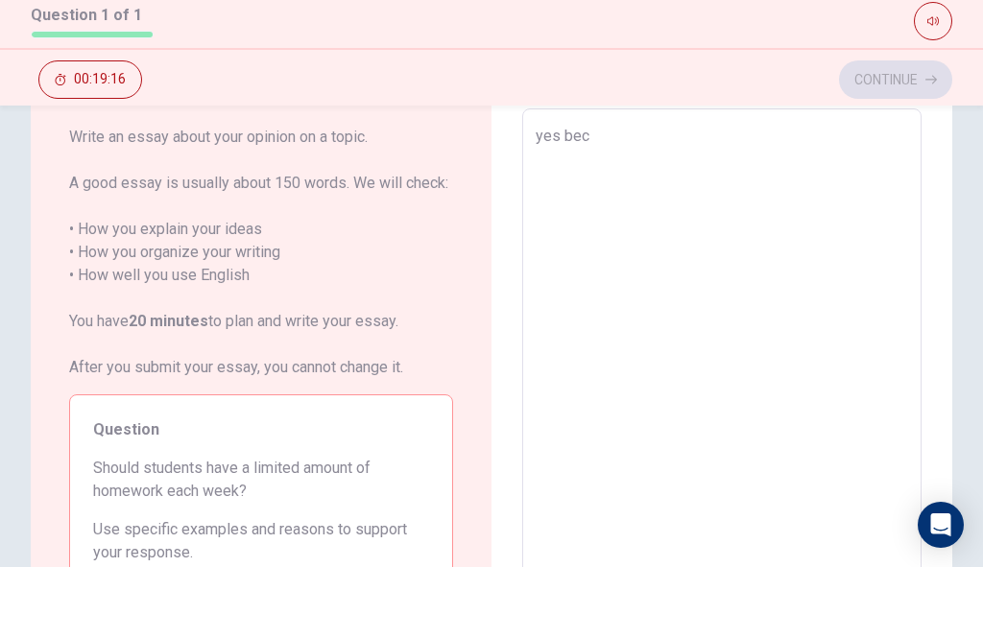
type textarea "x"
type textarea "yes beca"
type textarea "x"
type textarea "yes becau"
type textarea "x"
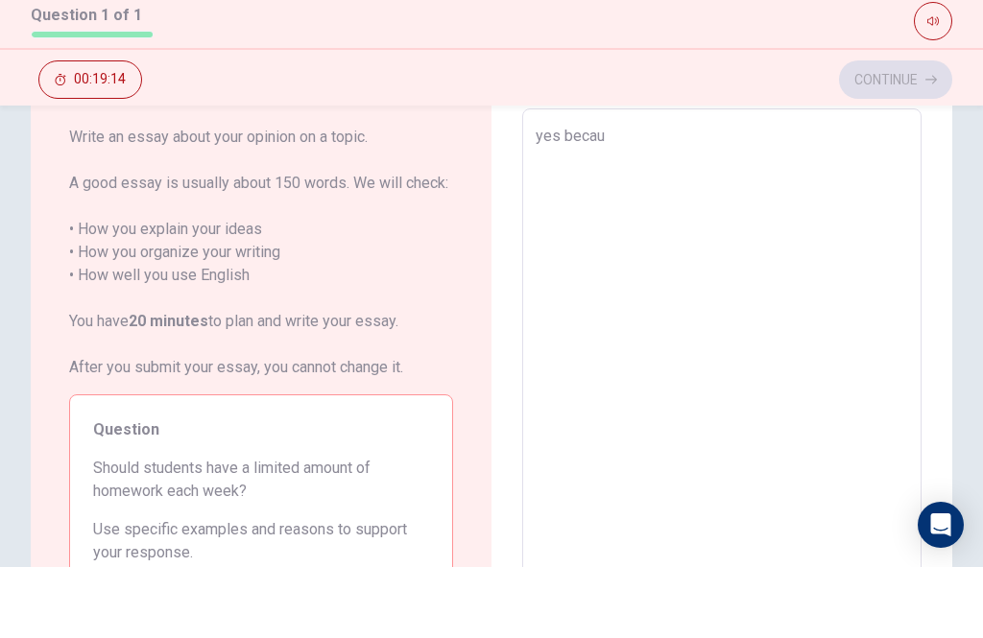
type textarea "yes becaus"
type textarea "x"
type textarea "yes because"
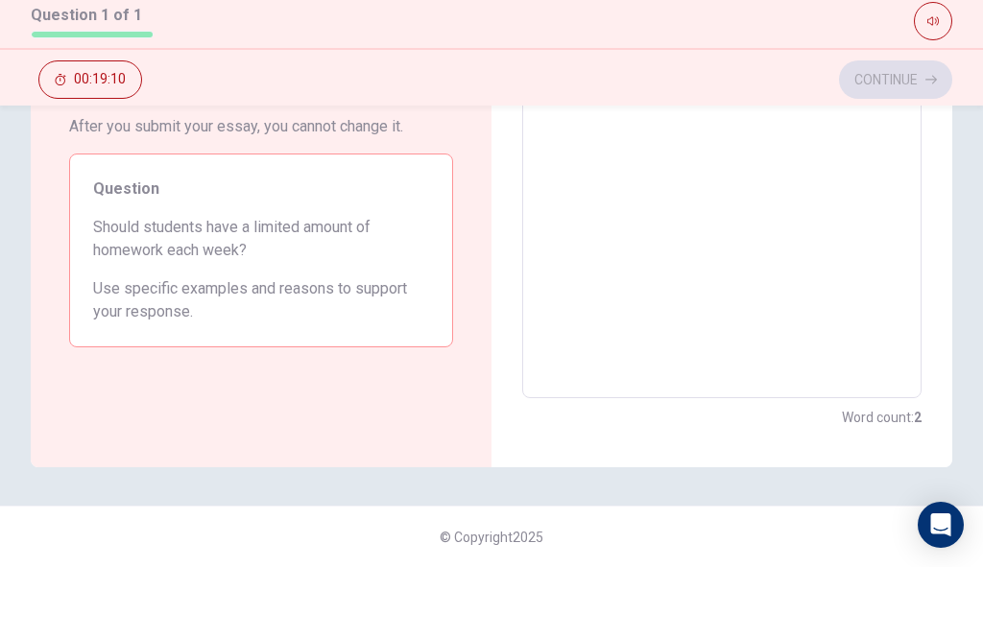
scroll to position [344, 0]
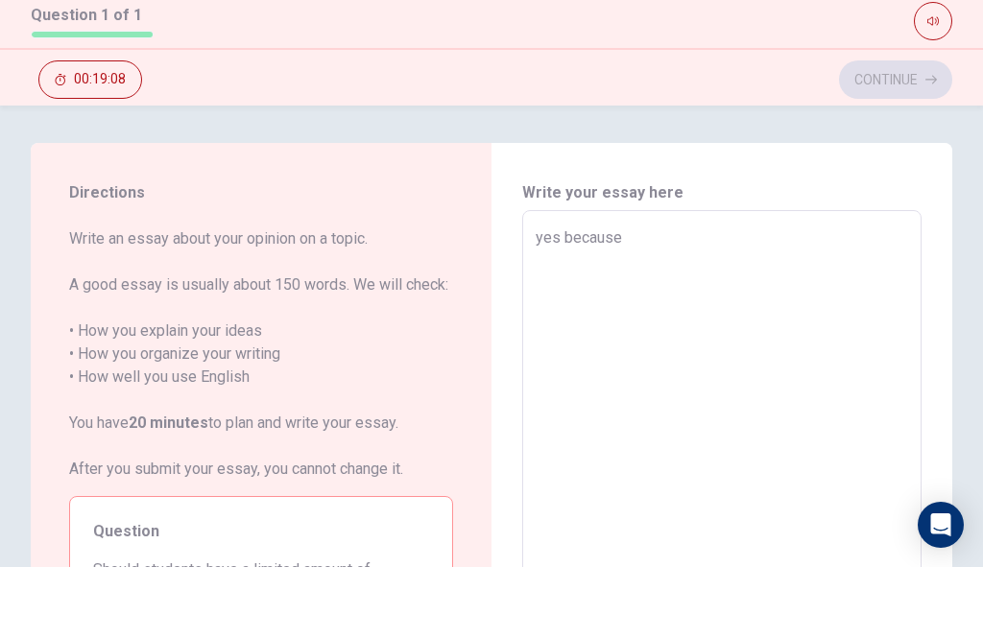
type textarea "x"
type textarea "yes because"
type textarea "x"
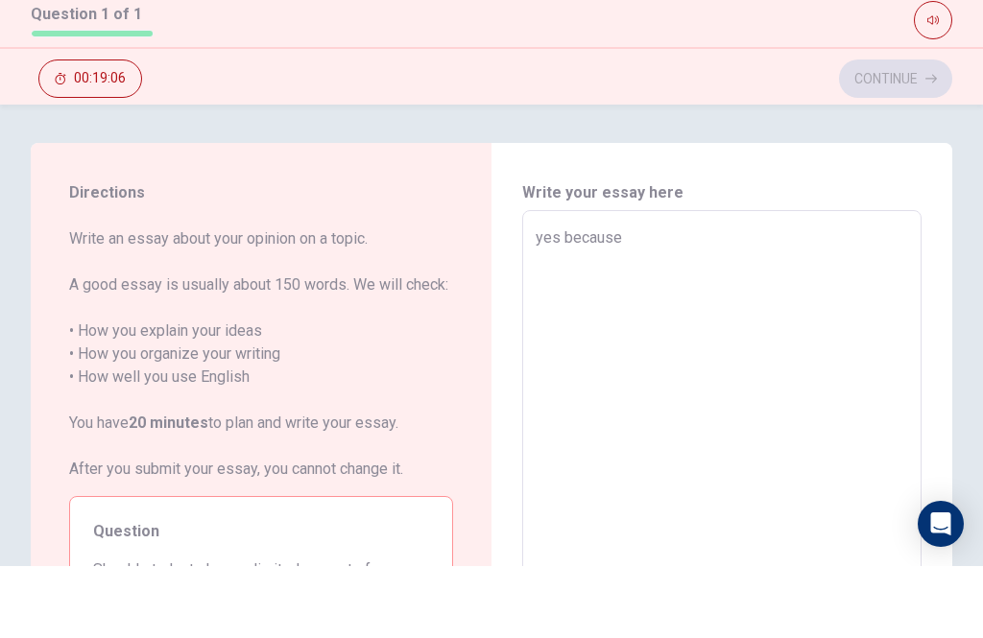
type textarea "yes because i"
type textarea "x"
type textarea "yes because if"
type textarea "x"
type textarea "yes because if"
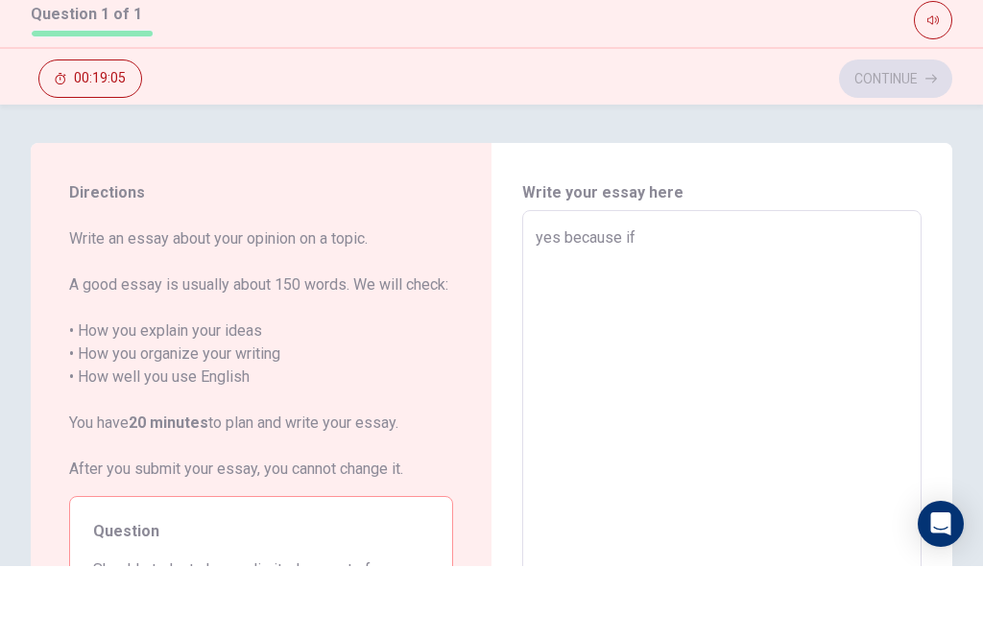
type textarea "x"
type textarea "yes because if t"
type textarea "x"
type textarea "yes because if th"
type textarea "x"
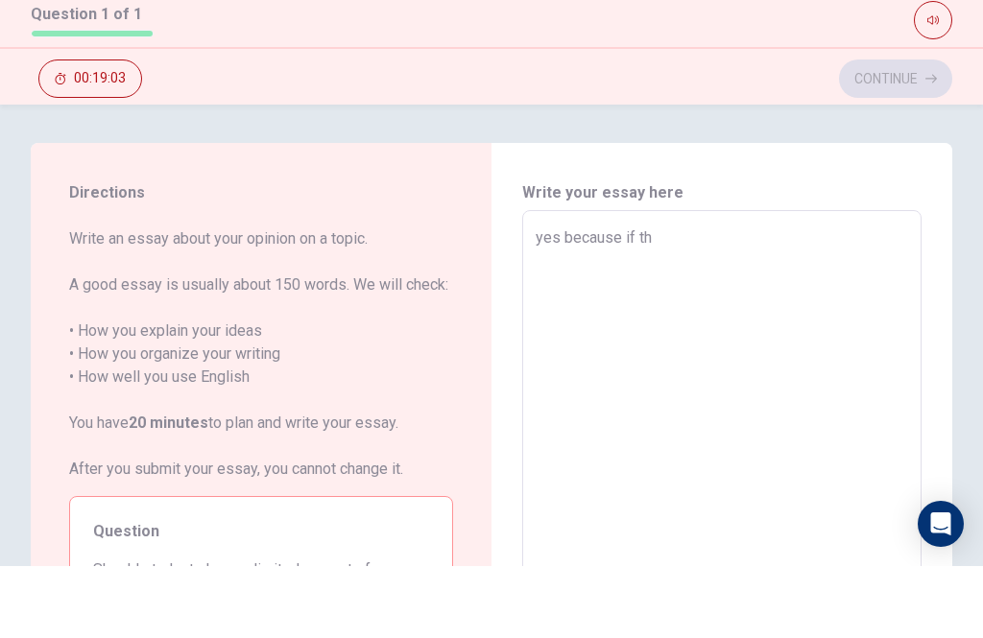
type textarea "yes because if the"
type textarea "x"
type textarea "yes because if the"
type textarea "x"
type textarea "yes because if the s"
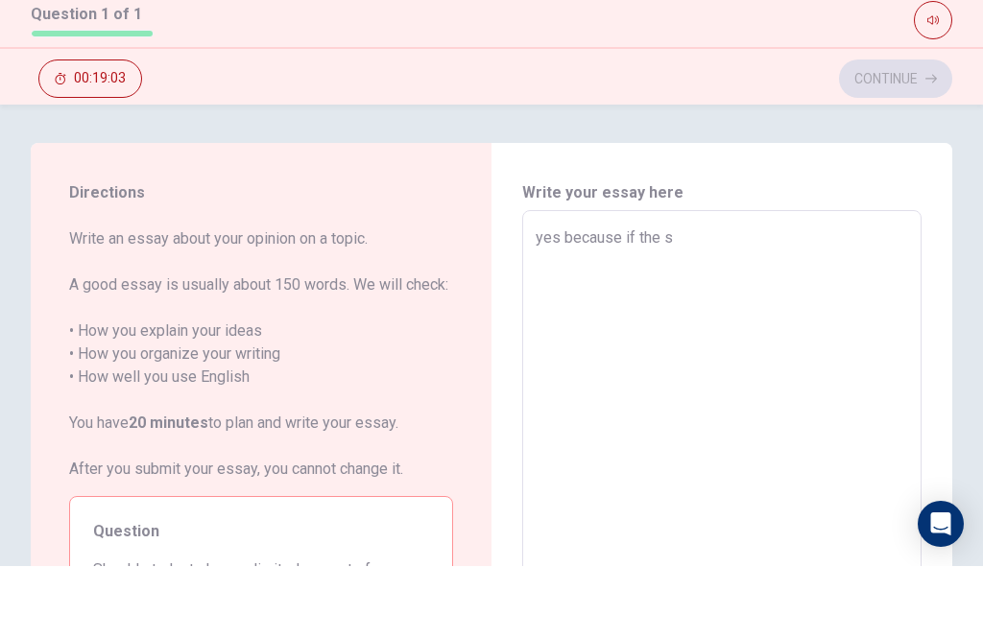
type textarea "x"
type textarea "yes because if the st"
type textarea "x"
type textarea "yes because if the stu"
type textarea "x"
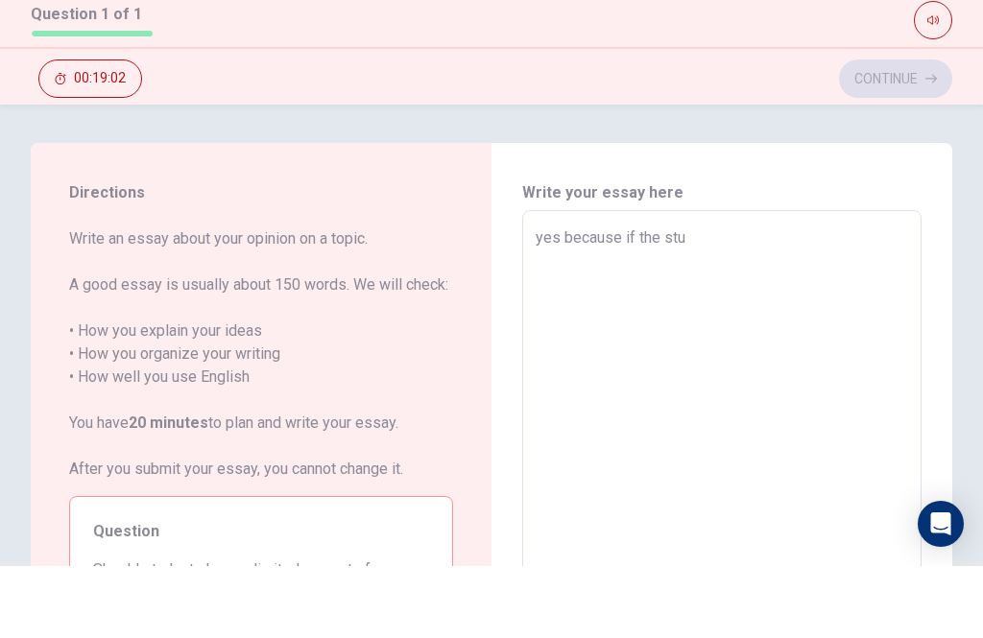
type textarea "yes because if the stud"
type textarea "x"
type textarea "yes because if the stude"
type textarea "x"
type textarea "yes because if the studen"
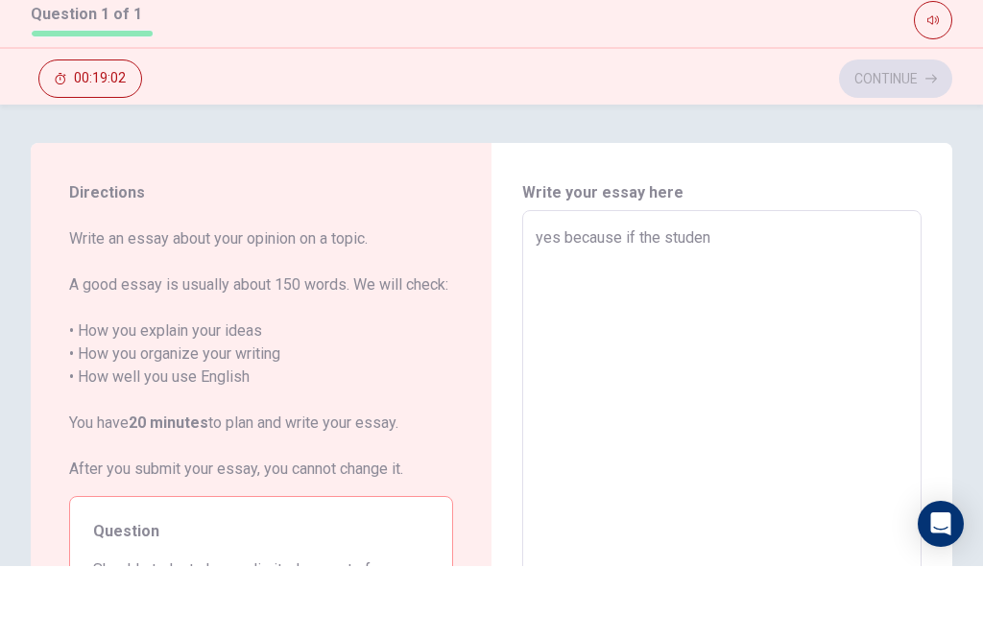
type textarea "x"
type textarea "yes because if the student"
type textarea "x"
type textarea "yes because if the students"
type textarea "x"
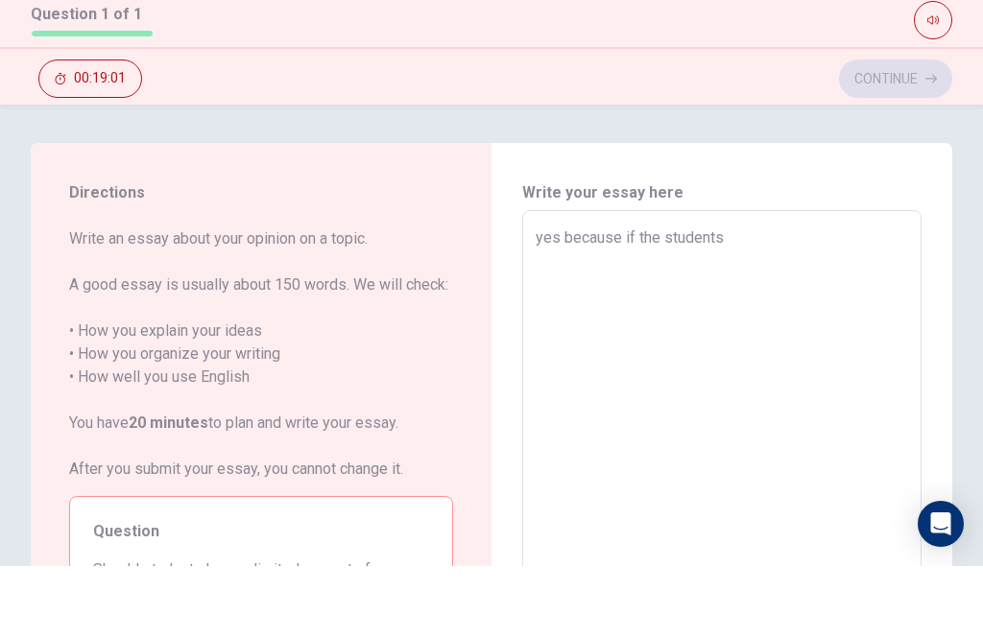
type textarea "yes because if the students"
type textarea "x"
type textarea "yes because if the students h"
type textarea "x"
type textarea "yes because if the students ha"
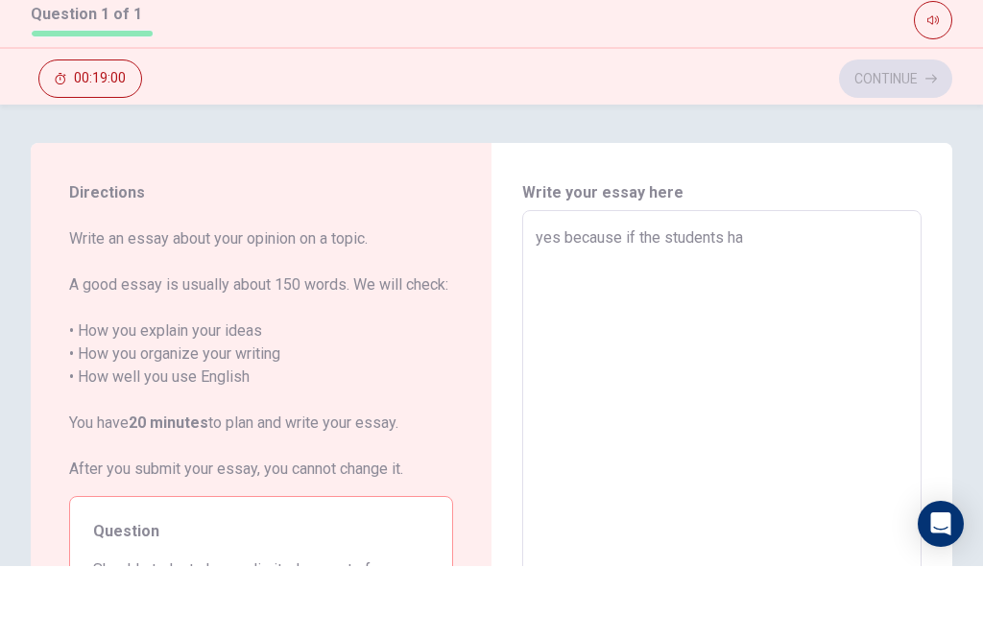
type textarea "x"
type textarea "yes because if the students hav"
type textarea "x"
type textarea "yes because if the students have"
type textarea "x"
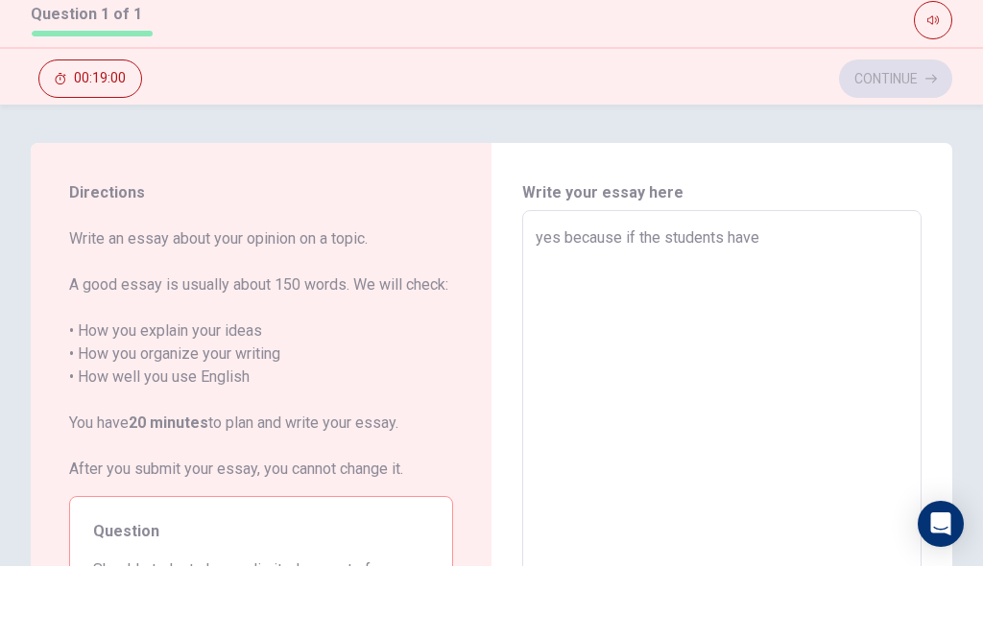
type textarea "yes because if the students have"
type textarea "x"
type textarea "yes because if the students have t"
type textarea "x"
type textarea "yes because if the students have to"
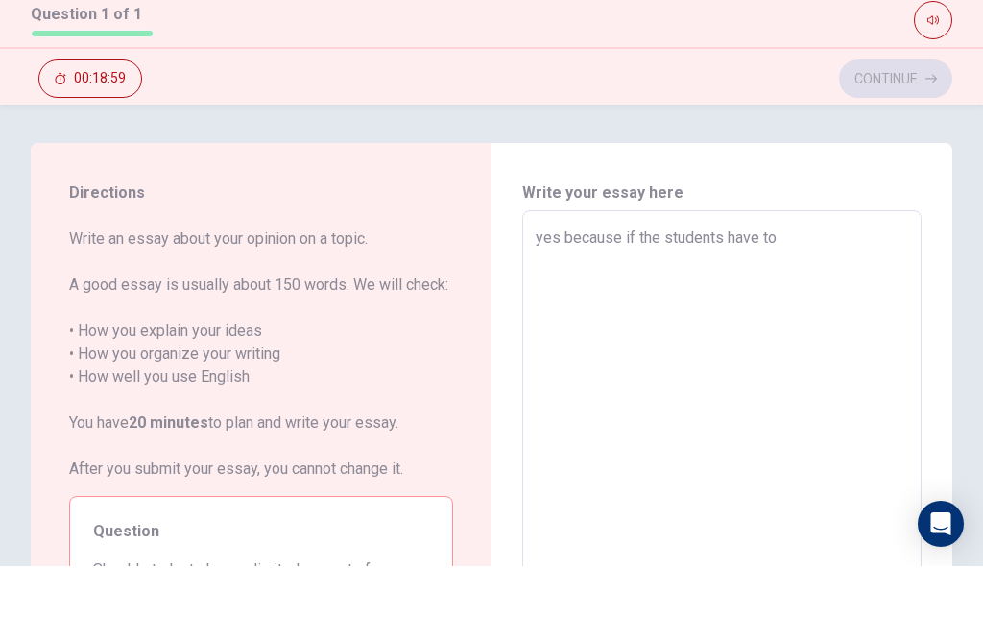
type textarea "x"
type textarea "yes because if the students have too"
type textarea "x"
type textarea "yes because if the students have too"
type textarea "x"
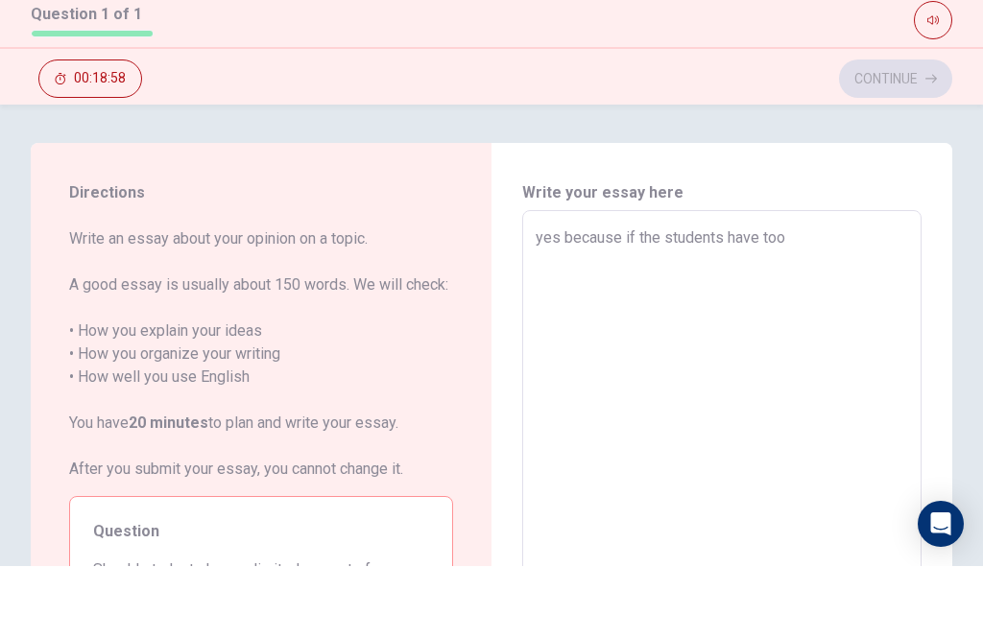
type textarea "yes because if the students have too m"
type textarea "x"
type textarea "yes because if the students have too mu"
type textarea "x"
type textarea "yes because if the students have too muc"
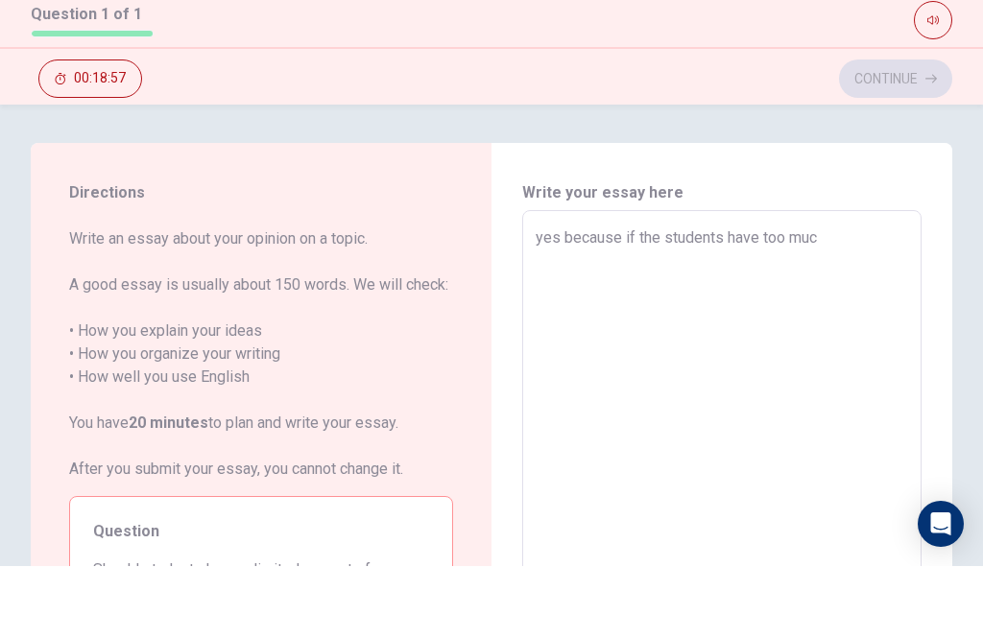
type textarea "x"
type textarea "yes because if the students have too much"
type textarea "x"
type textarea "yes because if the students have too much"
type textarea "x"
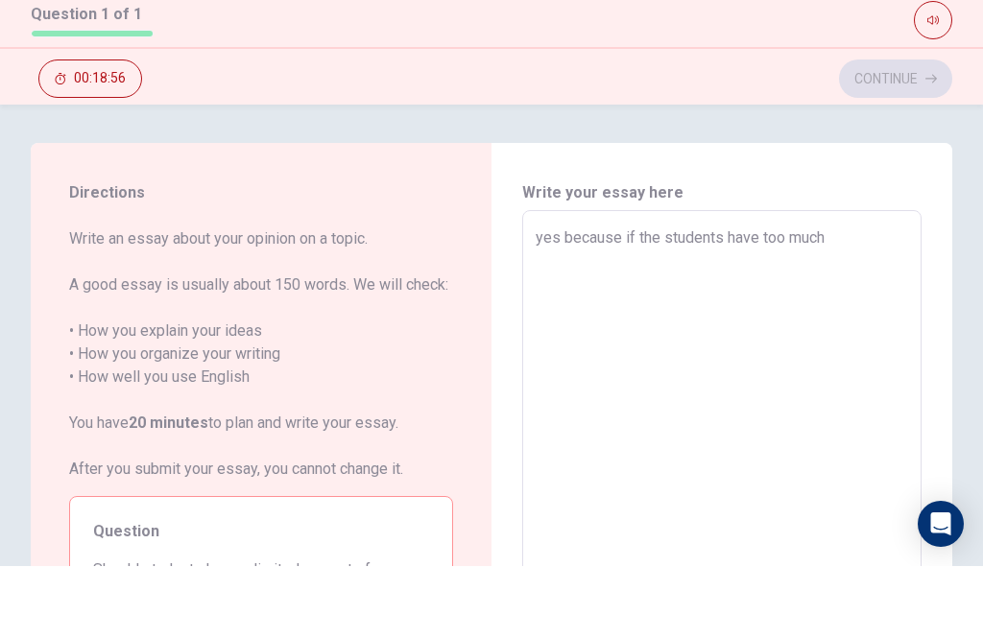
type textarea "yes because if the students have too much h"
type textarea "x"
type textarea "yes because if the students have too much ho"
type textarea "x"
type textarea "yes because if the students have too much hom"
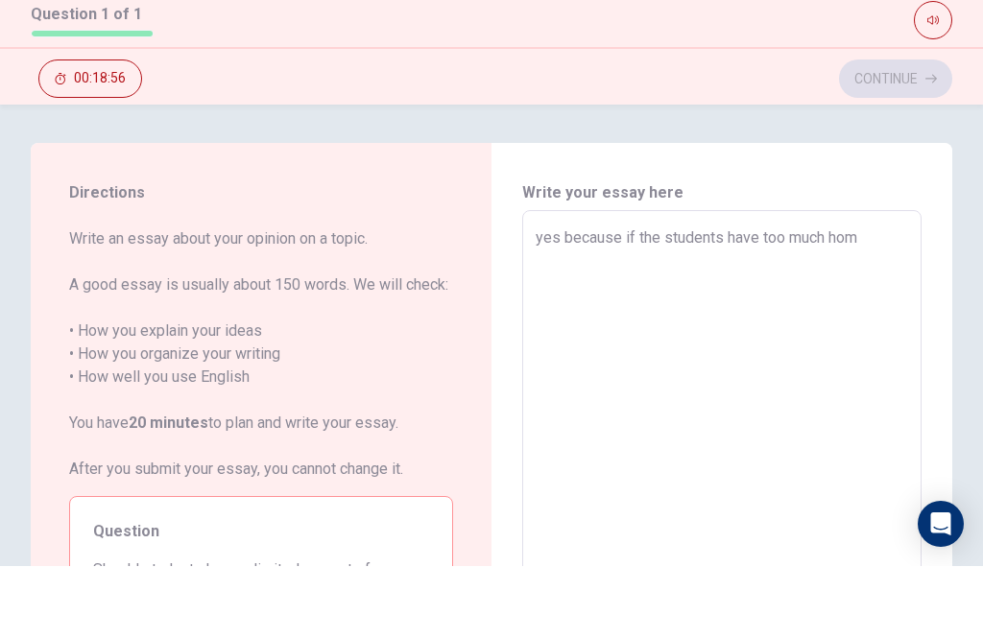
type textarea "x"
type textarea "yes because if the students have too much home"
type textarea "x"
type textarea "yes because if the students have too much homew"
type textarea "x"
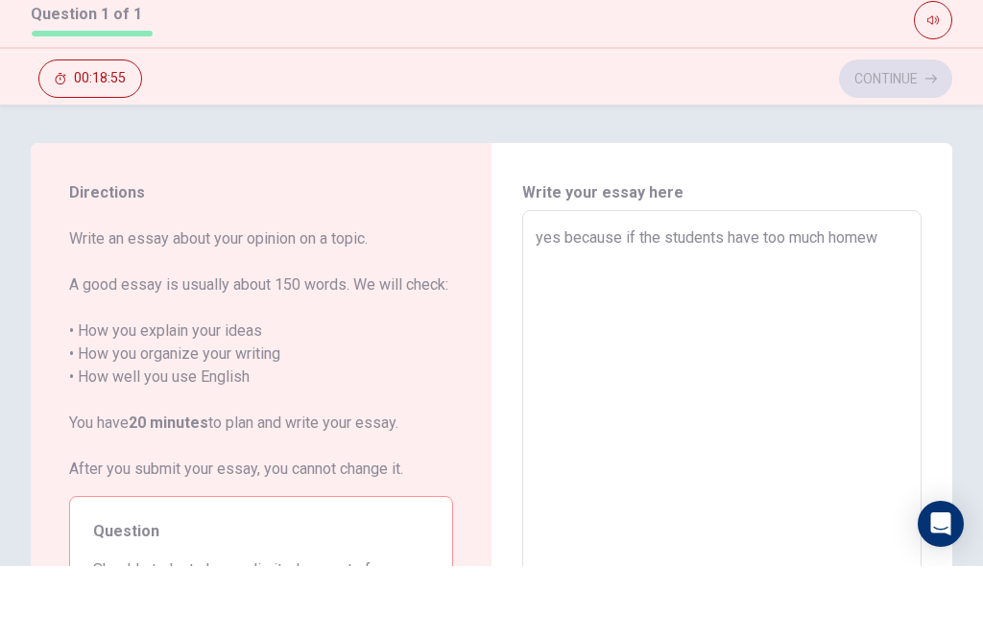
type textarea "yes because if the students have too much homewo"
type textarea "x"
type textarea "yes because if the students have too much homewor"
type textarea "x"
type textarea "yes because if the students have too much homework"
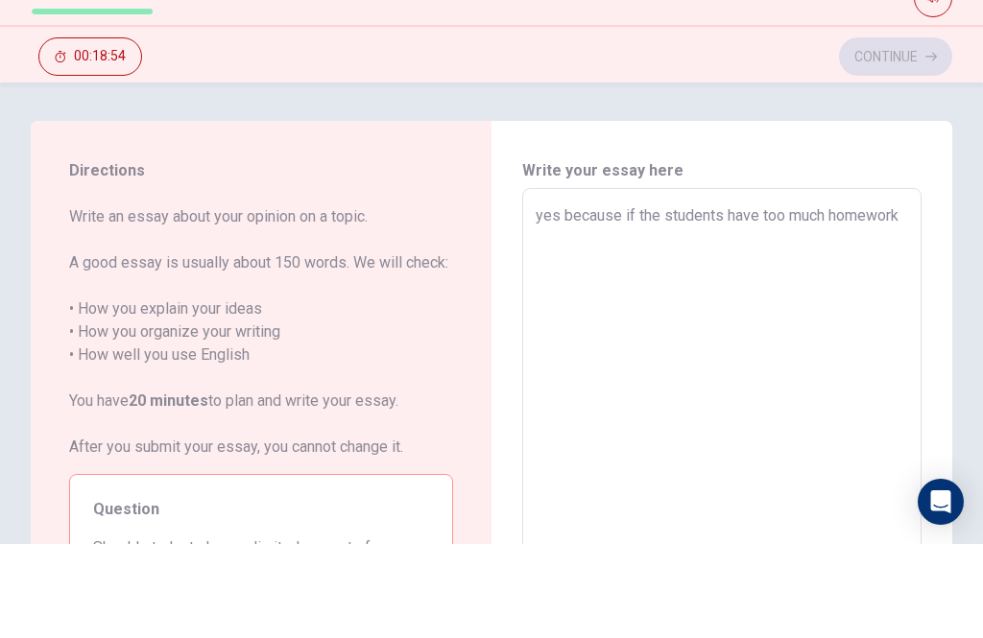
type textarea "x"
type textarea "yes because if the students have too much homework"
type textarea "x"
type textarea "yes because if the students have too much homework i"
type textarea "x"
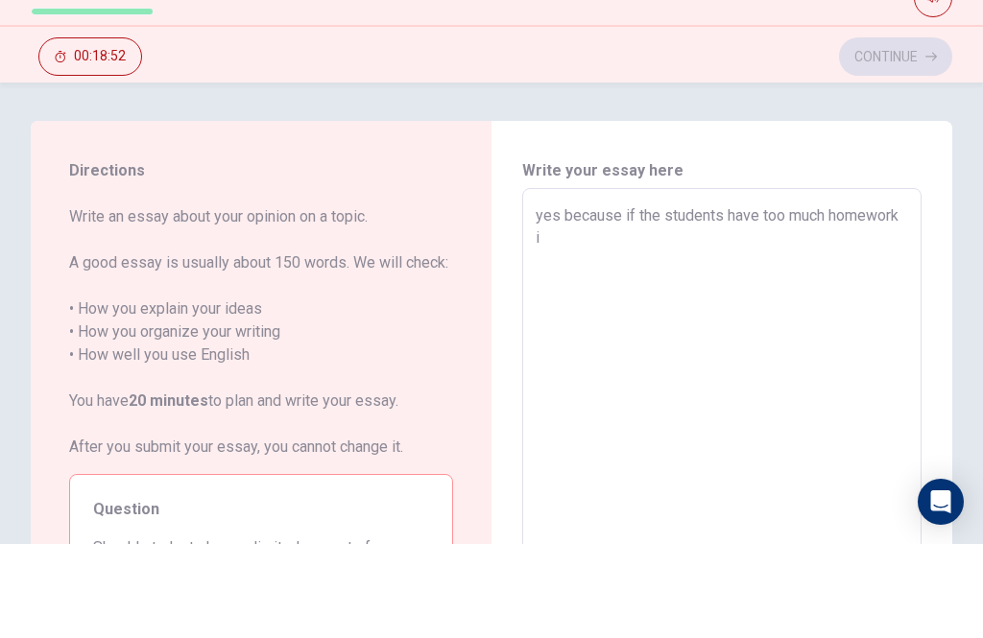
type textarea "yes because if the students have too much homework it"
type textarea "x"
type textarea "yes because if the students have too much homework it"
type textarea "x"
type textarea "yes because if the students have too much homework it g"
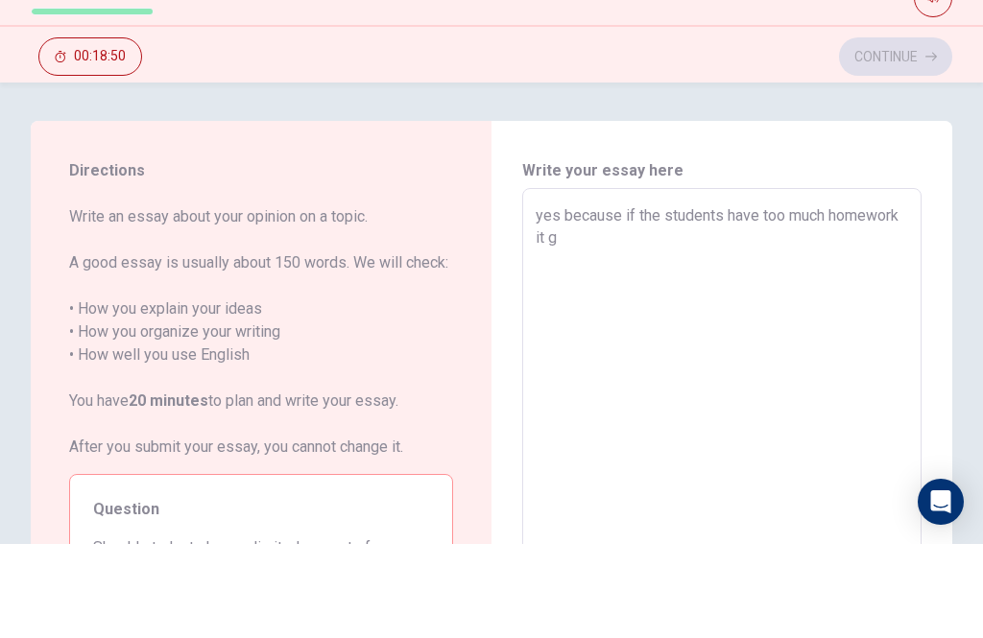
type textarea "x"
type textarea "yes because if the students have too much homework it gi"
type textarea "x"
type textarea "yes because if the students have too much homework it g"
type textarea "x"
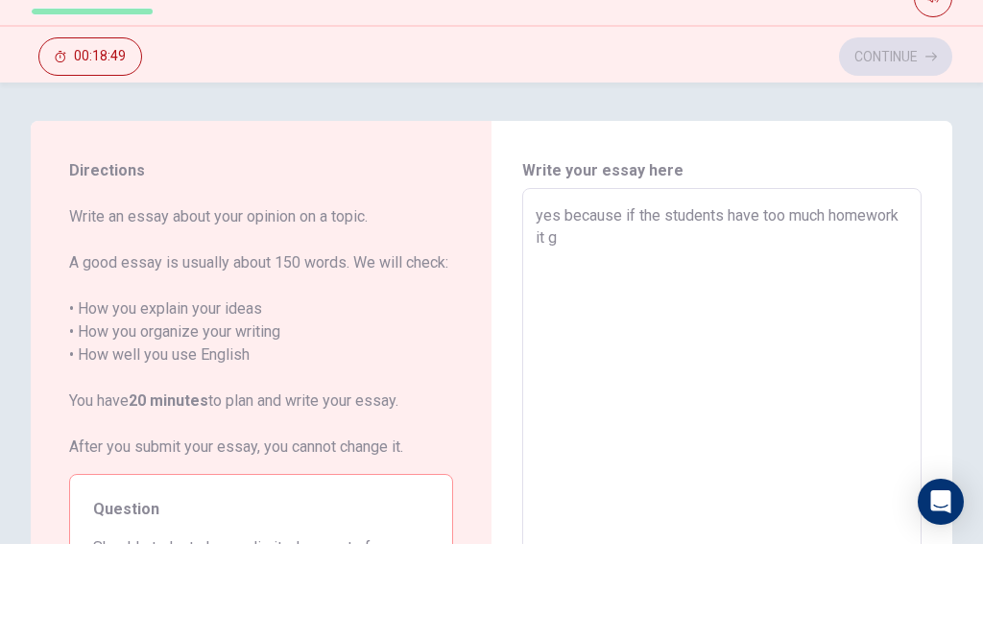
type textarea "yes because if the students have too much homework it go"
type textarea "x"
type textarea "yes because if the students have too much homework it goi"
type textarea "x"
type textarea "yes because if the students have too much homework it goin"
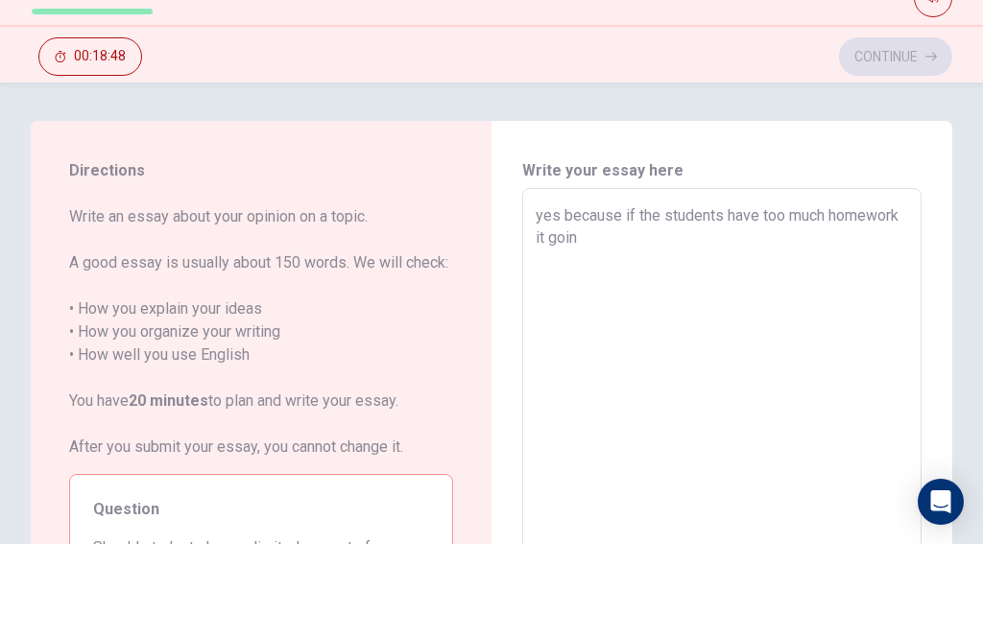
type textarea "x"
type textarea "yes because if the students have too much homework it going"
type textarea "x"
type textarea "yes because if the students have too much homework it going"
type textarea "x"
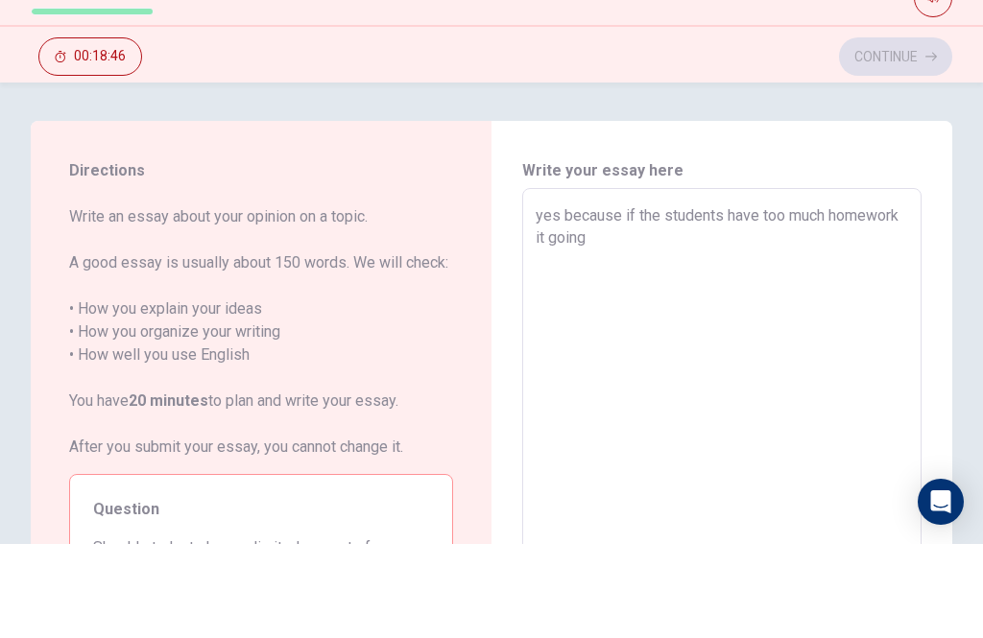
type textarea "yes because if the students have too much homework it going t"
type textarea "x"
type textarea "yes because if the students have too much homework it going to"
type textarea "x"
type textarea "yes because if the students have too much homework it going to"
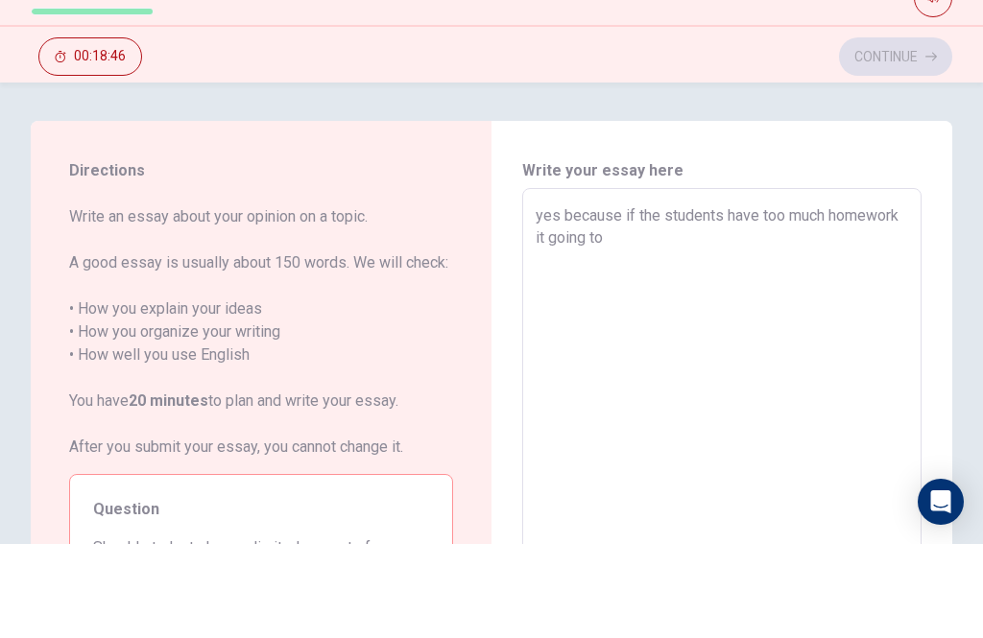
type textarea "x"
type textarea "yes because if the students have too much homework it going to m"
type textarea "x"
type textarea "yes because if the students have too much homework it going to [GEOGRAPHIC_DATA]"
type textarea "x"
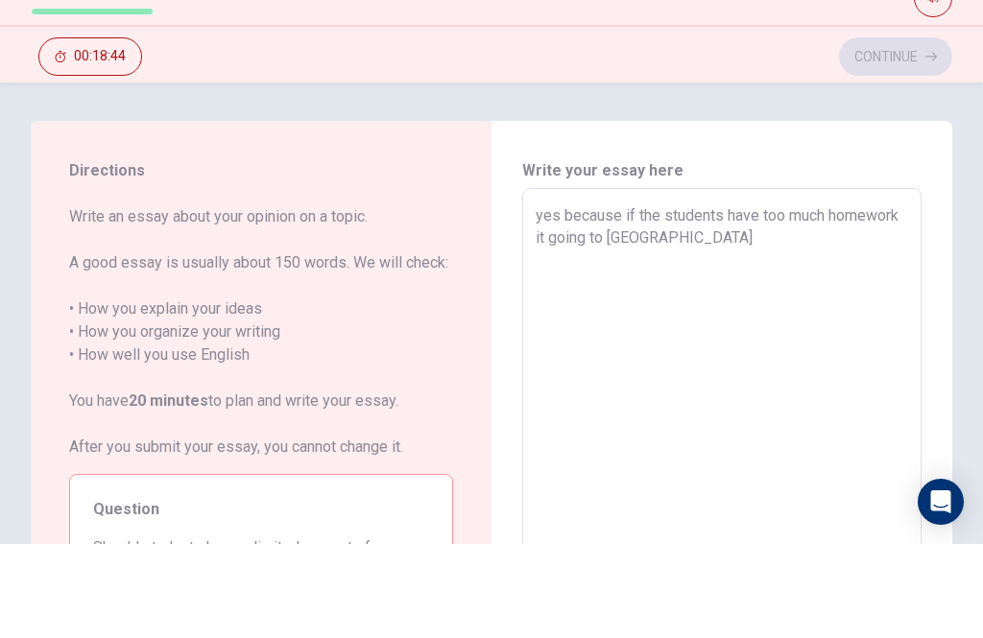
type textarea "yes because if the students have too much homework it going to mak"
type textarea "x"
type textarea "yes because if the students have too much homework it going to make"
type textarea "x"
type textarea "yes because if the students have too much homework it going to make"
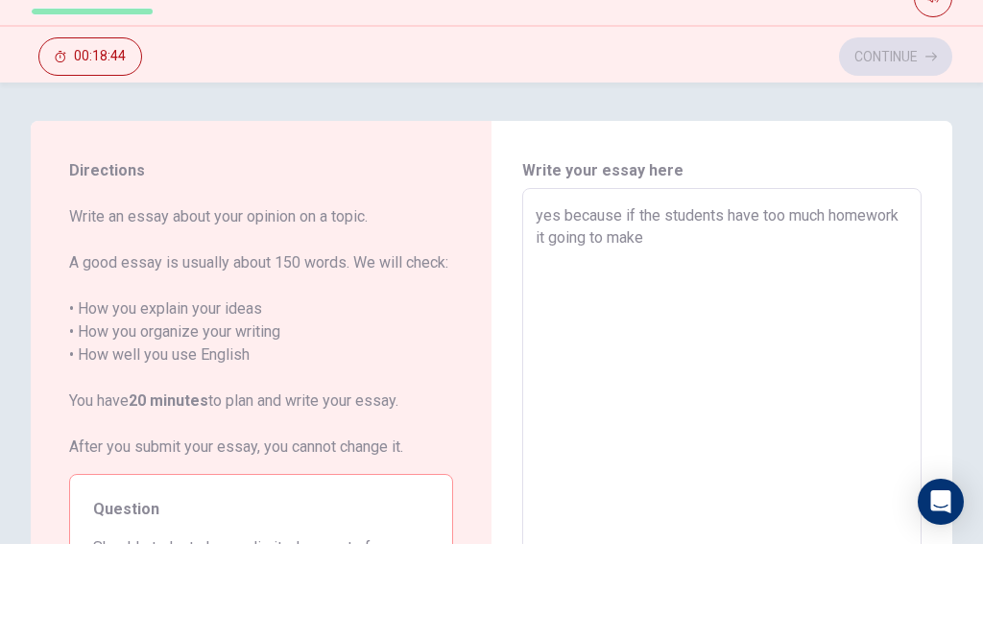
type textarea "x"
type textarea "yes because if the students have too much homework it going to make t"
type textarea "x"
type textarea "yes because if the students have too much homework it going to make th"
type textarea "x"
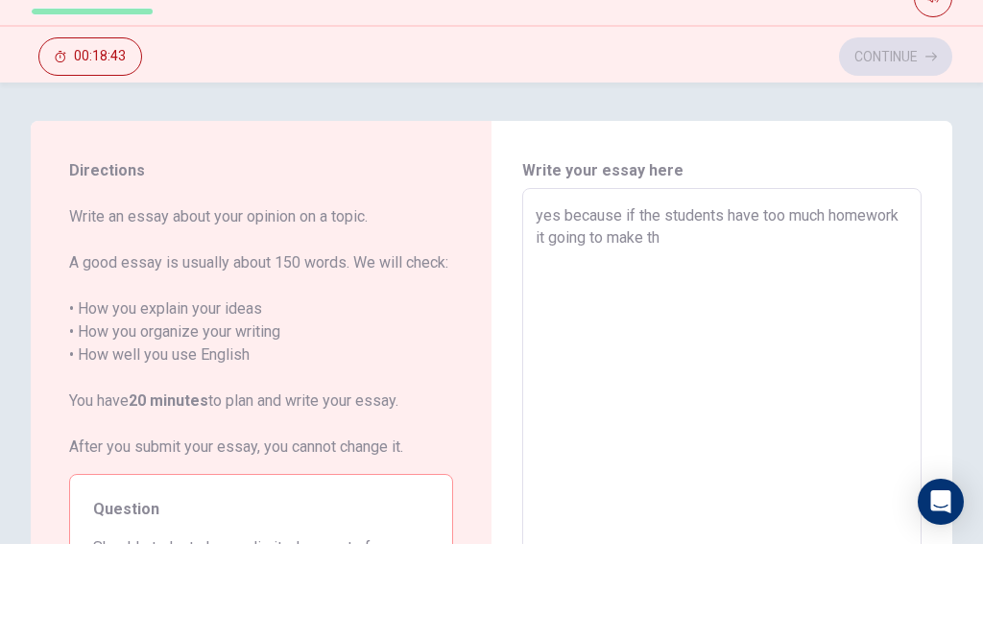
type textarea "yes because if the students have too much homework it going to make the"
type textarea "x"
type textarea "yes because if the students have too much homework it going to make thei"
type textarea "x"
type textarea "yes because if the students have too much homework it going to make their"
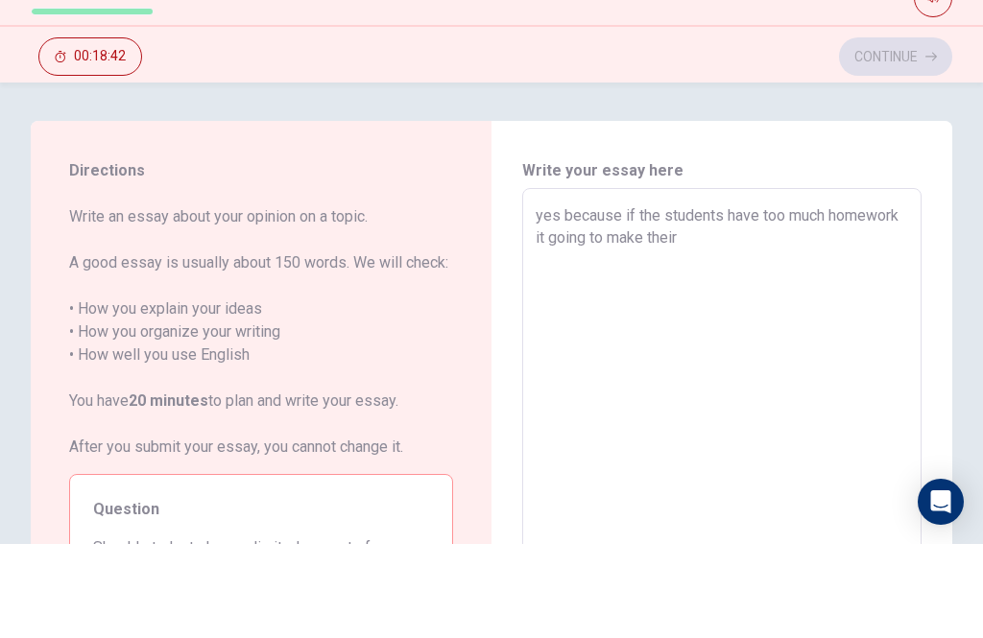
type textarea "x"
type textarea "yes because if the students have too much homework it going to make their"
type textarea "x"
type textarea "yes because if the students have too much homework it going to make their s"
type textarea "x"
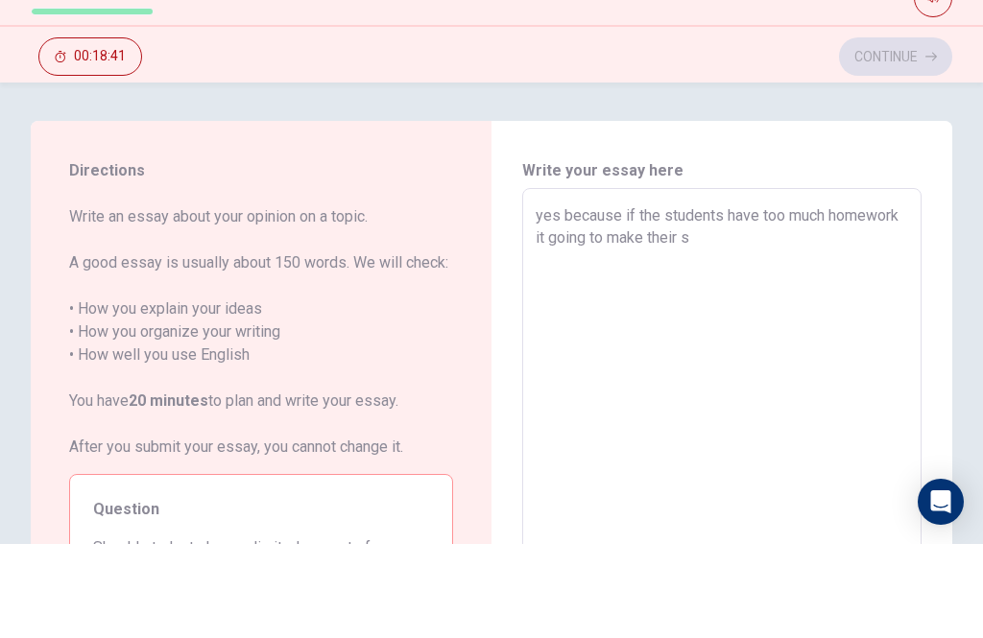
type textarea "yes because if the students have too much homework it going to make their st"
type textarea "x"
type textarea "yes because if the students have too much homework it going to make their str"
type textarea "x"
type textarea "yes because if the students have too much homework it going to make their stre"
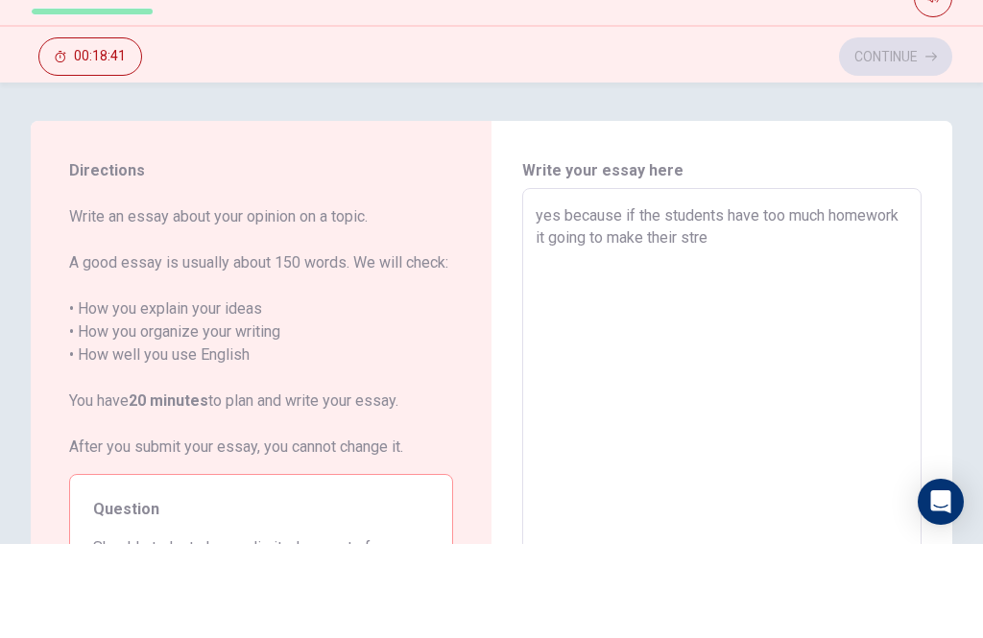
type textarea "x"
type textarea "yes because if the students have too much homework it going to make their stres"
type textarea "x"
type textarea "yes because if the students have too much homework it going to make their stress"
type textarea "x"
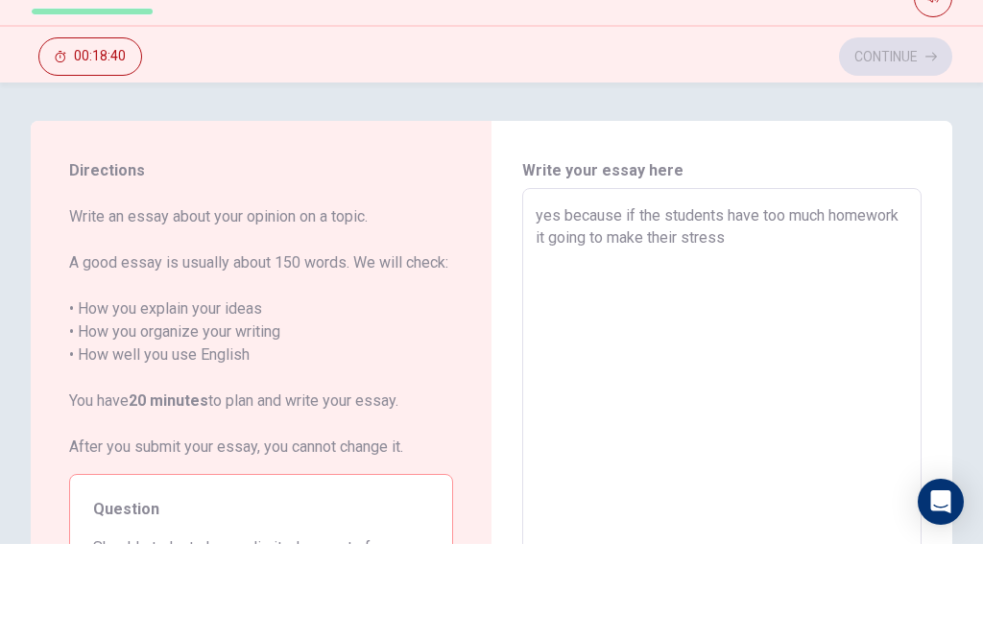
type textarea "yes because if the students have too much homework it going to make their stress"
type textarea "x"
type textarea "yes because if the students have too much homework it going to make their stres…"
type textarea "x"
type textarea "yes because if the students have too much homework it going to make their stres…"
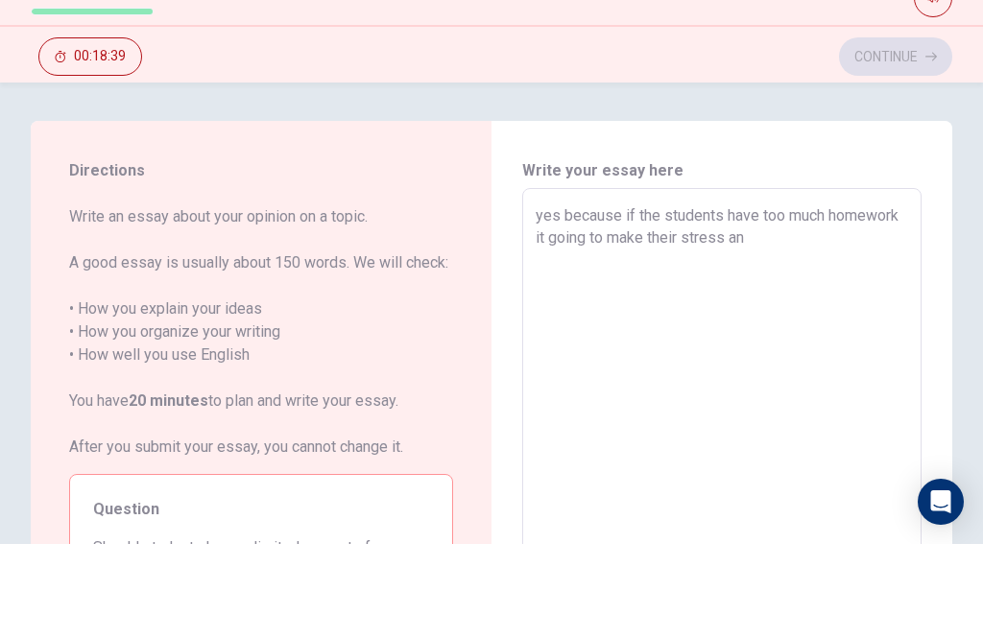
type textarea "x"
type textarea "yes because if the students have too much homework it going to make their stres…"
type textarea "x"
type textarea "yes because if the students have too much homework it going to make their stres…"
type textarea "x"
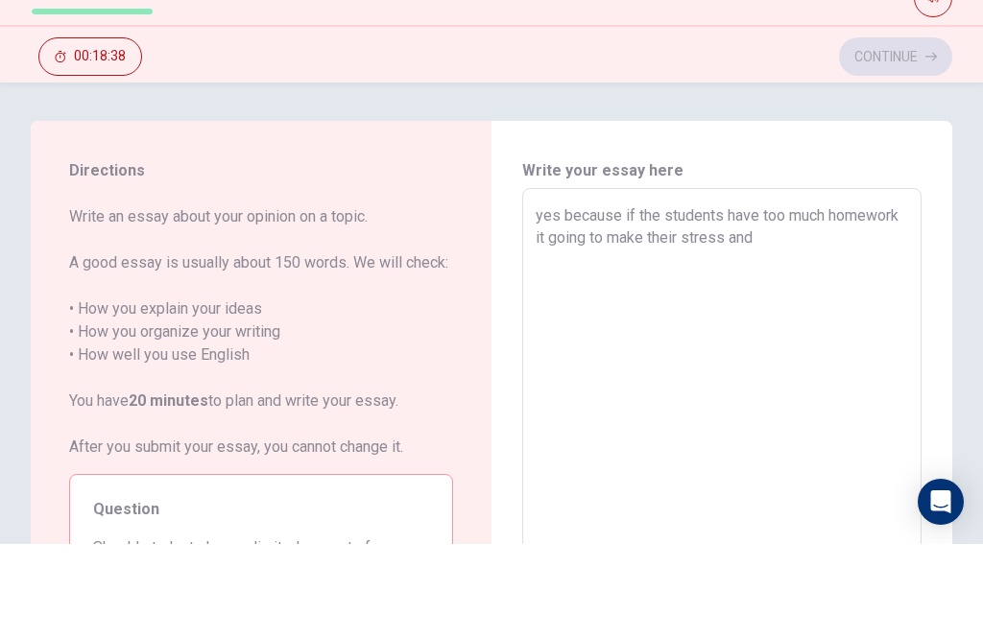
type textarea "yes because if the students have too much homework it going to make their stres…"
type textarea "x"
type textarea "yes because if the students have too much homework it going to make their stres…"
type textarea "x"
type textarea "yes because if the students have too much homework it going to make their stres…"
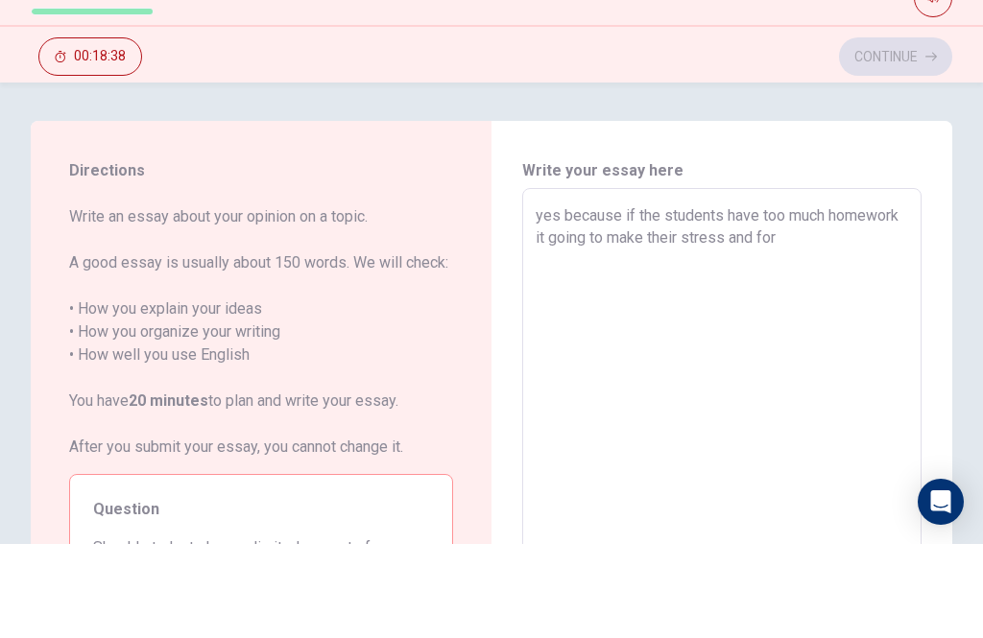
type textarea "x"
type textarea "yes because if the students have too much homework it going to make their stres…"
type textarea "x"
type textarea "yes because if the students have too much homework it going to make their stres…"
type textarea "x"
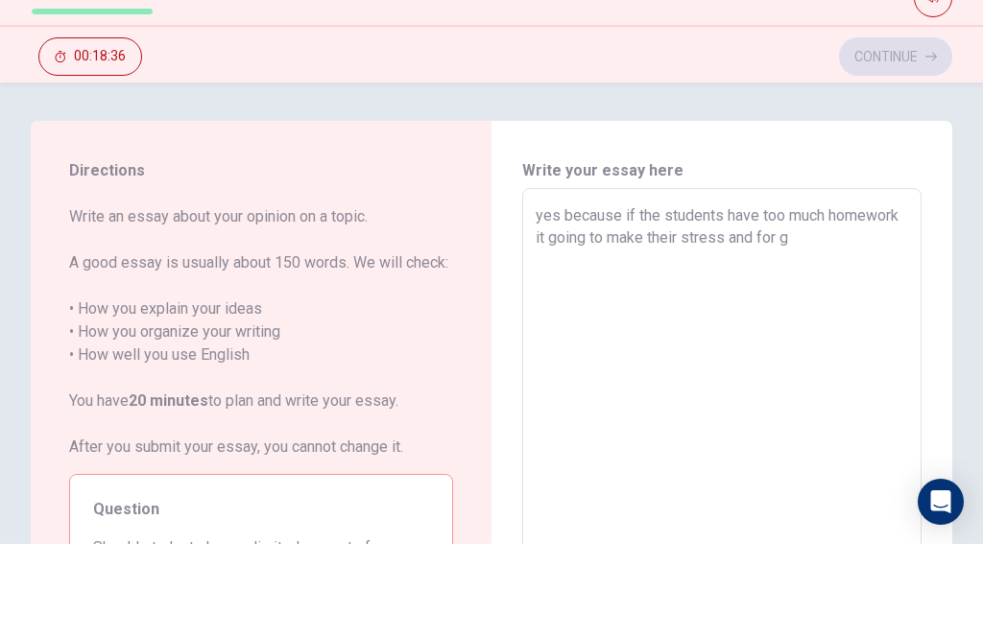
type textarea "yes because if the students have too much homework it going to make their stres…"
type textarea "x"
type textarea "yes because if the students have too much homework it going to make their stres…"
type textarea "x"
type textarea "yes because if the students have too much homework it going to make their stres…"
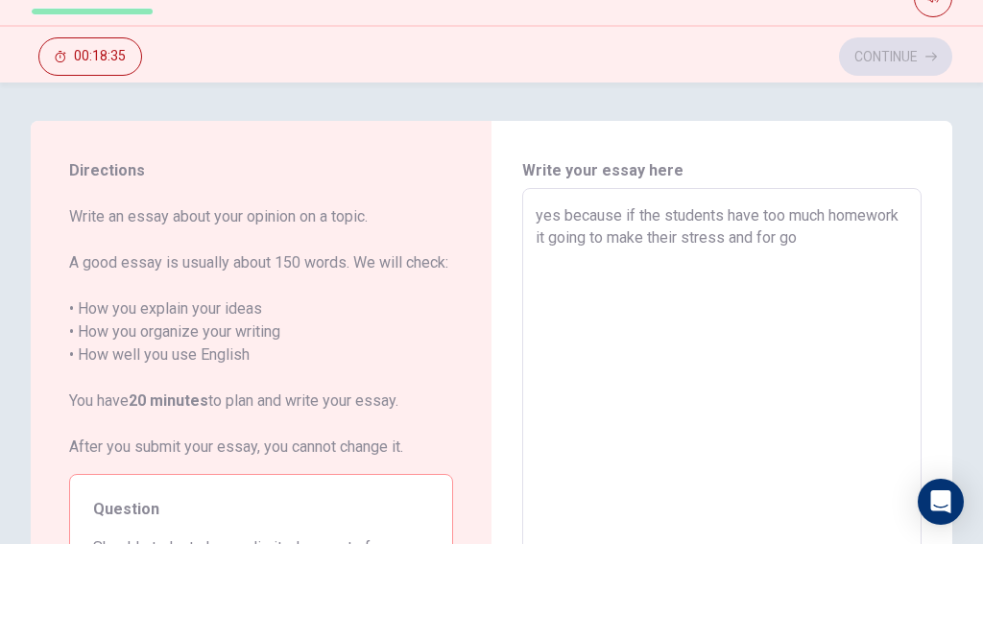
type textarea "x"
type textarea "yes because if the students have too much homework it going to make their stres…"
type textarea "x"
type textarea "yes because if the students have too much homework it going to make their stres…"
type textarea "x"
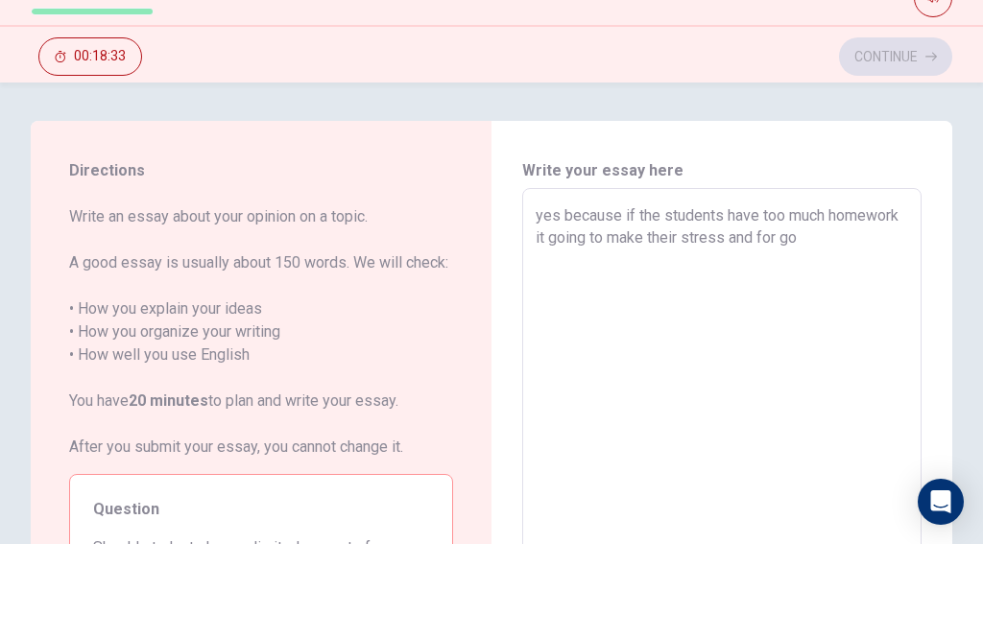
type textarea "yes because if the students have too much homework it going to make their stres…"
type textarea "x"
type textarea "yes because if the students have too much homework it going to make their stres…"
type textarea "x"
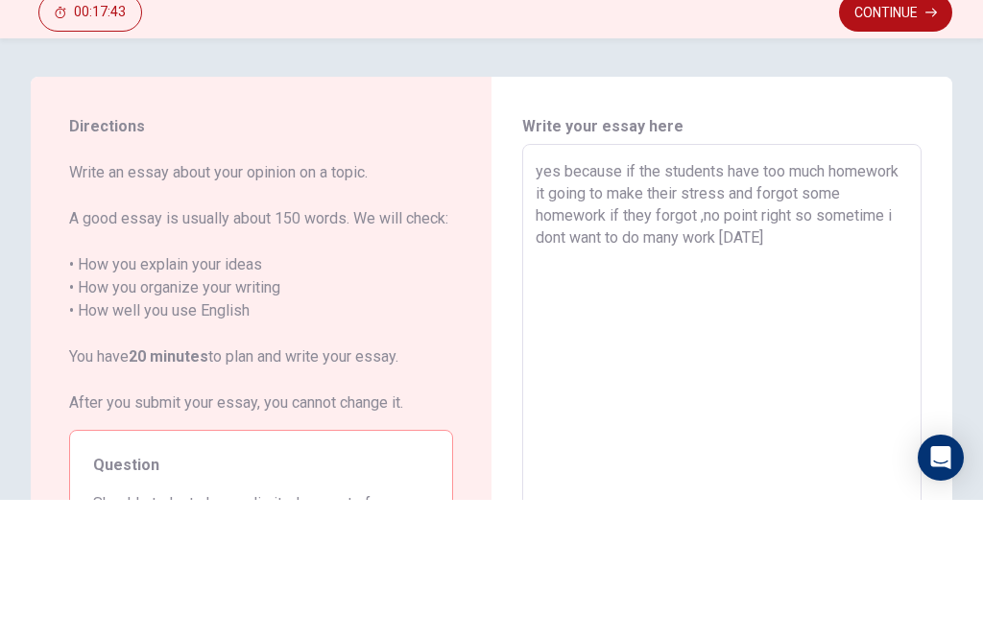
click at [807, 299] on textarea "yes because if the students have too much homework it going to make their stres…" at bounding box center [722, 548] width 372 height 499
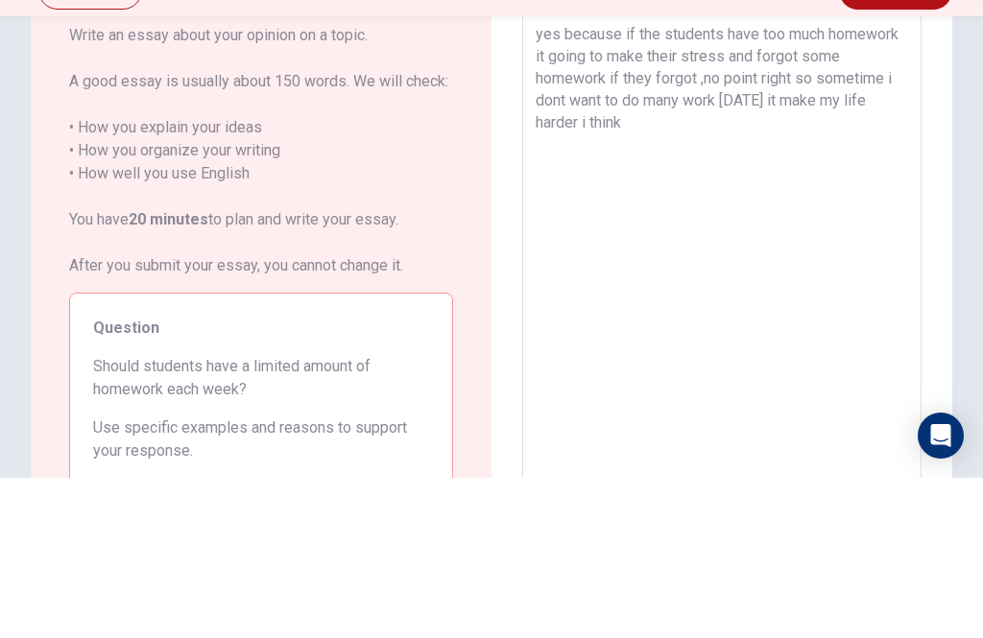
scroll to position [43, 0]
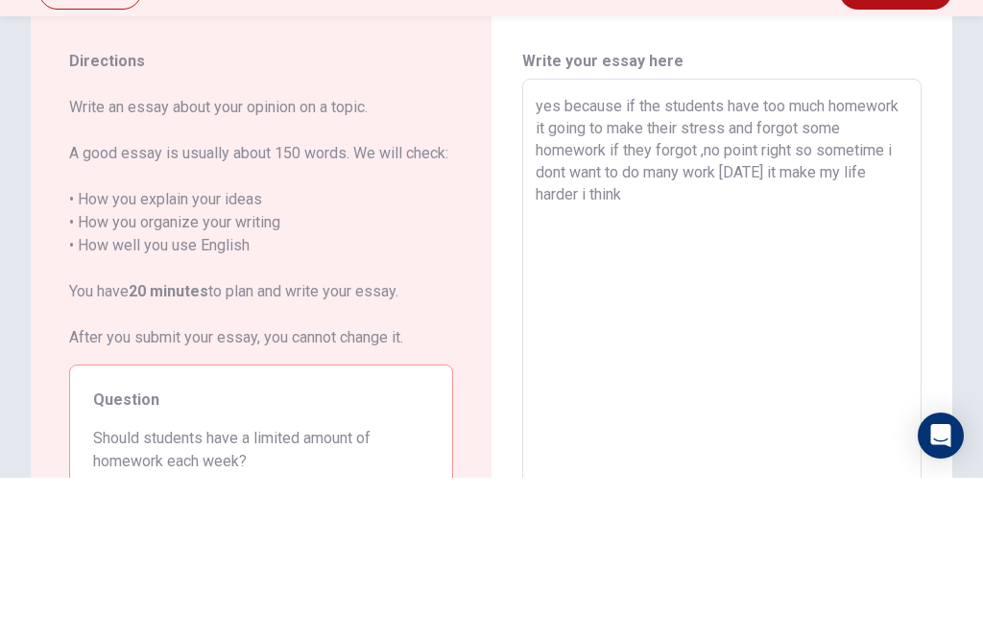
click at [893, 132] on button "Continue" at bounding box center [895, 151] width 113 height 38
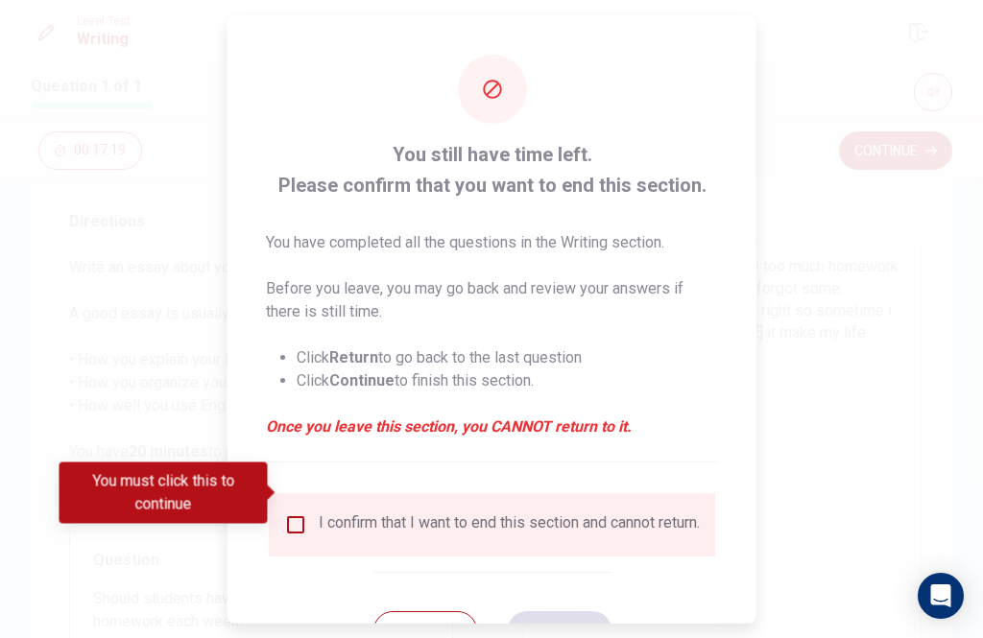
click at [309, 513] on div "I confirm that I want to end this section and cannot return." at bounding box center [492, 524] width 416 height 23
click at [290, 513] on input "You must click this to continue" at bounding box center [295, 524] width 23 height 23
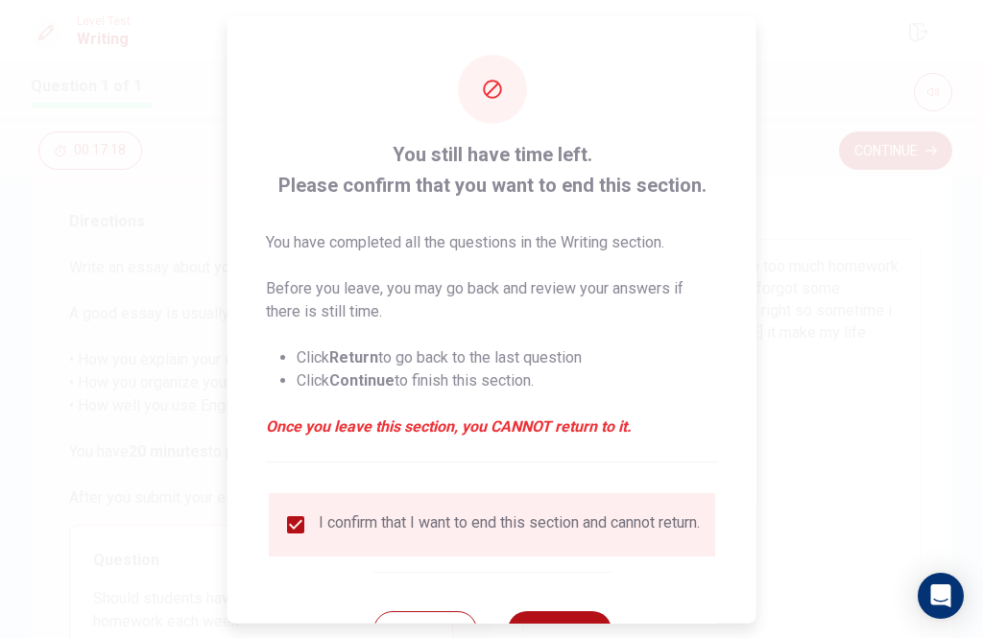
click at [578, 620] on button "Continue" at bounding box center [559, 629] width 104 height 38
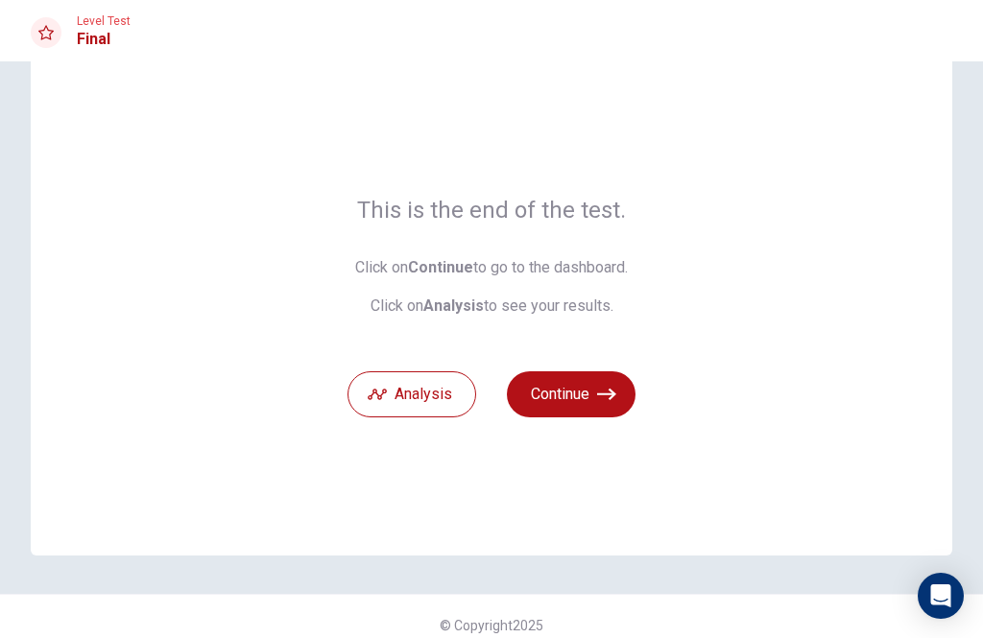
click at [562, 395] on button "Continue" at bounding box center [571, 394] width 129 height 46
